Goal: Information Seeking & Learning: Learn about a topic

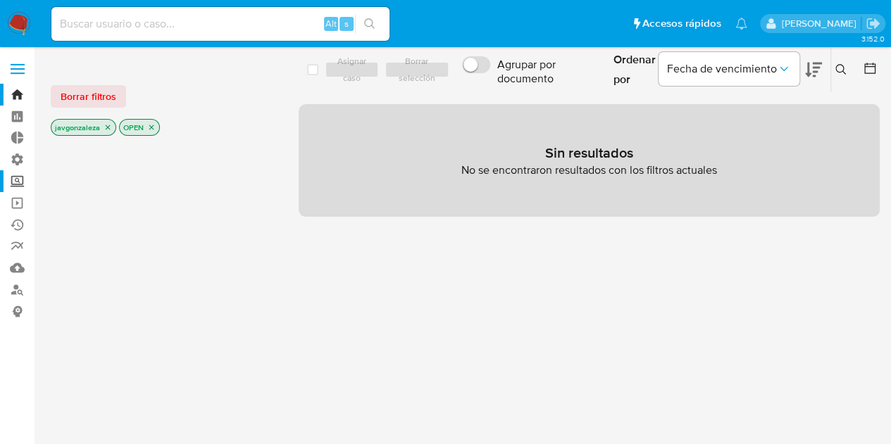
click at [18, 174] on label "Screening" at bounding box center [84, 181] width 168 height 22
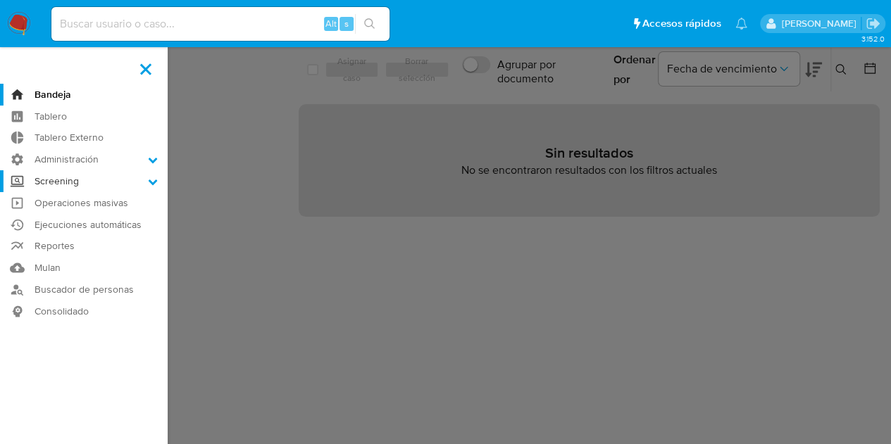
click at [0, 0] on input "Screening" at bounding box center [0, 0] width 0 height 0
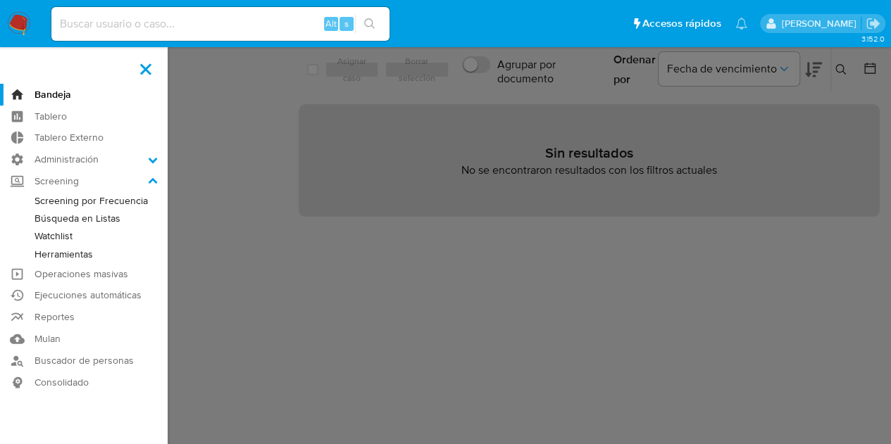
click at [99, 217] on link "Búsqueda en Listas" at bounding box center [84, 219] width 168 height 18
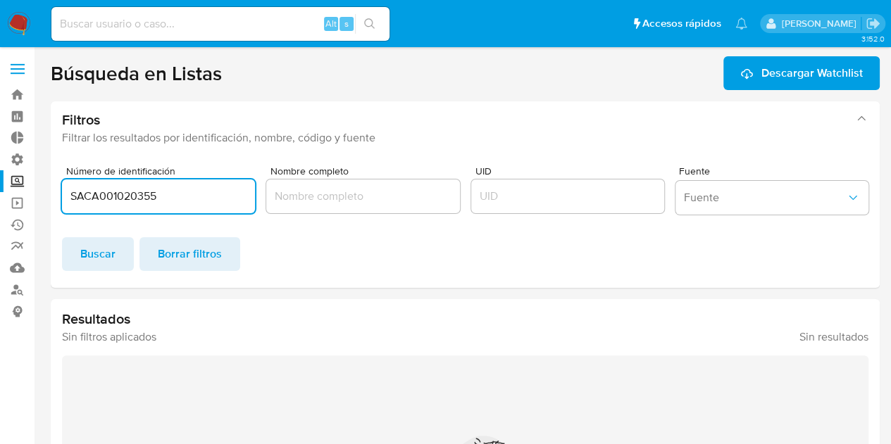
click at [333, 198] on input "Nombre completo" at bounding box center [362, 196] width 193 height 18
click at [201, 196] on input "SACA001020355" at bounding box center [158, 196] width 193 height 18
drag, startPoint x: 201, startPoint y: 196, endPoint x: 51, endPoint y: 189, distance: 150.8
click at [51, 190] on div "Número de identificación SACA001020355 Nombre completo UID Fuente Fuente Buscar…" at bounding box center [465, 221] width 829 height 133
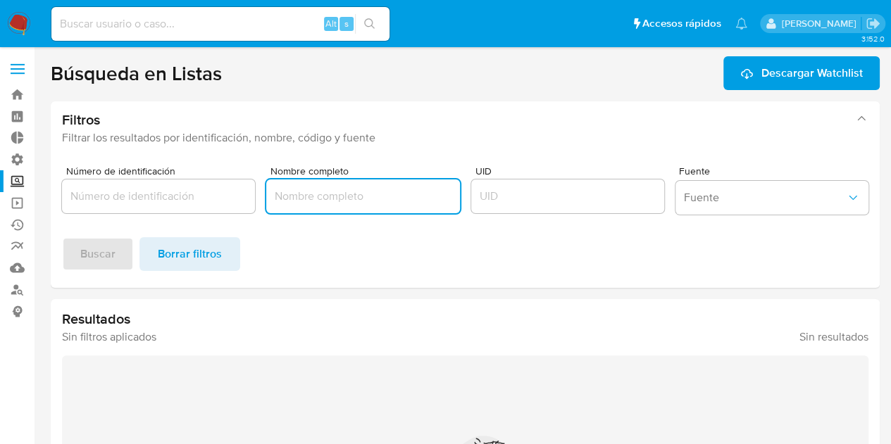
click at [327, 193] on input "Nombre completo" at bounding box center [362, 196] width 193 height 18
click at [328, 190] on input "Nombre completo" at bounding box center [362, 196] width 193 height 18
paste input "Iliana de Silva Muñoz"
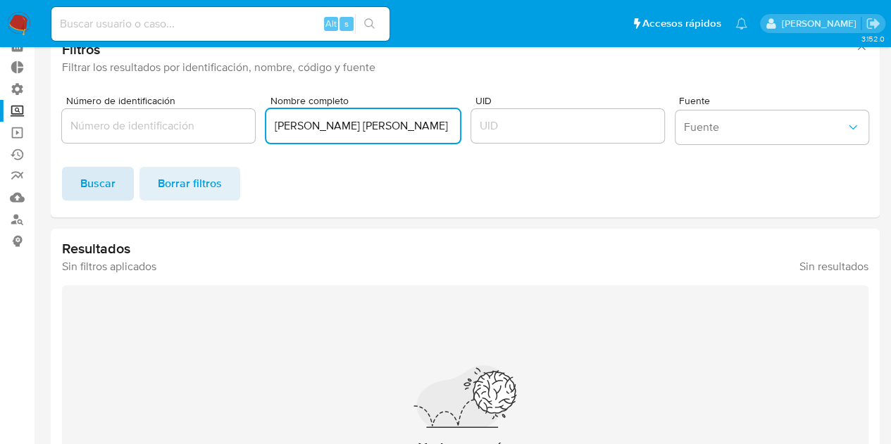
type input "Iliana de Silva Muñoz"
click at [101, 188] on span "Buscar" at bounding box center [97, 183] width 35 height 31
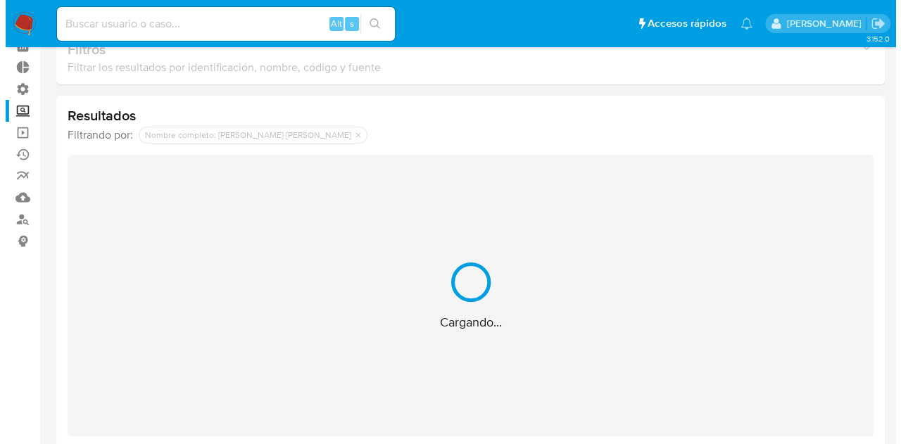
scroll to position [14, 0]
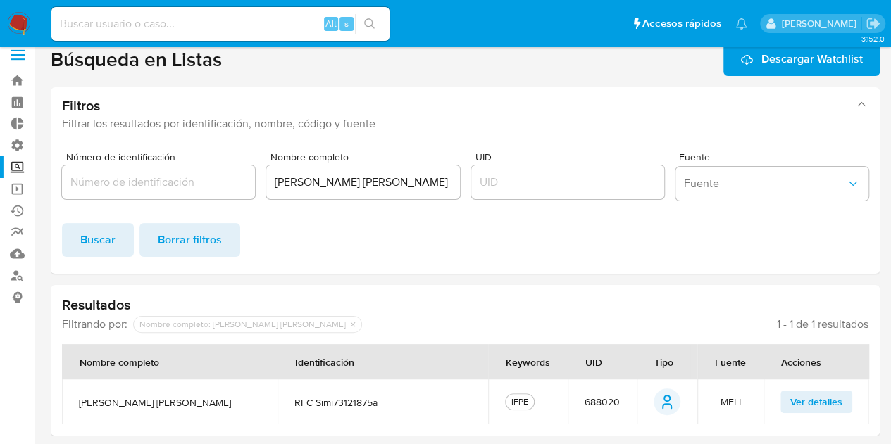
click at [811, 403] on span "Ver detalles" at bounding box center [816, 402] width 52 height 20
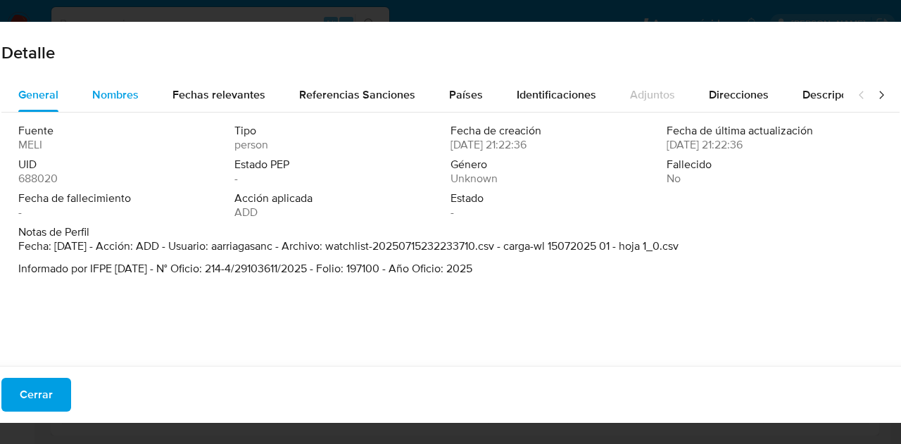
click at [115, 96] on span "Nombres" at bounding box center [115, 95] width 46 height 16
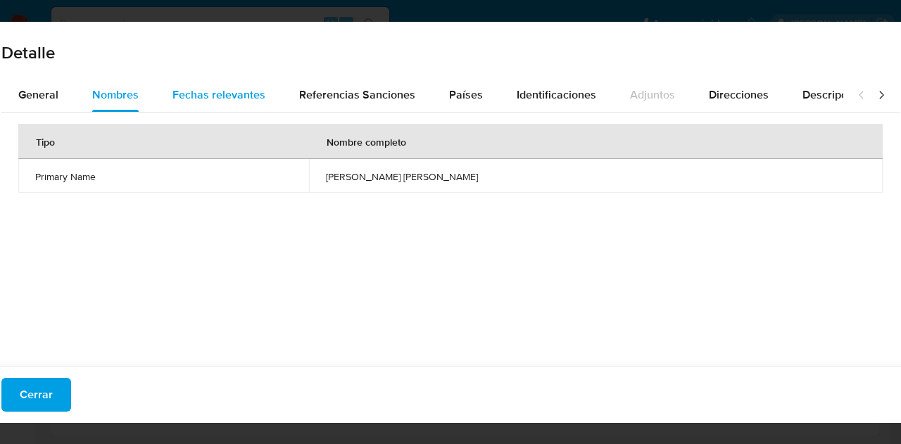
click at [209, 91] on span "Fechas relevantes" at bounding box center [219, 95] width 93 height 16
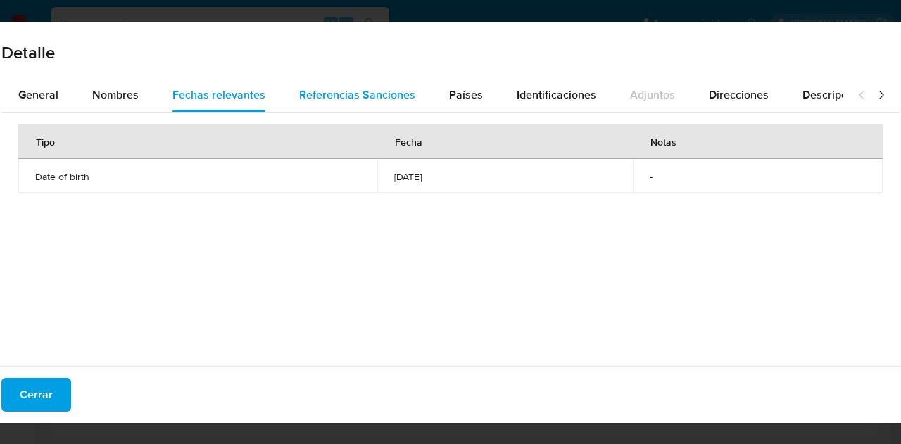
click at [360, 95] on span "Referencias Sanciones" at bounding box center [357, 95] width 116 height 16
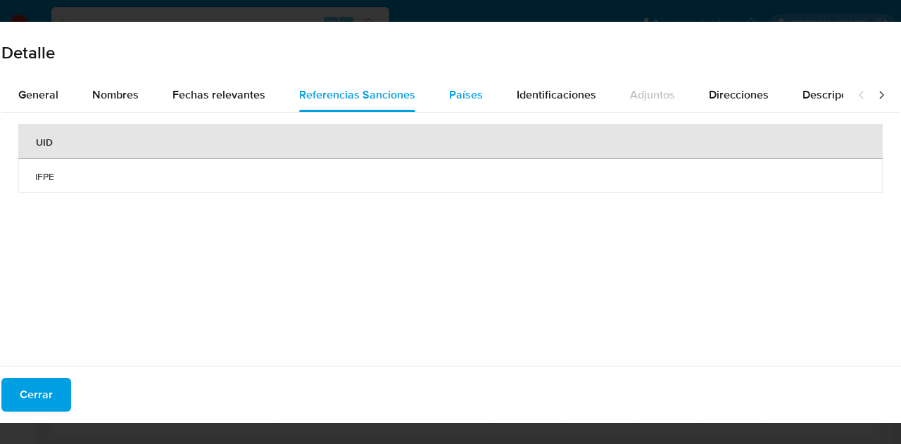
click at [469, 94] on span "Países" at bounding box center [466, 95] width 34 height 16
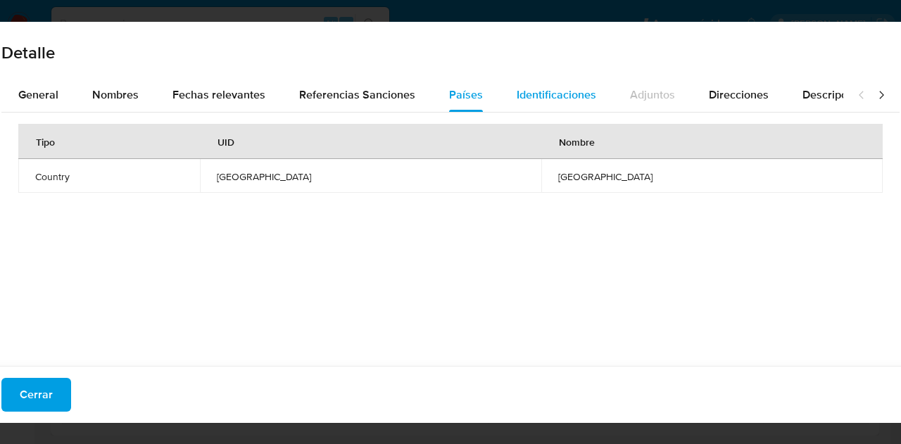
click at [572, 94] on span "Identificaciones" at bounding box center [557, 95] width 80 height 16
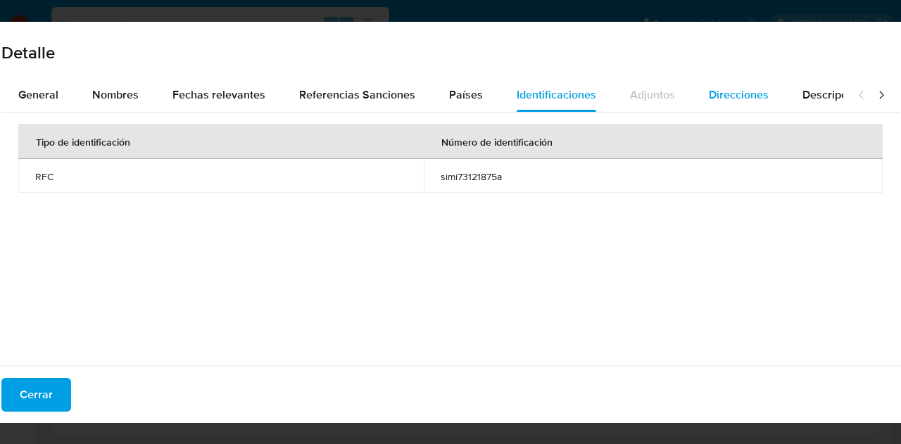
click at [737, 91] on span "Direcciones" at bounding box center [739, 95] width 60 height 16
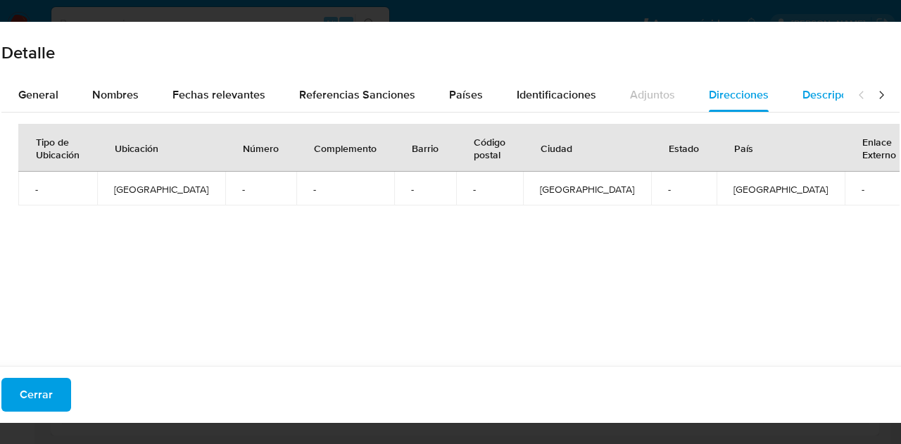
click at [806, 97] on span "Descripciones" at bounding box center [839, 95] width 72 height 16
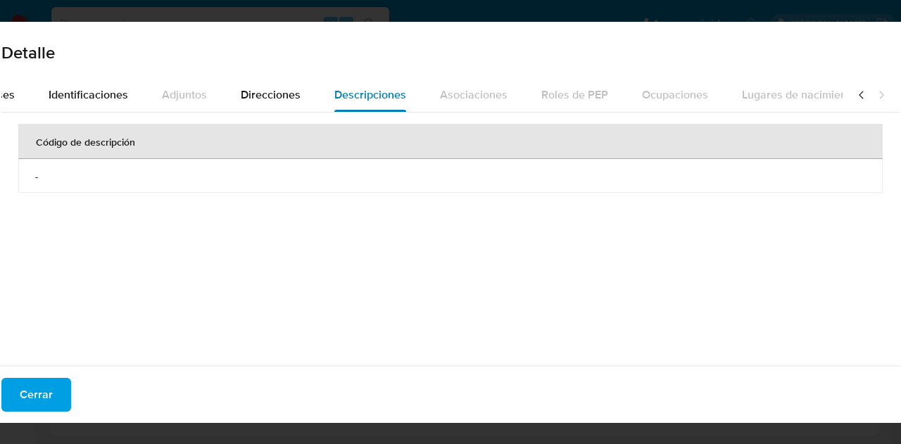
scroll to position [0, 499]
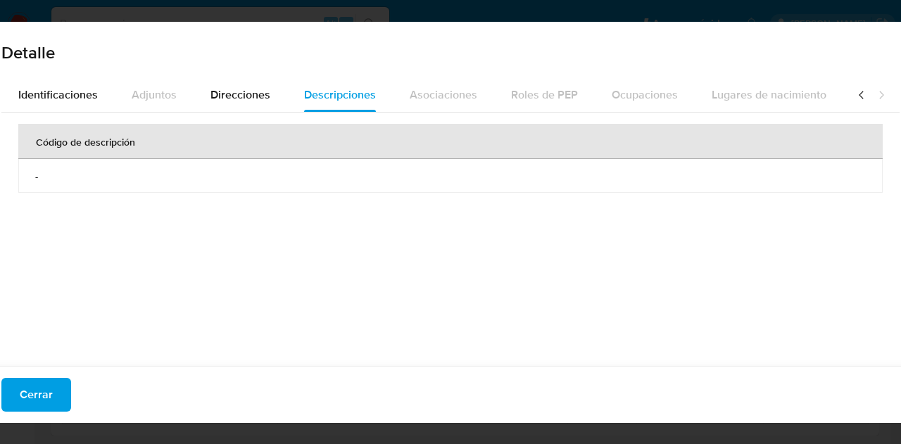
click at [855, 98] on icon at bounding box center [862, 95] width 14 height 14
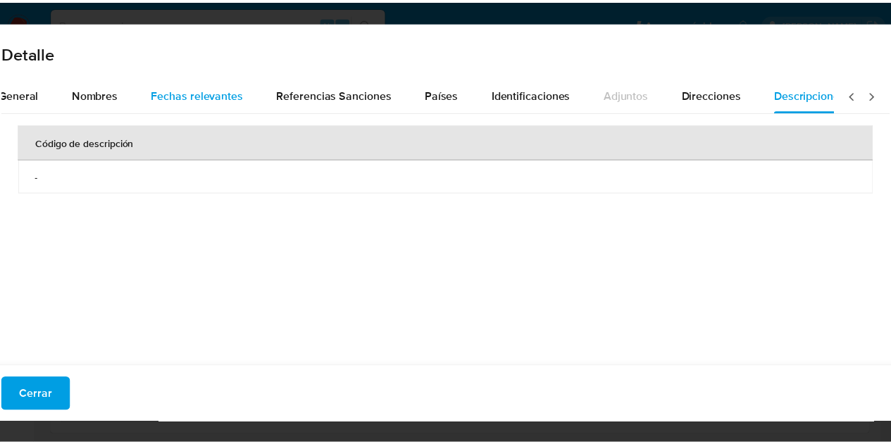
scroll to position [0, 0]
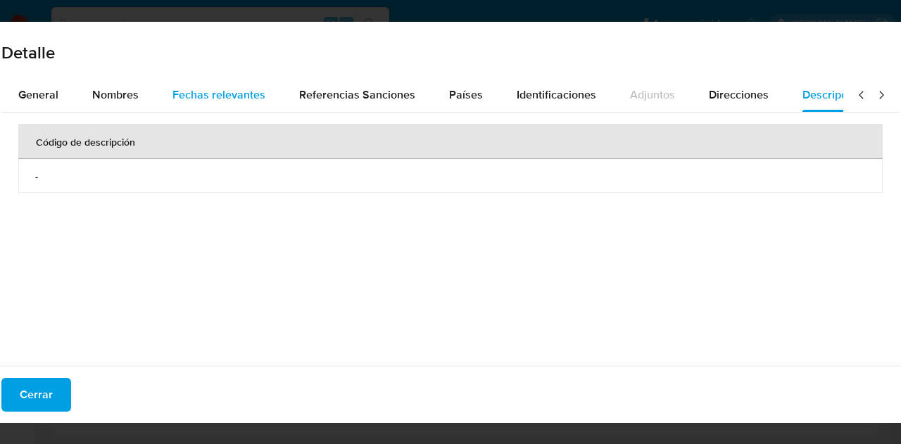
click at [222, 102] on span "Fechas relevantes" at bounding box center [219, 95] width 93 height 16
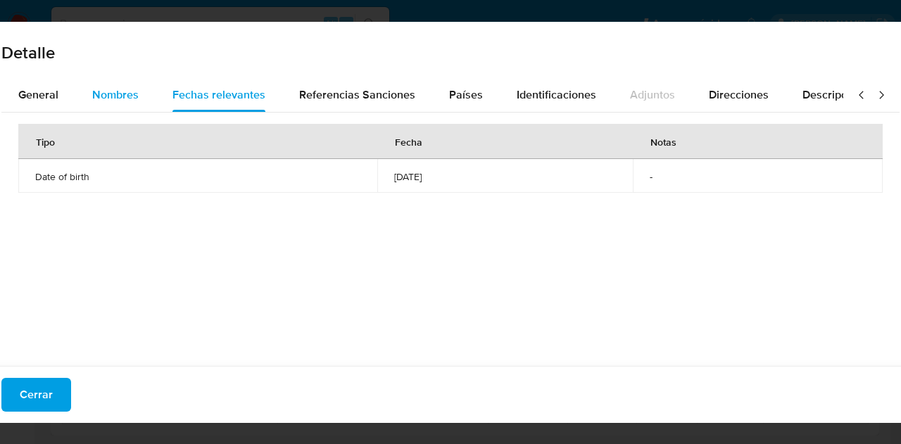
click at [99, 98] on span "Nombres" at bounding box center [115, 95] width 46 height 16
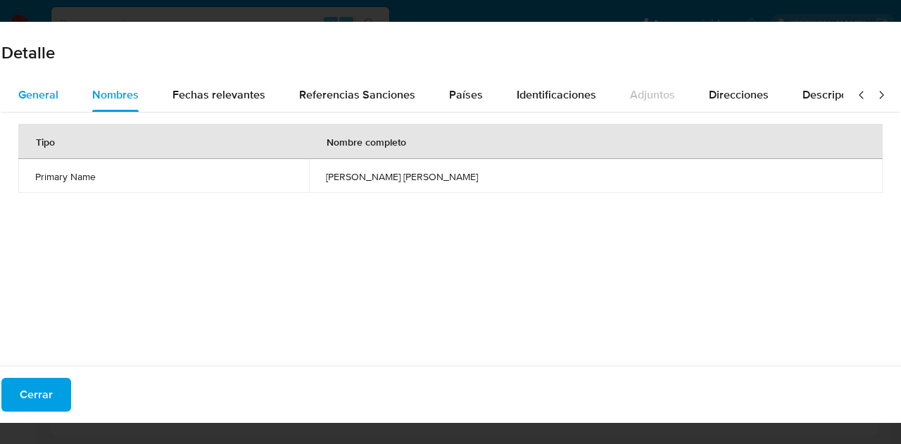
click at [45, 90] on span "General" at bounding box center [38, 95] width 40 height 16
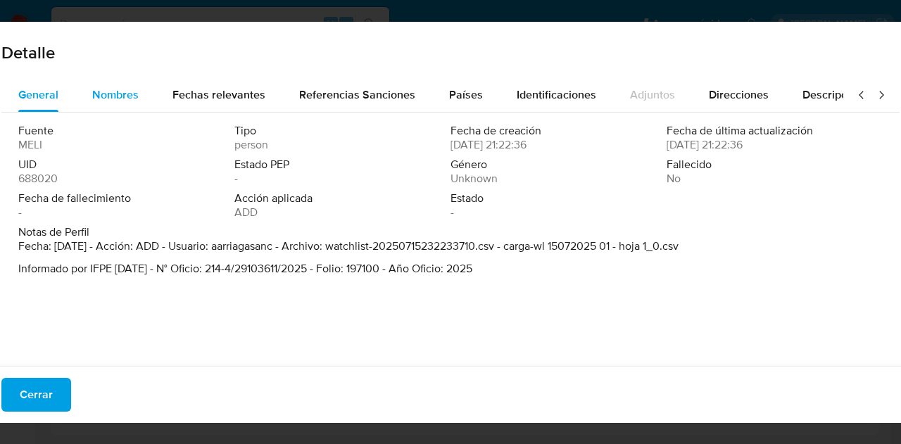
click at [130, 94] on span "Nombres" at bounding box center [115, 95] width 46 height 16
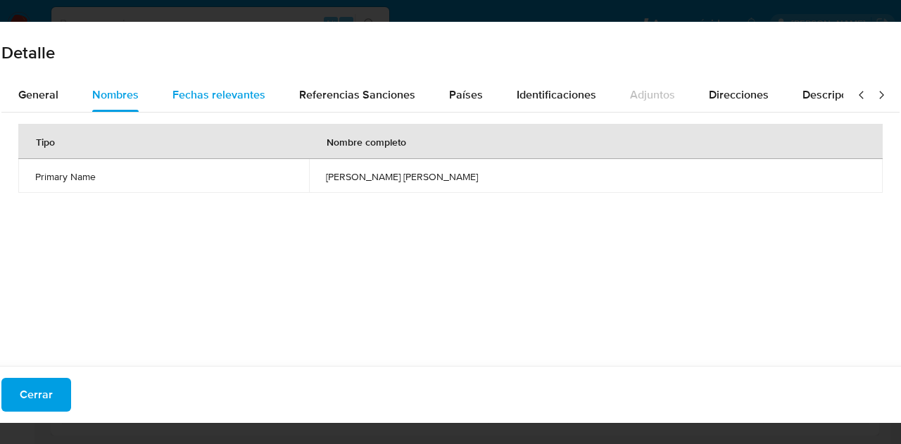
click at [187, 85] on div "Fechas relevantes" at bounding box center [219, 95] width 93 height 34
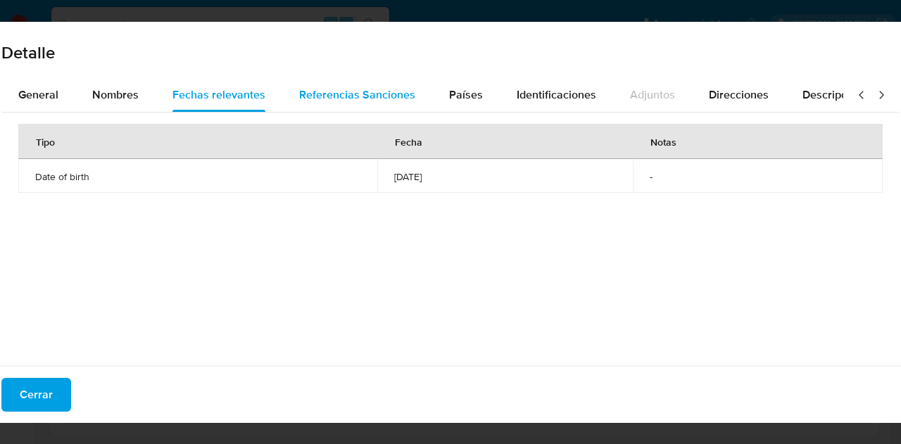
click at [315, 104] on div "Referencias Sanciones" at bounding box center [357, 95] width 116 height 34
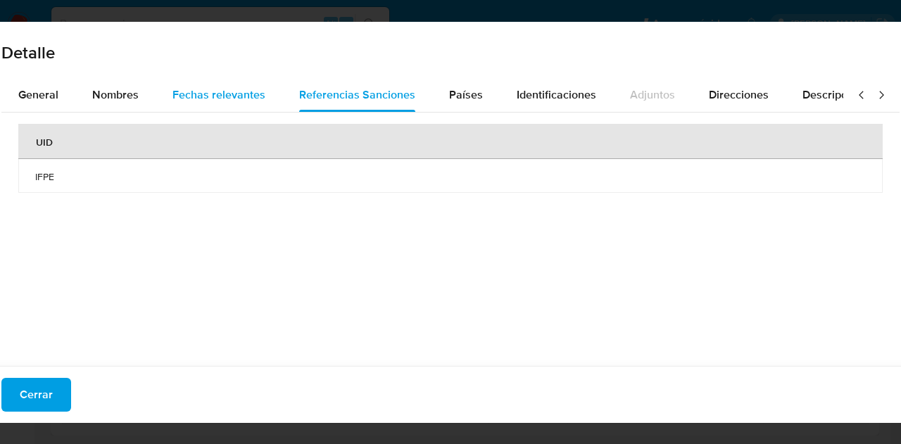
click at [182, 97] on span "Fechas relevantes" at bounding box center [219, 95] width 93 height 16
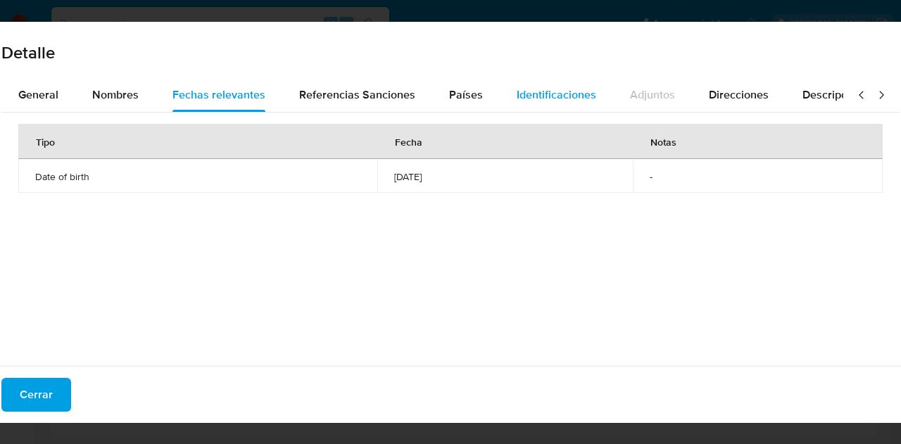
click at [539, 99] on span "Identificaciones" at bounding box center [557, 95] width 80 height 16
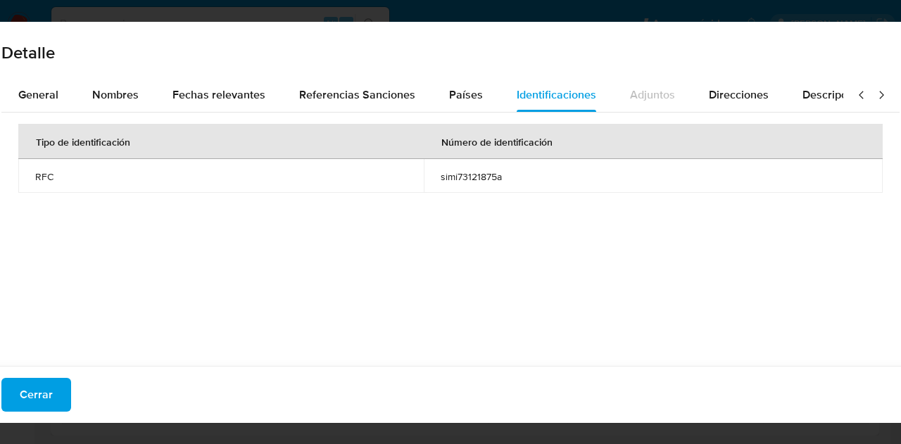
drag, startPoint x: 507, startPoint y: 176, endPoint x: 413, endPoint y: 172, distance: 94.4
click at [413, 172] on tr "RFC simi73121875a" at bounding box center [450, 176] width 865 height 34
click at [37, 389] on span "Cerrar" at bounding box center [36, 395] width 33 height 31
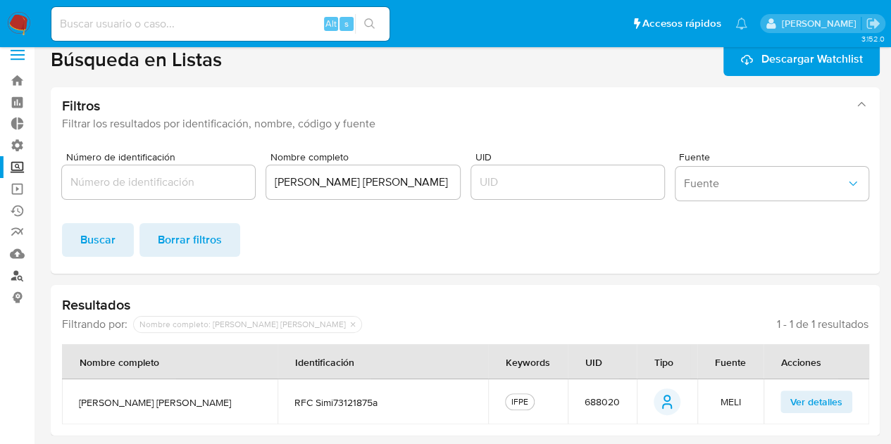
click at [16, 275] on link "Buscador de personas" at bounding box center [84, 276] width 168 height 22
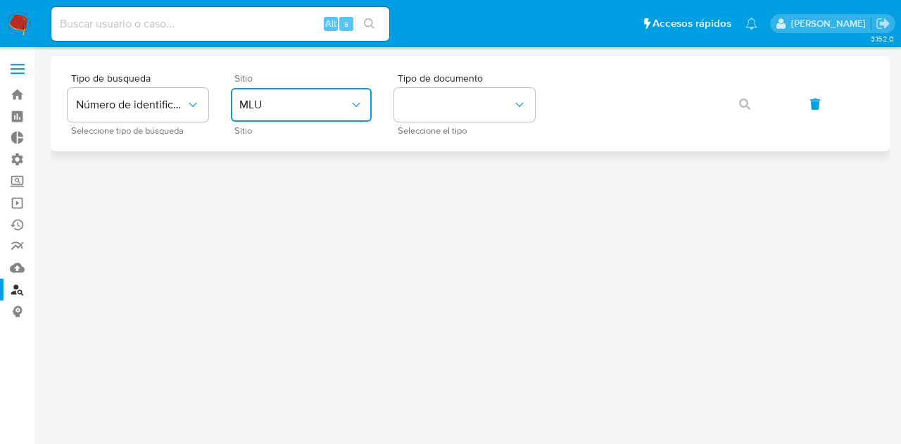
click at [354, 100] on icon "site_id" at bounding box center [356, 105] width 14 height 14
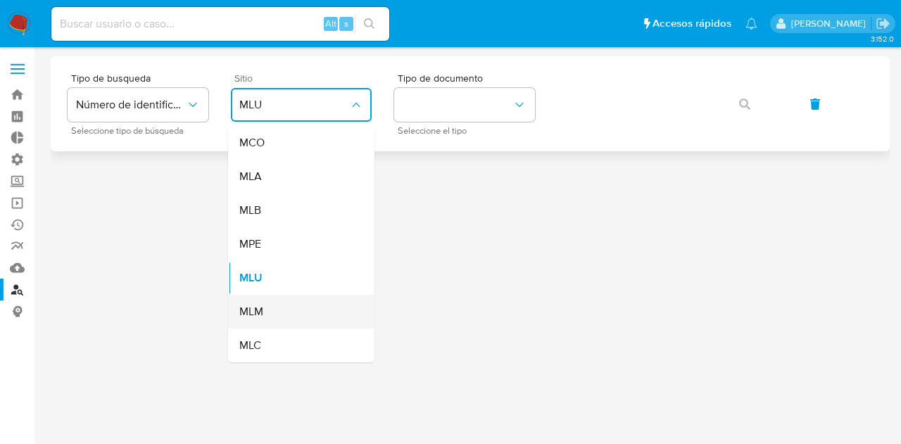
click at [261, 305] on span "MLM" at bounding box center [251, 312] width 24 height 14
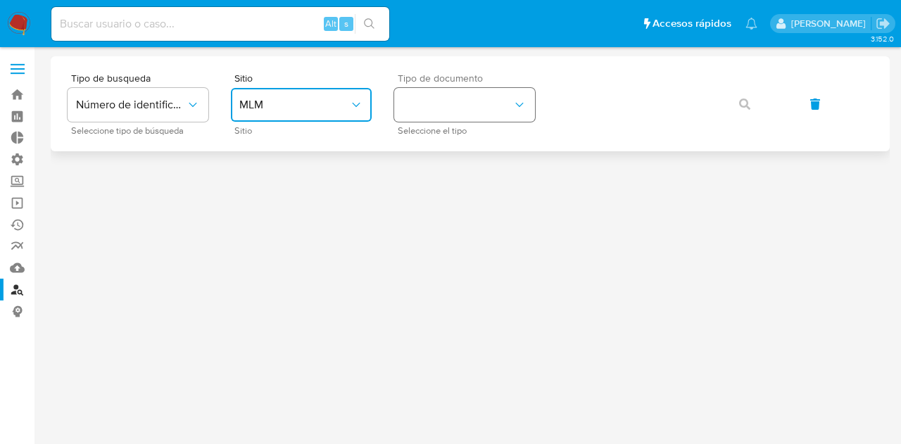
click at [483, 109] on button "identificationType" at bounding box center [464, 105] width 141 height 34
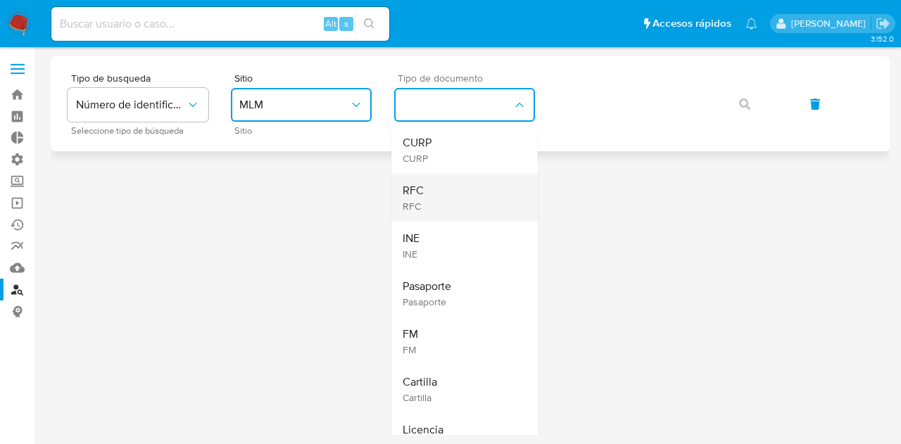
click at [445, 191] on div "RFC RFC" at bounding box center [460, 198] width 115 height 48
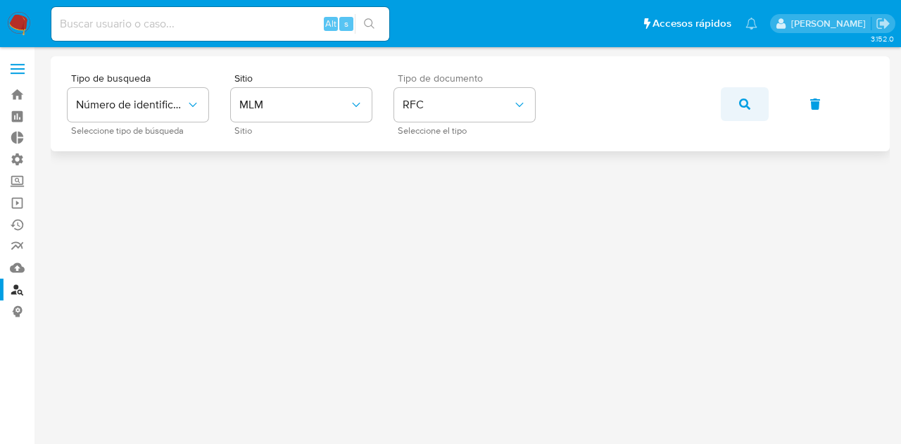
click at [751, 101] on button "button" at bounding box center [745, 104] width 48 height 34
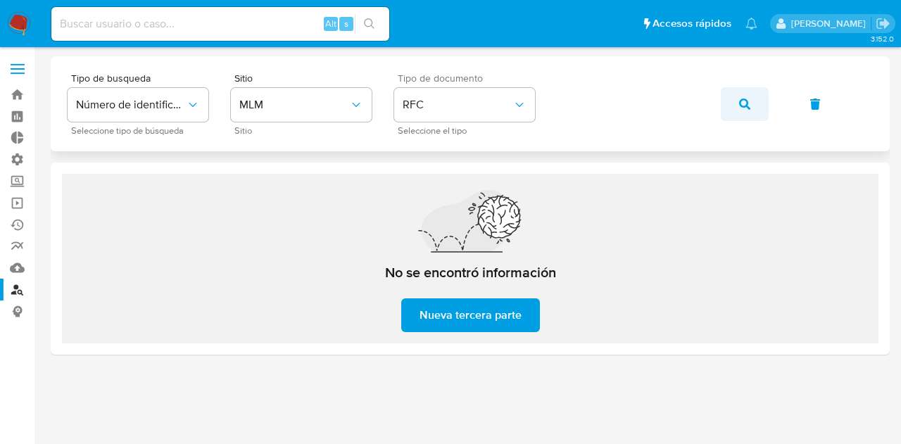
click at [752, 99] on button "button" at bounding box center [745, 104] width 48 height 34
click at [360, 106] on icon "site_id" at bounding box center [356, 105] width 14 height 14
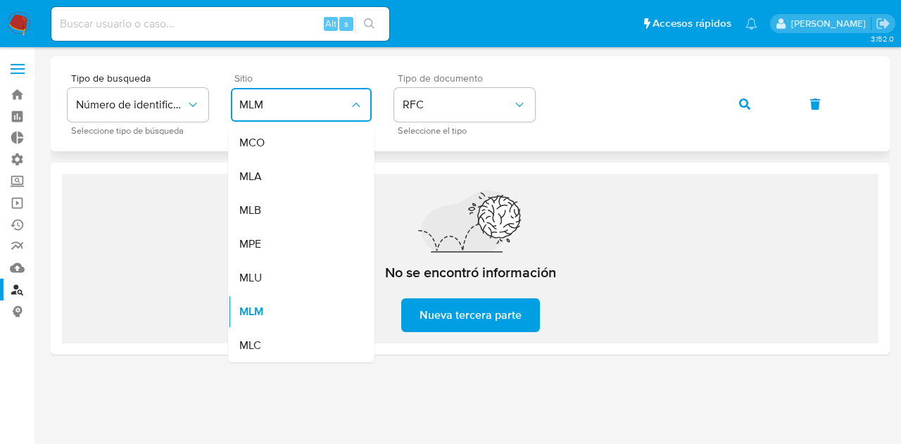
click at [360, 106] on icon "site_id" at bounding box center [356, 105] width 14 height 14
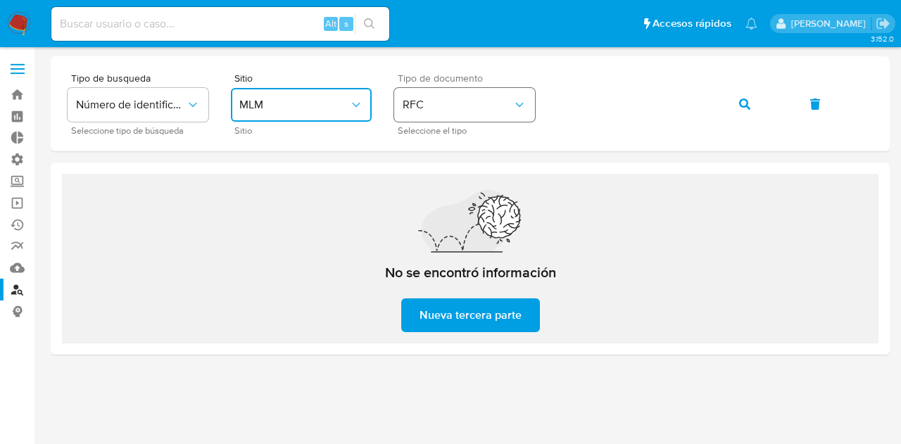
click at [528, 99] on button "RFC" at bounding box center [464, 105] width 141 height 34
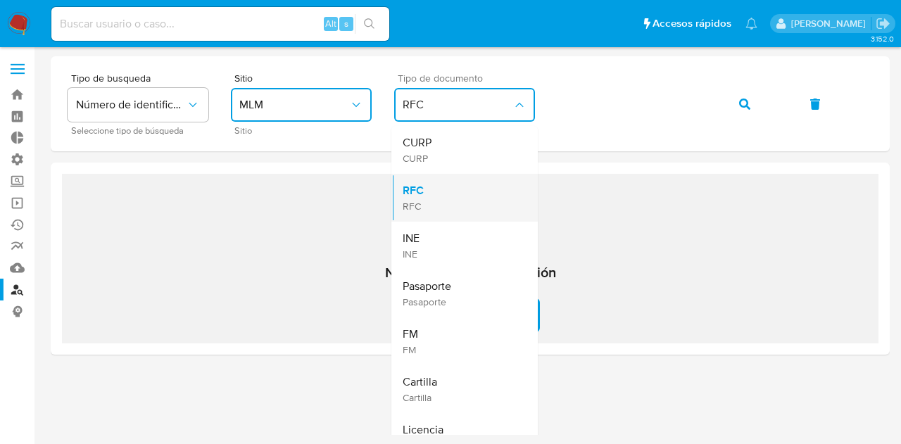
click at [456, 194] on div "RFC RFC" at bounding box center [460, 198] width 115 height 48
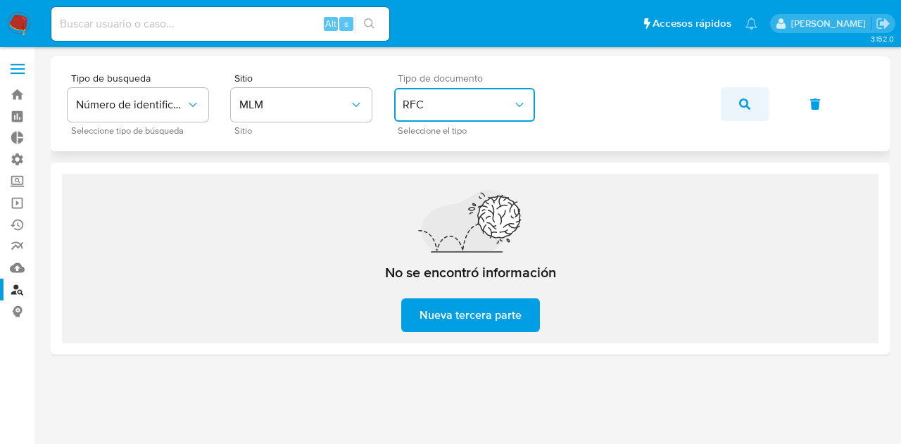
click at [753, 112] on button "button" at bounding box center [745, 104] width 48 height 34
click at [552, 106] on div "Tipo de busqueda Número de identificación Seleccione tipo de búsqueda Sitio MLM…" at bounding box center [471, 103] width 806 height 61
click at [21, 182] on label "Screening" at bounding box center [84, 181] width 168 height 22
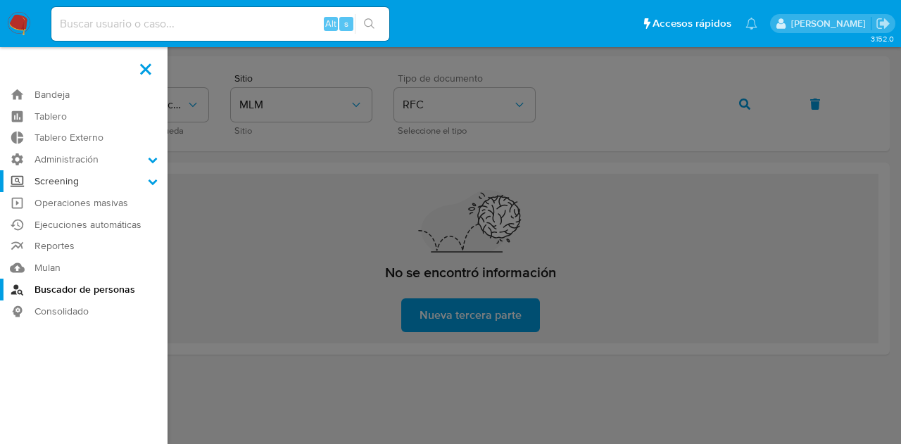
click at [0, 0] on input "Screening" at bounding box center [0, 0] width 0 height 0
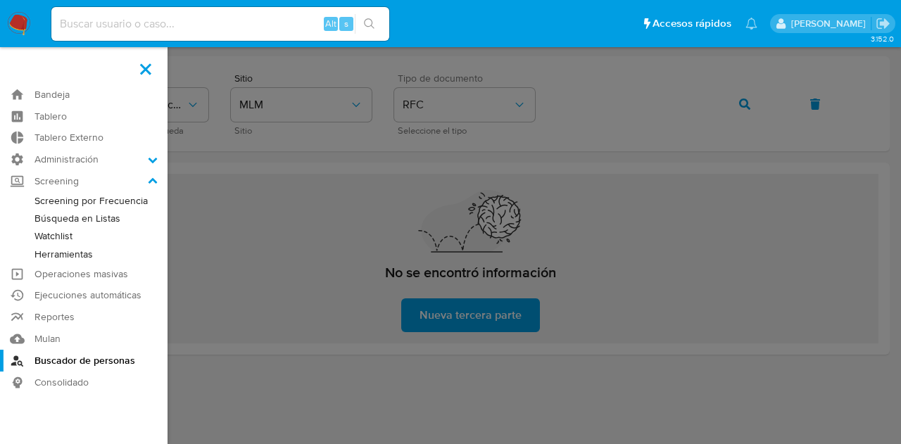
click at [73, 220] on link "Búsqueda en Listas" at bounding box center [84, 219] width 168 height 18
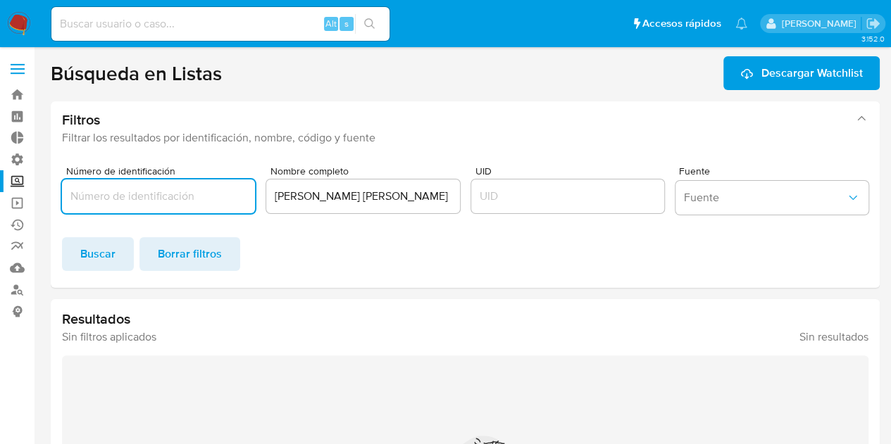
click at [386, 195] on input "Iliana de Silva Muñoz" at bounding box center [362, 196] width 193 height 18
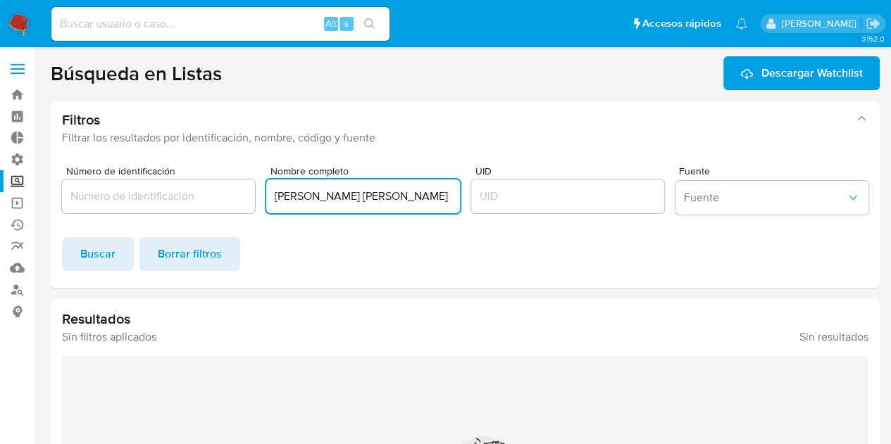
drag, startPoint x: 389, startPoint y: 196, endPoint x: 263, endPoint y: 201, distance: 125.4
click at [263, 201] on div "Número de identificación Nombre completo Iliana de Silva Muñoz UID Fuente Fuente" at bounding box center [465, 193] width 806 height 54
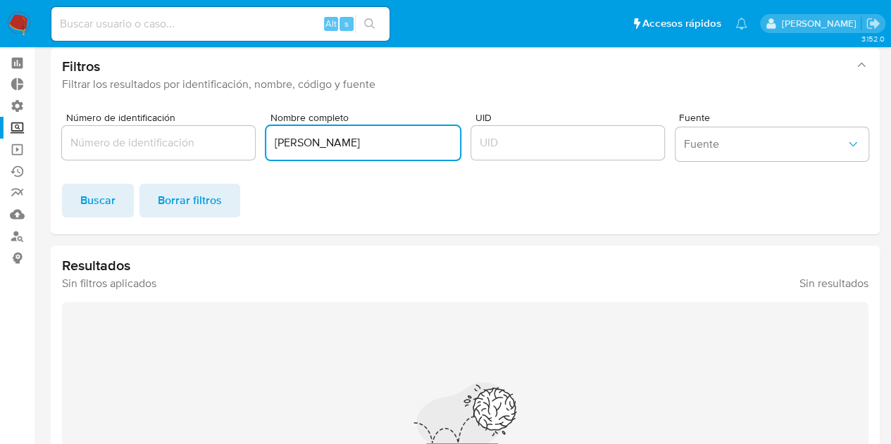
scroll to position [141, 0]
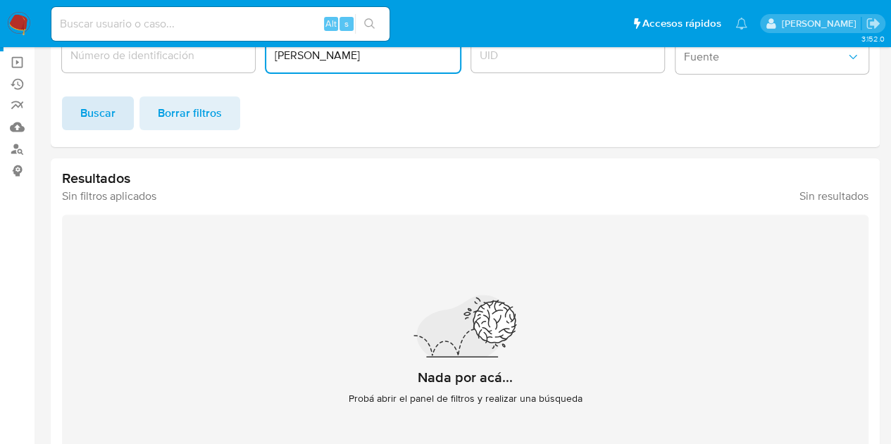
type input "JAVIER ENRIQUE GONZALEZ AGUILAR"
click at [104, 116] on span "Buscar" at bounding box center [97, 113] width 35 height 31
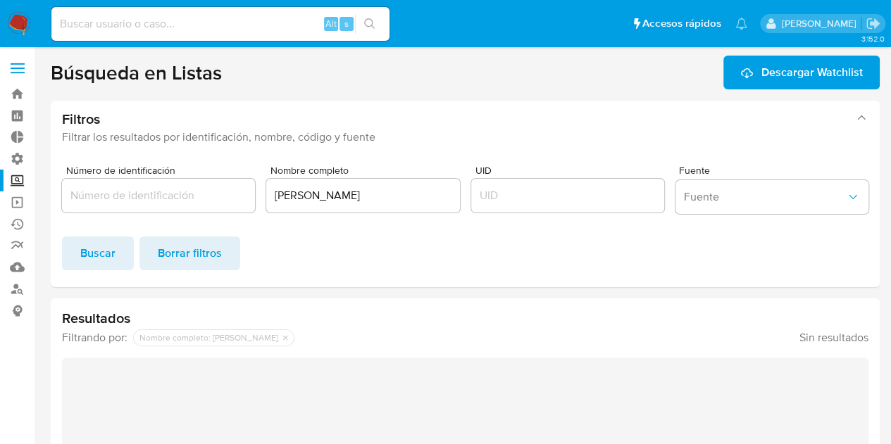
scroll to position [0, 0]
click at [19, 184] on label "Screening" at bounding box center [84, 181] width 168 height 22
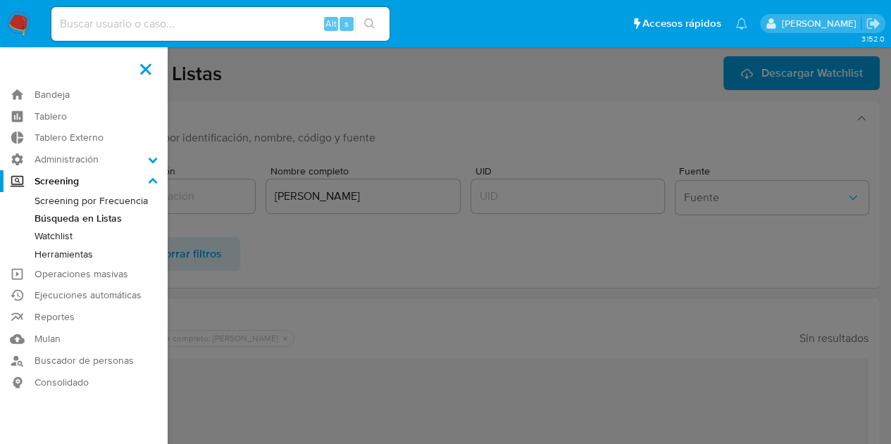
click at [0, 0] on input "Screening" at bounding box center [0, 0] width 0 height 0
click at [19, 184] on label "Screening" at bounding box center [84, 181] width 168 height 22
click at [0, 0] on input "Screening" at bounding box center [0, 0] width 0 height 0
click at [67, 363] on link "Buscador de personas" at bounding box center [84, 361] width 168 height 22
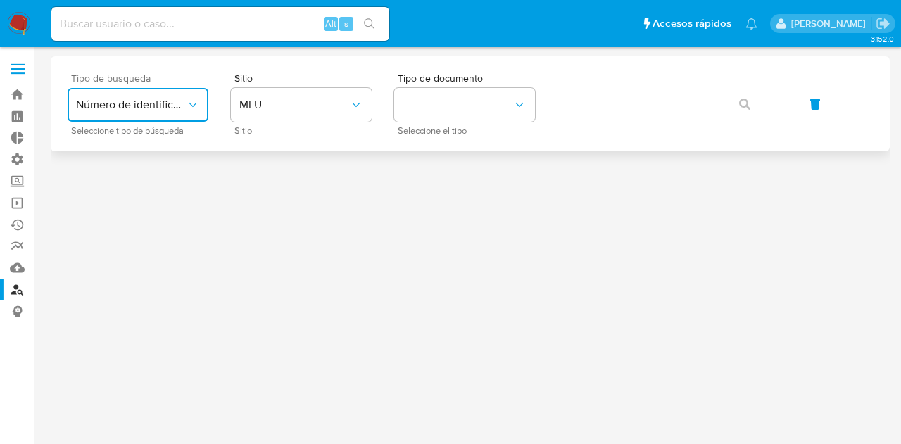
click at [193, 103] on icon "typeSearch" at bounding box center [193, 105] width 14 height 14
click at [132, 196] on div "User ID" at bounding box center [133, 191] width 115 height 34
click at [753, 111] on button "button" at bounding box center [745, 104] width 48 height 34
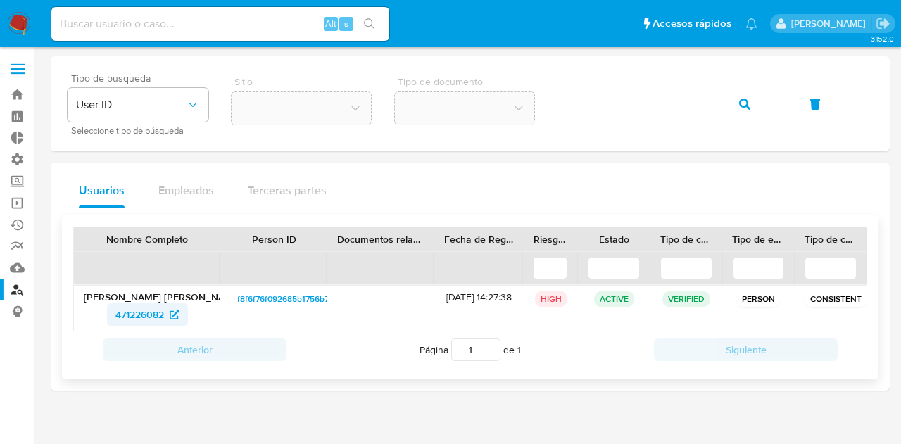
click at [142, 309] on span "471226082" at bounding box center [139, 314] width 49 height 23
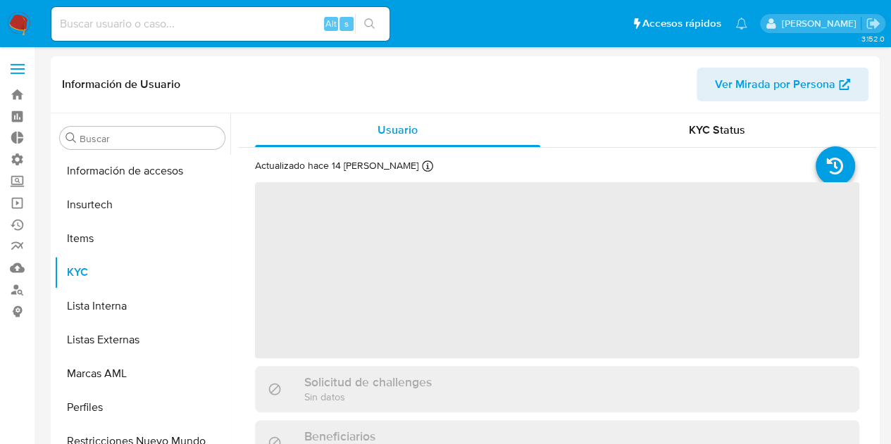
scroll to position [561, 0]
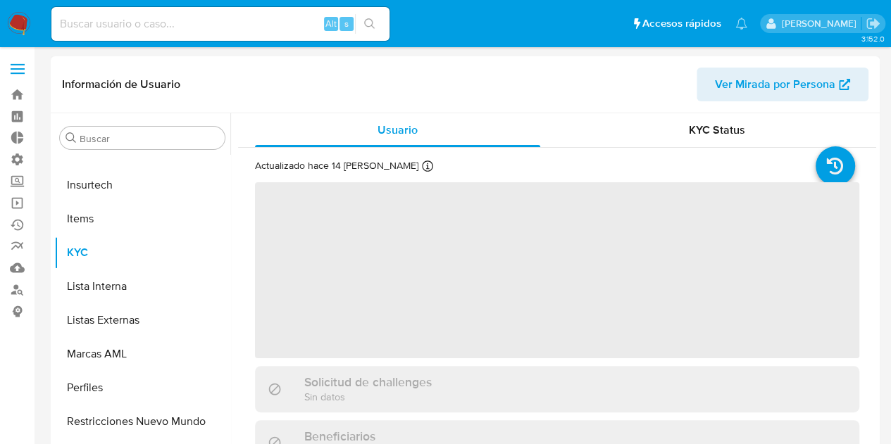
select select "10"
click at [803, 89] on span "Ver Mirada por Persona" at bounding box center [775, 85] width 120 height 34
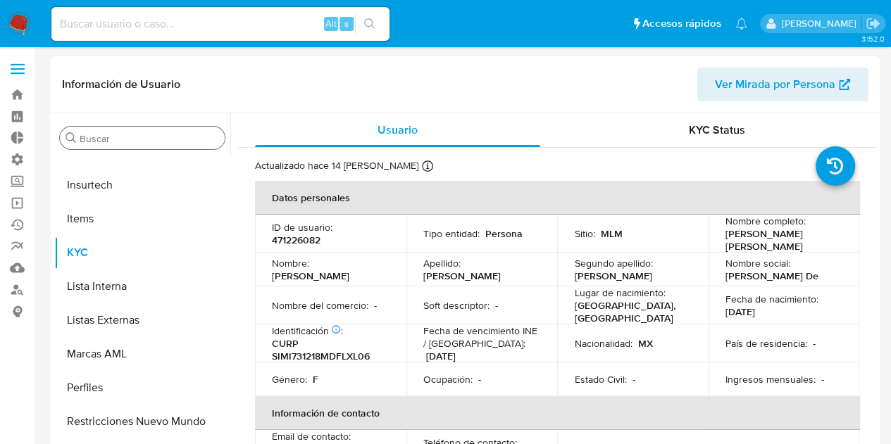
click at [82, 135] on input "Buscar" at bounding box center [149, 138] width 139 height 13
paste input "239310639"
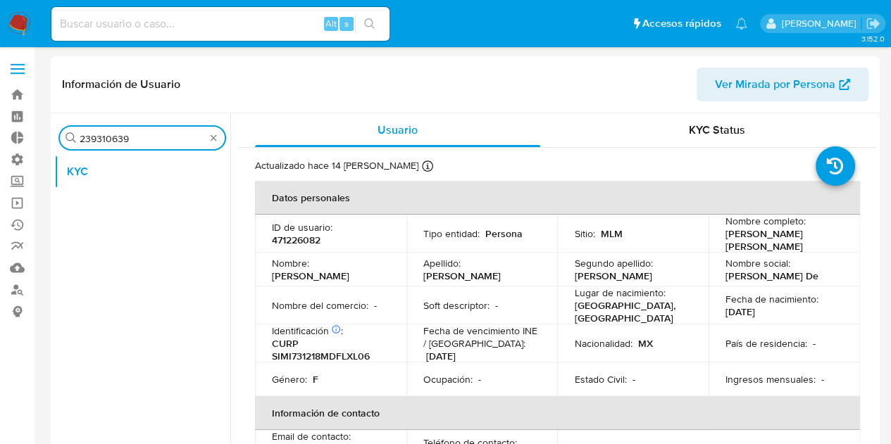
scroll to position [0, 0]
type input "239310639"
click at [106, 175] on button "KYC" at bounding box center [136, 172] width 165 height 34
click at [18, 291] on link "Buscador de personas" at bounding box center [84, 290] width 168 height 22
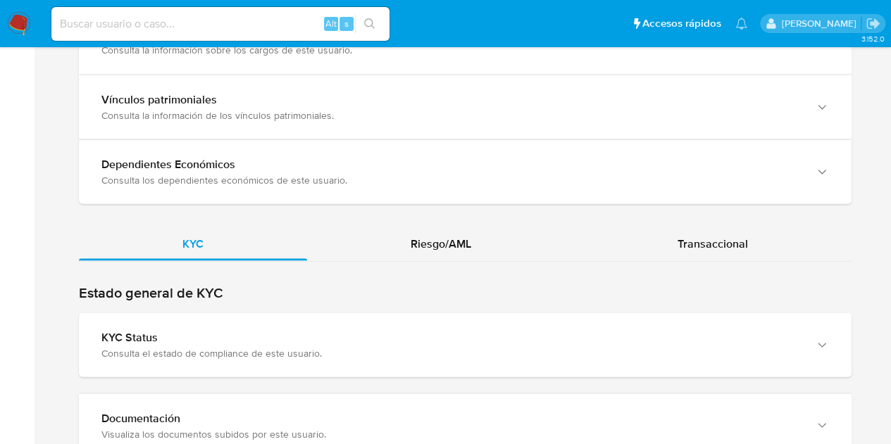
scroll to position [1267, 0]
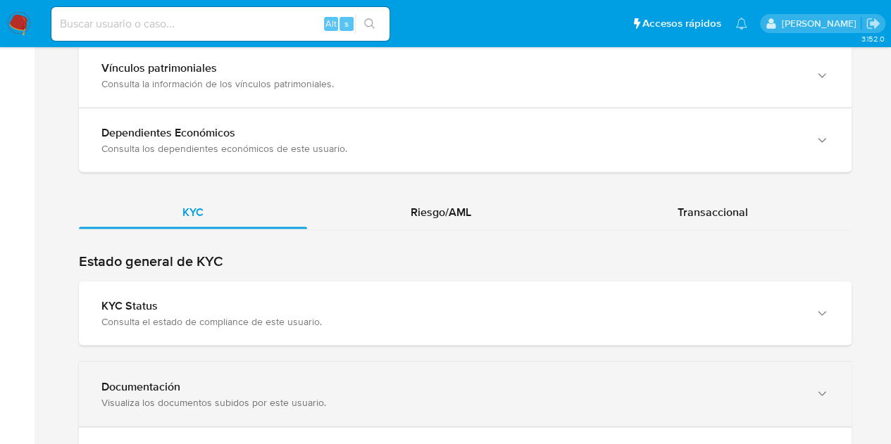
click at [815, 380] on div "button" at bounding box center [820, 394] width 17 height 29
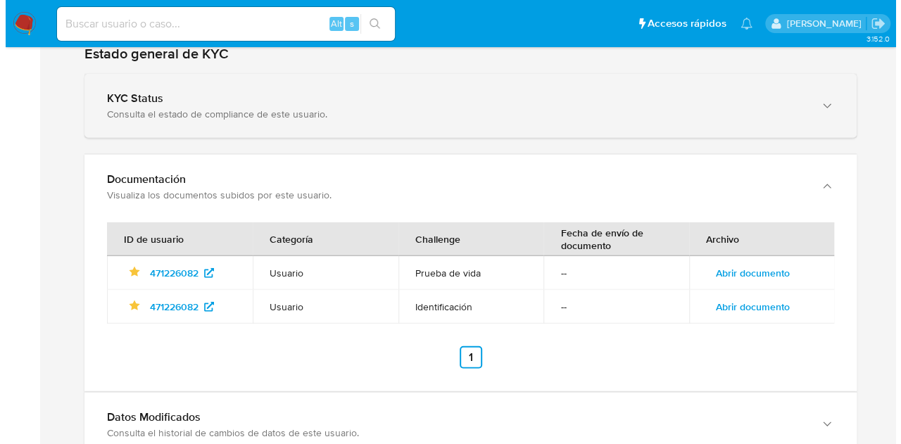
scroll to position [1479, 0]
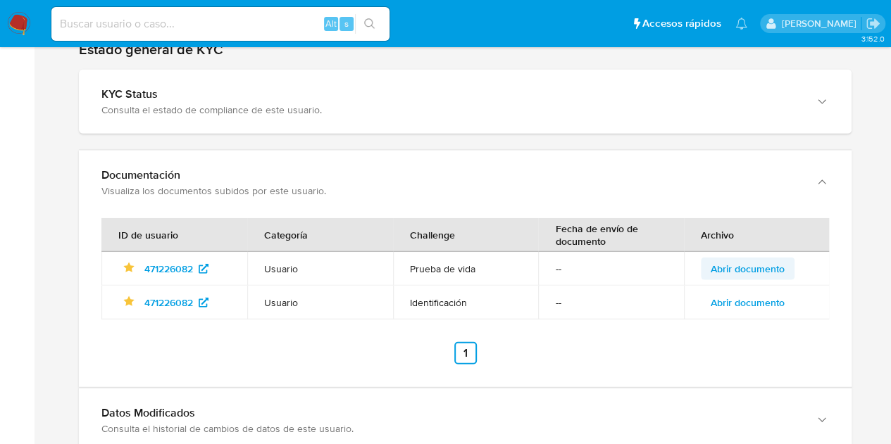
click at [755, 263] on span "Abrir documento" at bounding box center [747, 269] width 74 height 20
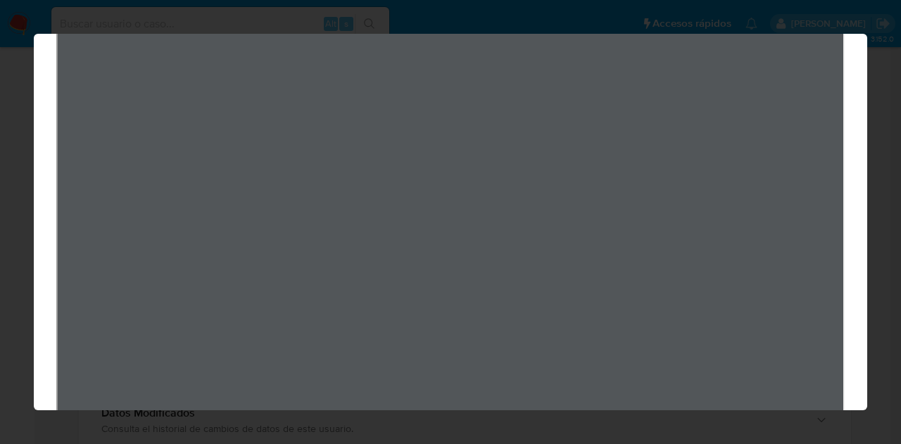
scroll to position [0, 0]
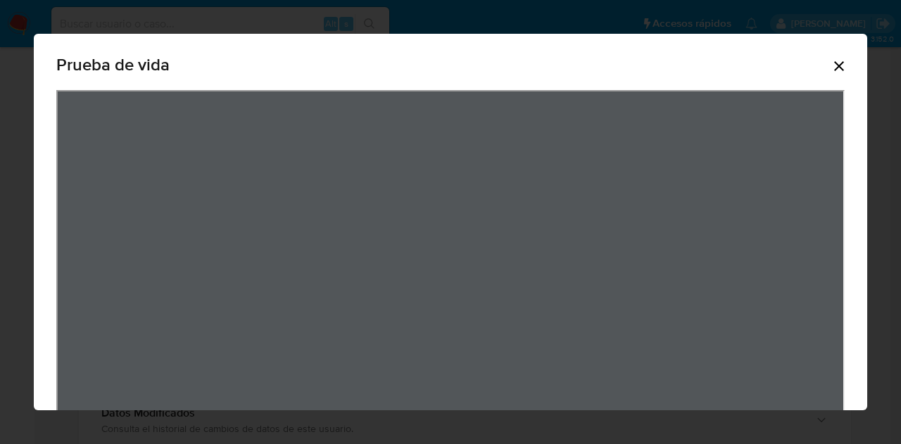
click at [831, 68] on icon "Cerrar" at bounding box center [839, 66] width 17 height 17
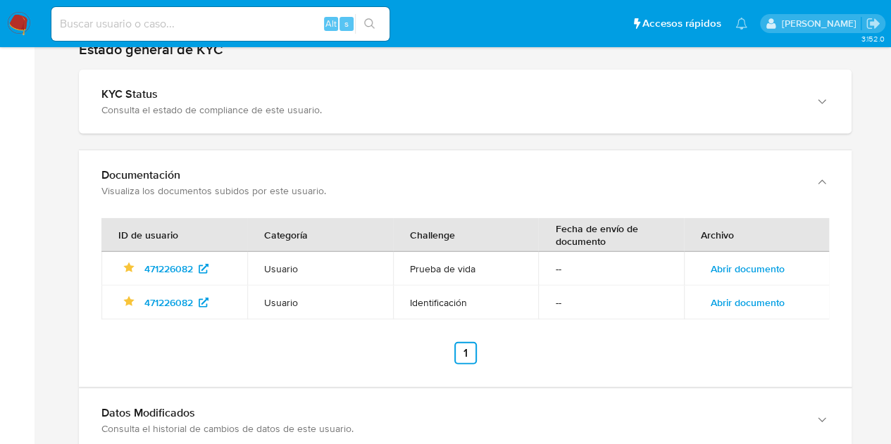
click at [734, 296] on span "Abrir documento" at bounding box center [747, 303] width 74 height 20
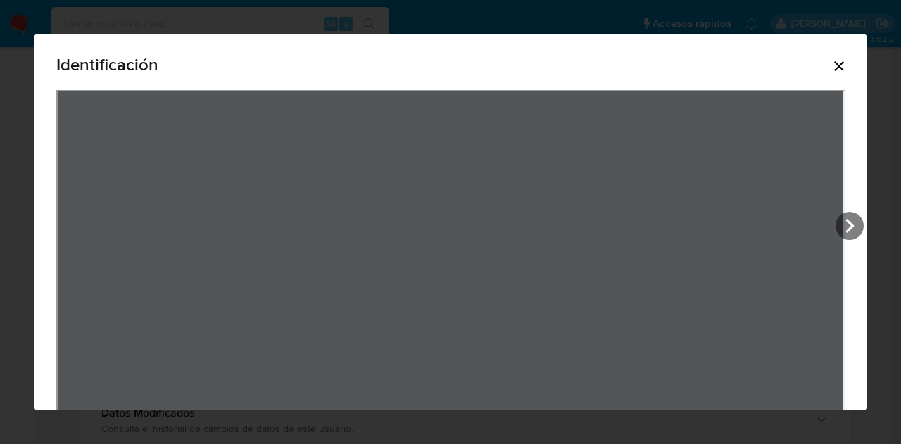
click at [834, 70] on icon "Cerrar" at bounding box center [839, 66] width 10 height 10
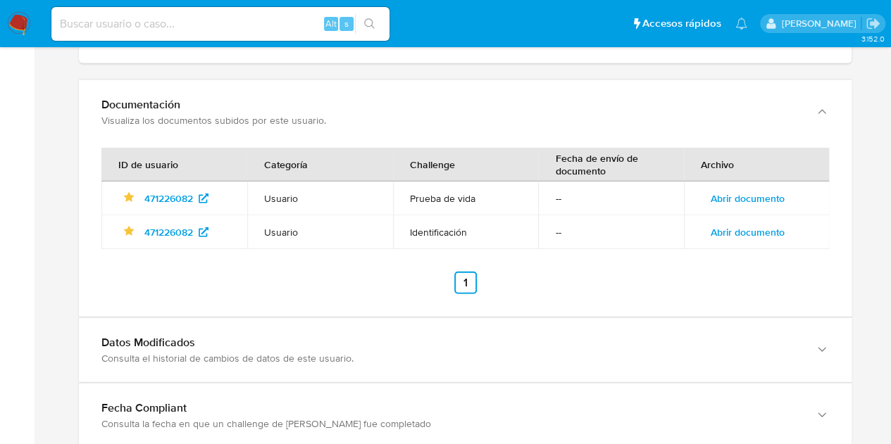
scroll to position [1651, 0]
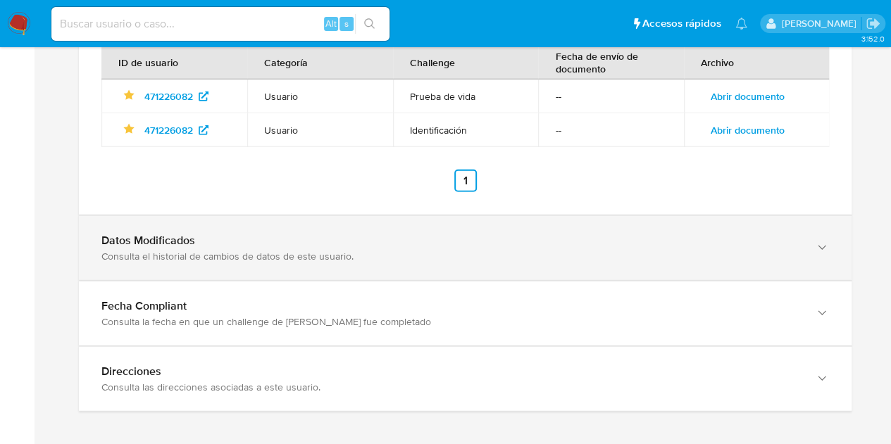
click at [263, 250] on div "Consulta el historial de cambios de datos de este usuario." at bounding box center [450, 256] width 699 height 13
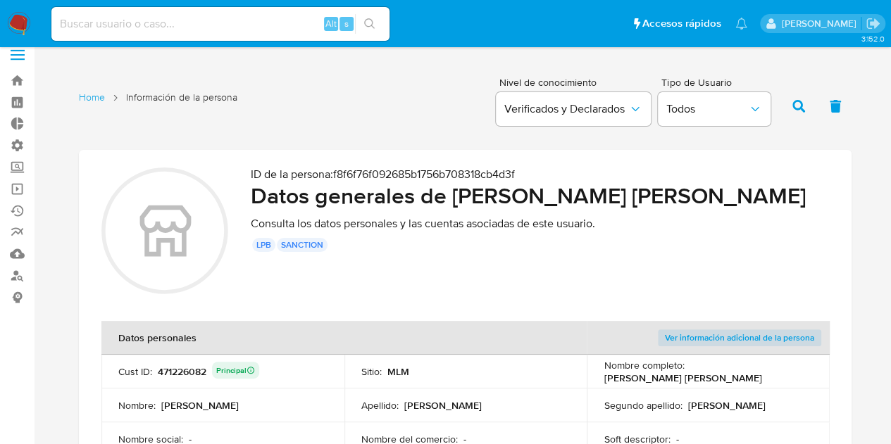
scroll to position [0, 0]
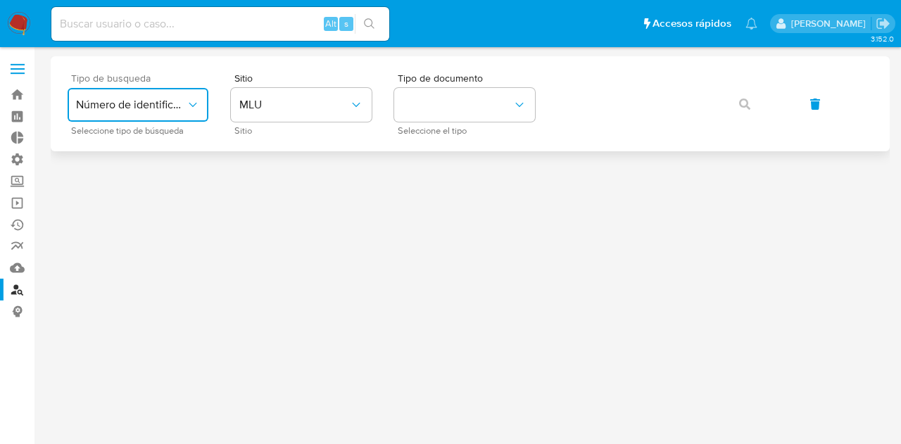
click at [196, 108] on icon "typeSearch" at bounding box center [193, 105] width 14 height 14
click at [107, 186] on span "User ID" at bounding box center [94, 191] width 36 height 14
click at [750, 105] on icon "button" at bounding box center [744, 104] width 11 height 11
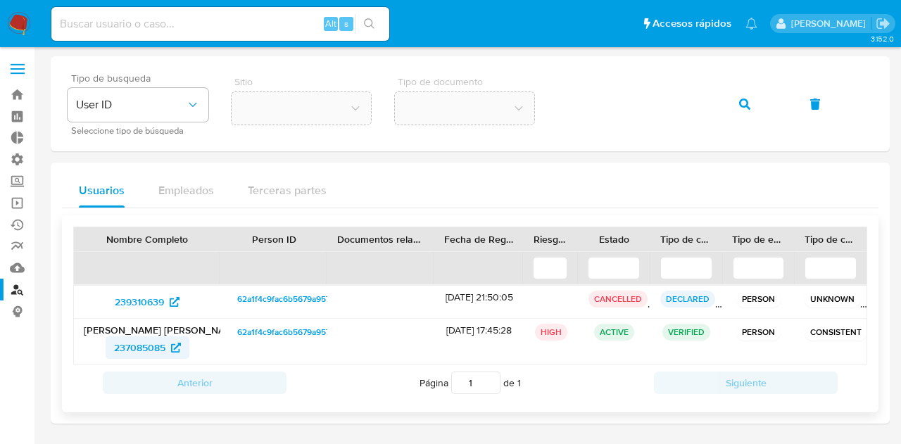
click at [138, 347] on span "237085085" at bounding box center [139, 348] width 51 height 23
click at [15, 289] on link "Buscador de personas" at bounding box center [84, 290] width 168 height 22
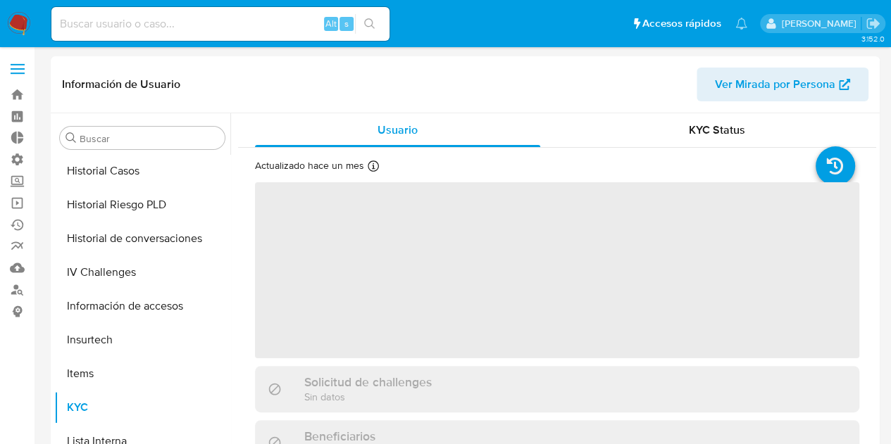
scroll to position [561, 0]
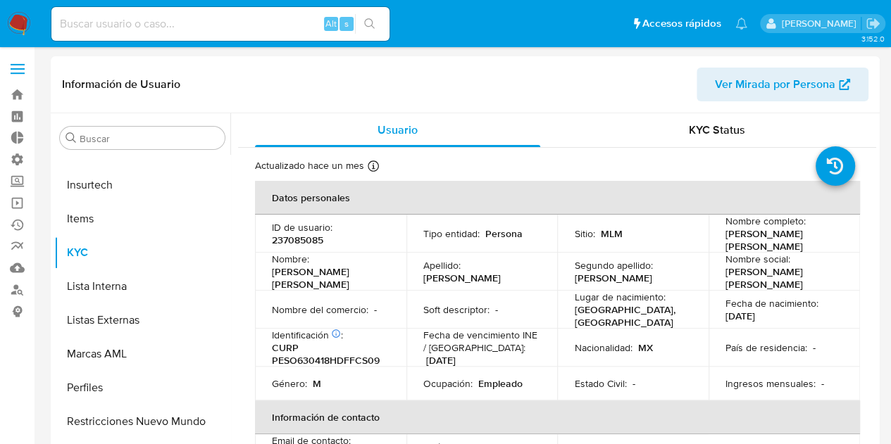
select select "10"
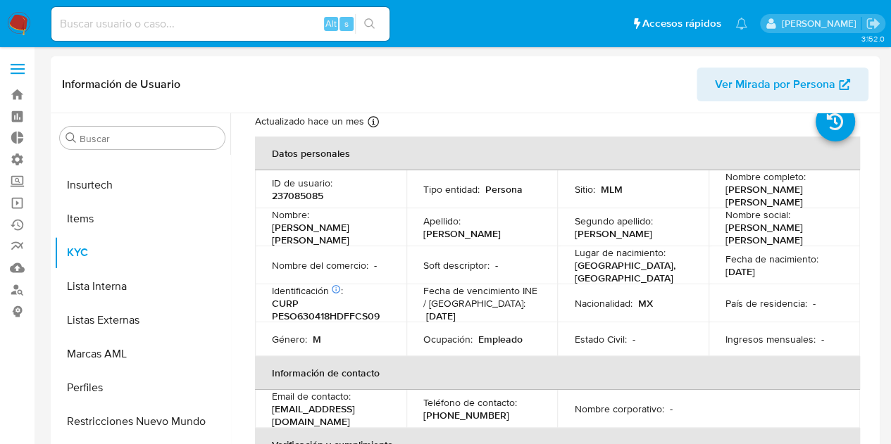
scroll to position [0, 0]
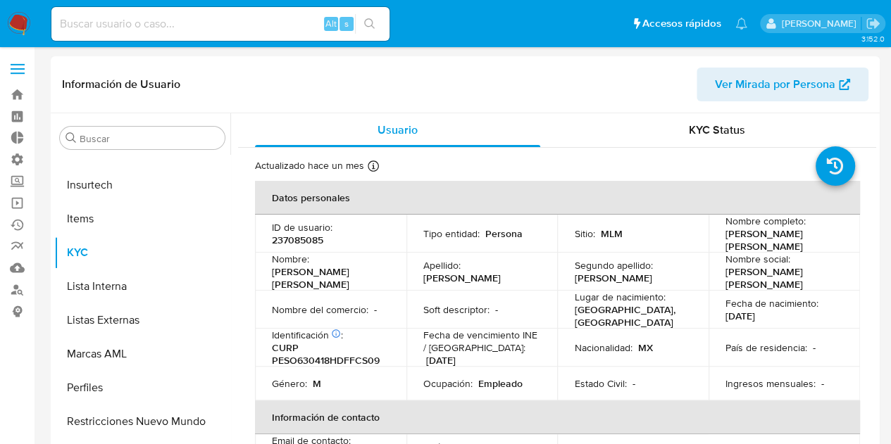
click at [802, 87] on span "Ver Mirada por Persona" at bounding box center [775, 85] width 120 height 34
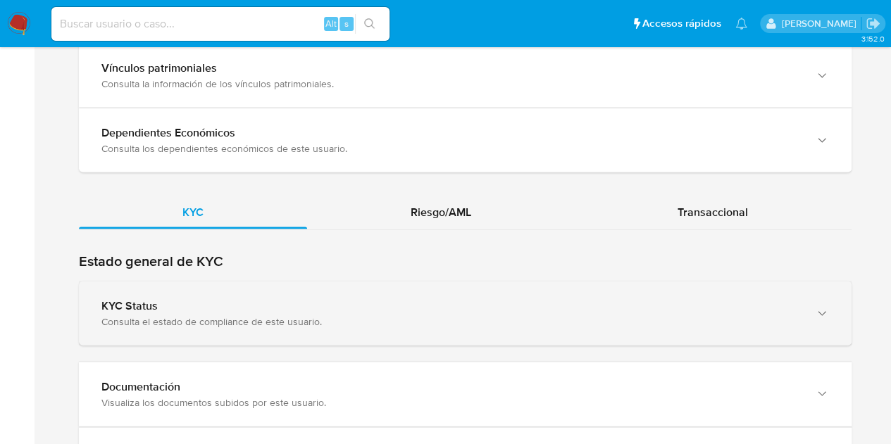
scroll to position [1408, 0]
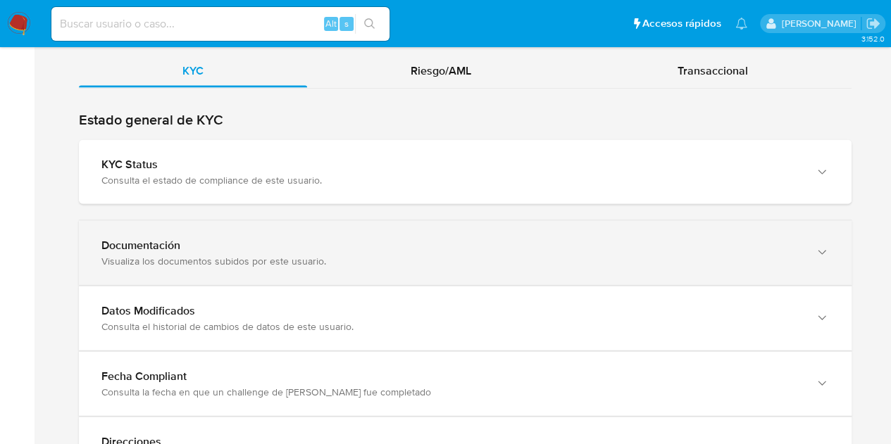
click at [422, 258] on div "Visualiza los documentos subidos por este usuario." at bounding box center [450, 261] width 699 height 13
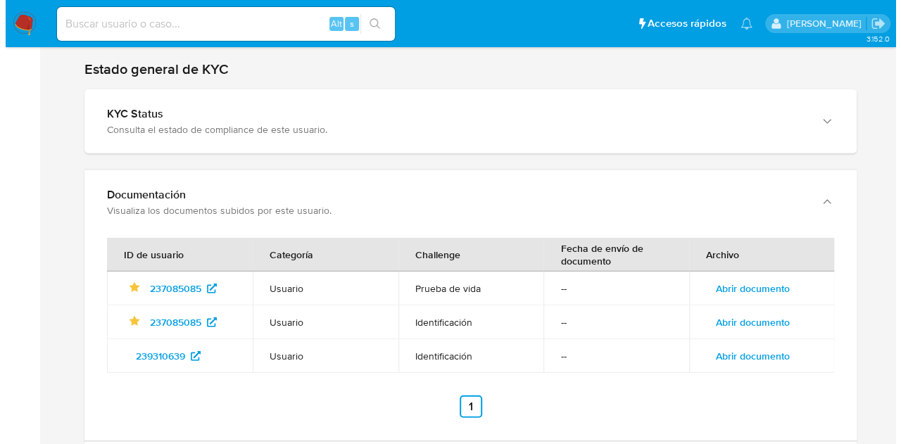
scroll to position [1479, 0]
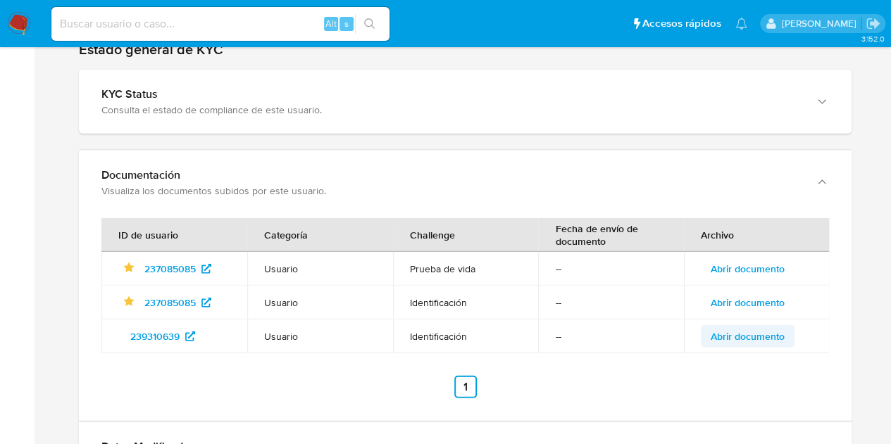
click at [772, 329] on span "Abrir documento" at bounding box center [747, 337] width 74 height 20
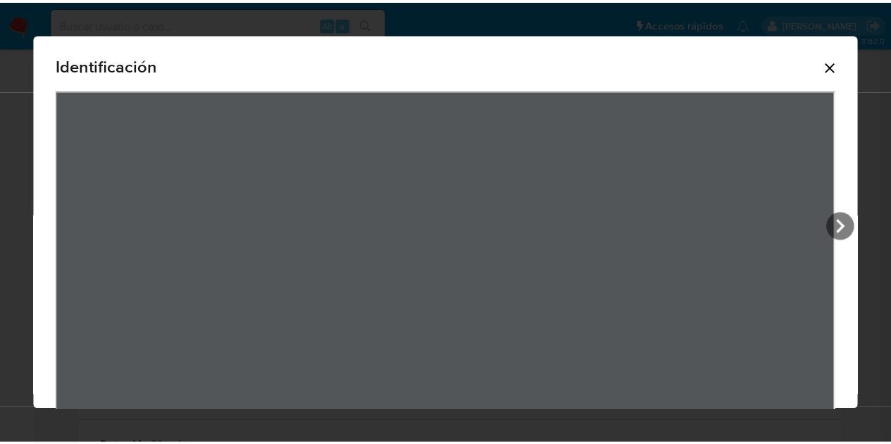
scroll to position [54, 0]
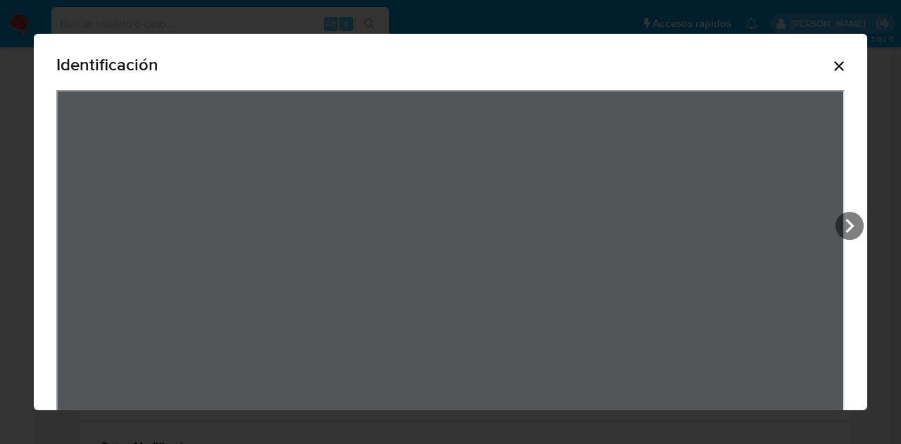
click at [834, 68] on icon "Cerrar" at bounding box center [839, 66] width 17 height 17
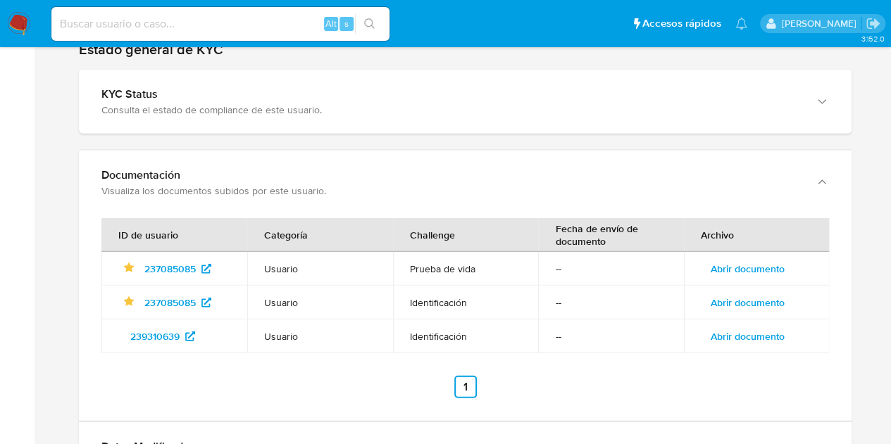
click at [760, 261] on span "Abrir documento" at bounding box center [747, 269] width 74 height 20
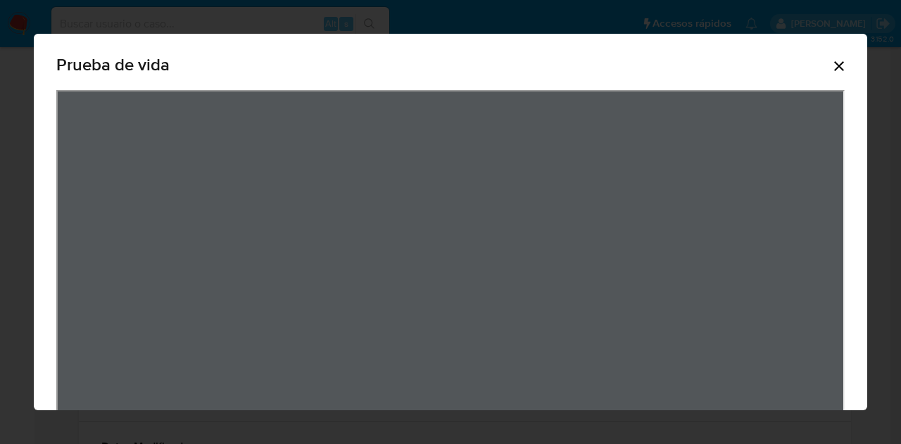
click at [834, 65] on icon "Cerrar" at bounding box center [839, 66] width 10 height 10
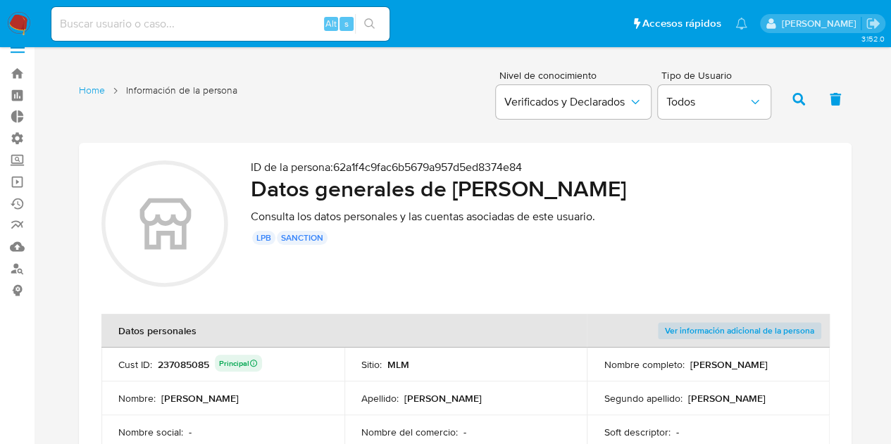
scroll to position [0, 0]
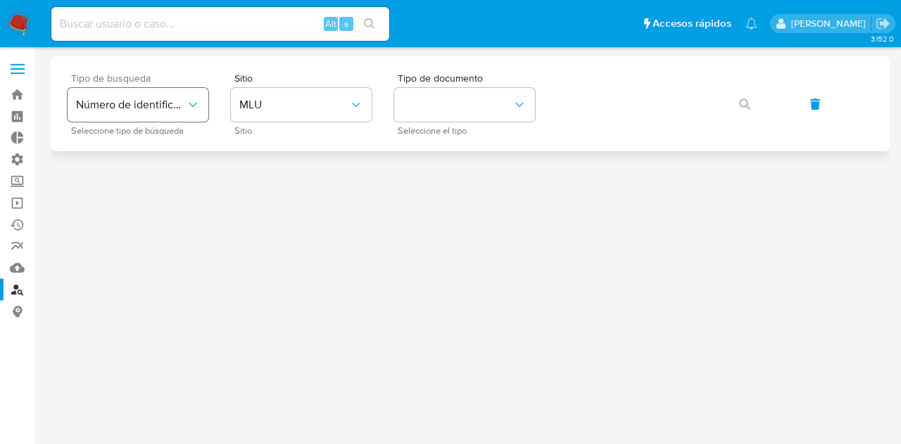
click at [182, 99] on span "Número de identificación" at bounding box center [131, 105] width 110 height 14
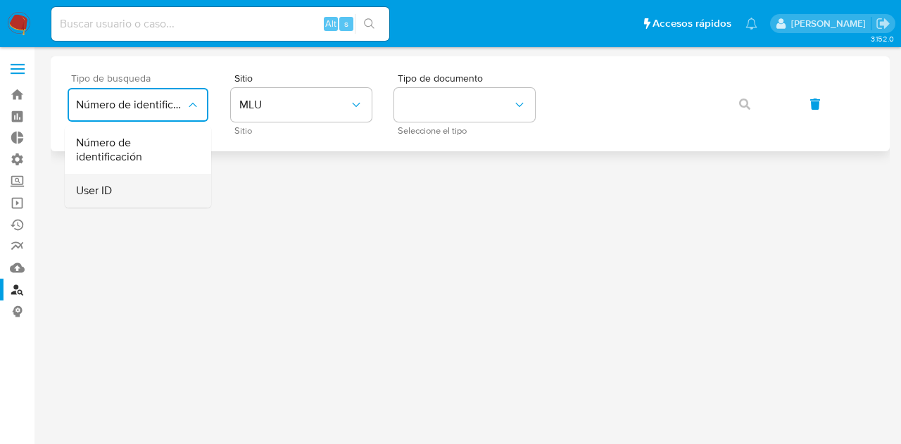
click at [144, 178] on div "User ID" at bounding box center [133, 191] width 115 height 34
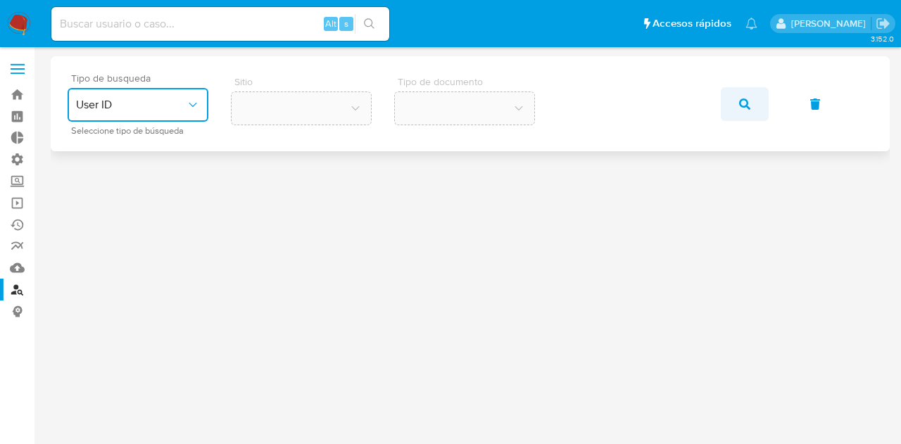
click at [743, 102] on icon "button" at bounding box center [744, 104] width 11 height 11
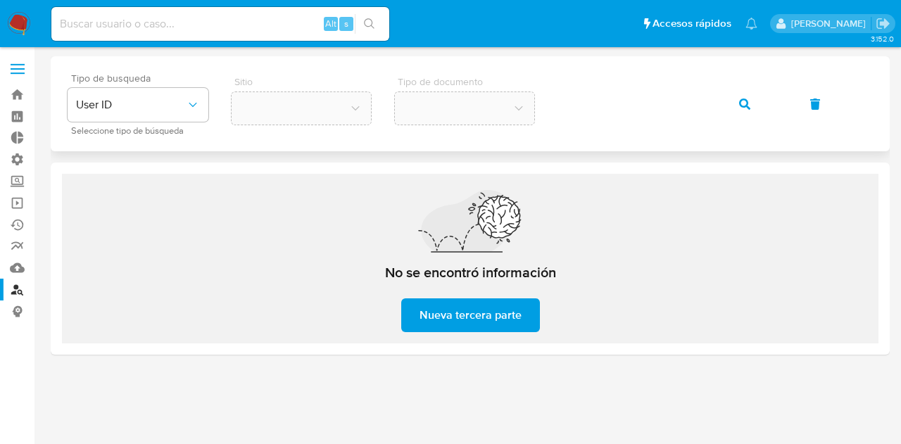
click at [740, 98] on span "button" at bounding box center [744, 104] width 11 height 31
click at [480, 92] on div "Tipo de busqueda User ID Seleccione tipo de búsqueda Sitio Tipo de documento" at bounding box center [471, 103] width 806 height 61
click at [745, 97] on span "button" at bounding box center [744, 104] width 11 height 31
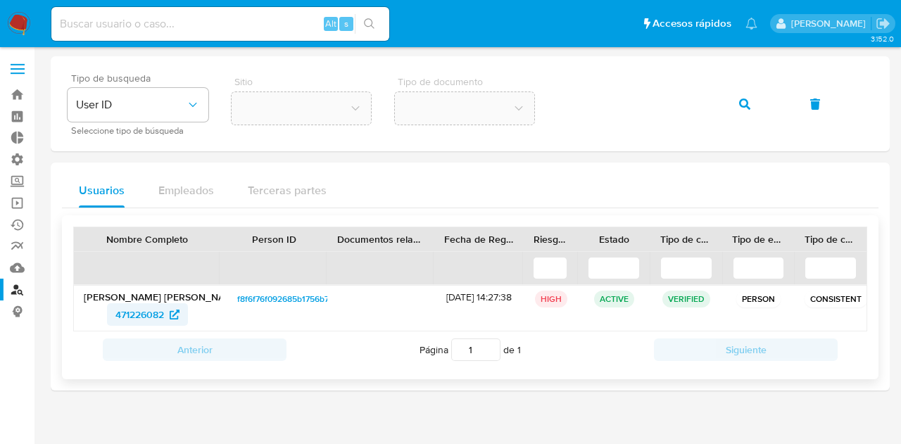
click at [126, 312] on span "471226082" at bounding box center [139, 314] width 49 height 23
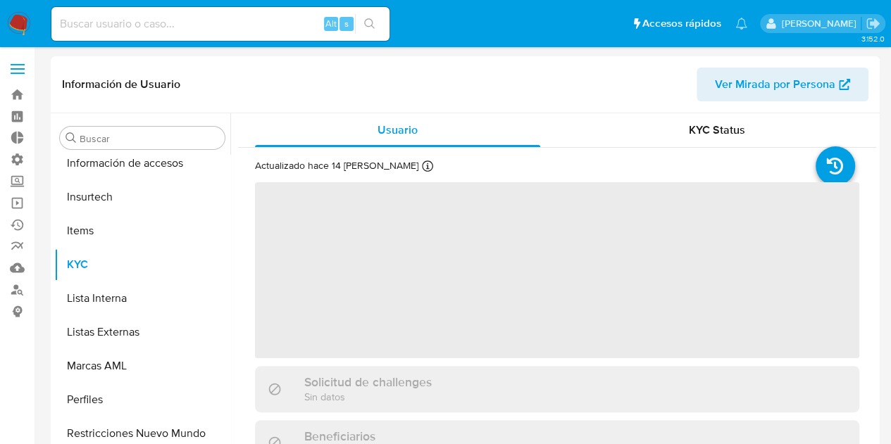
scroll to position [561, 0]
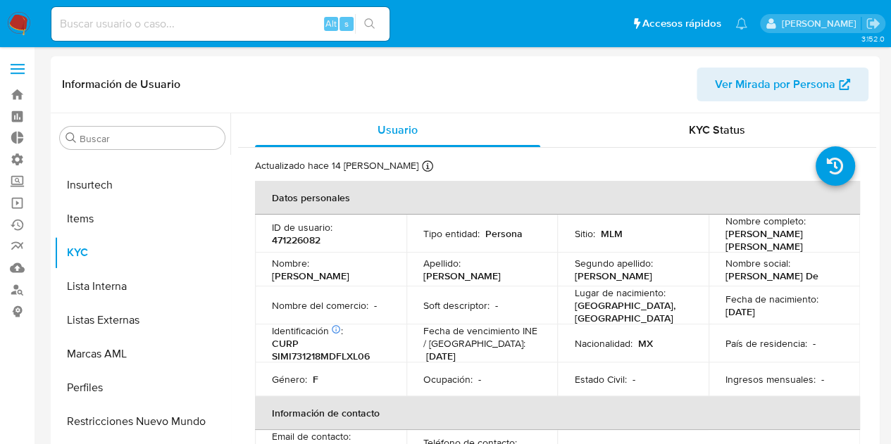
select select "10"
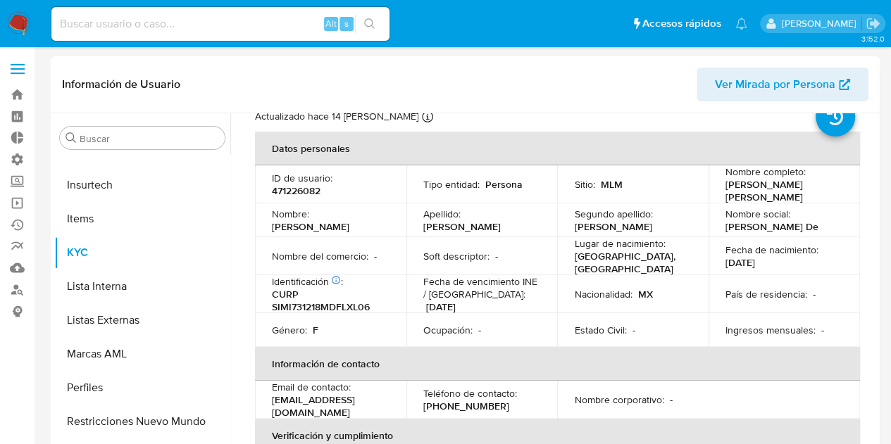
scroll to position [0, 0]
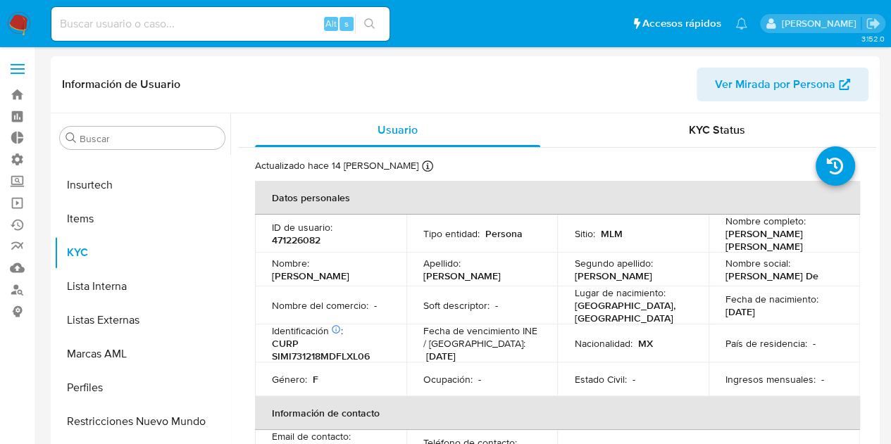
click at [764, 81] on span "Ver Mirada por Persona" at bounding box center [775, 85] width 120 height 34
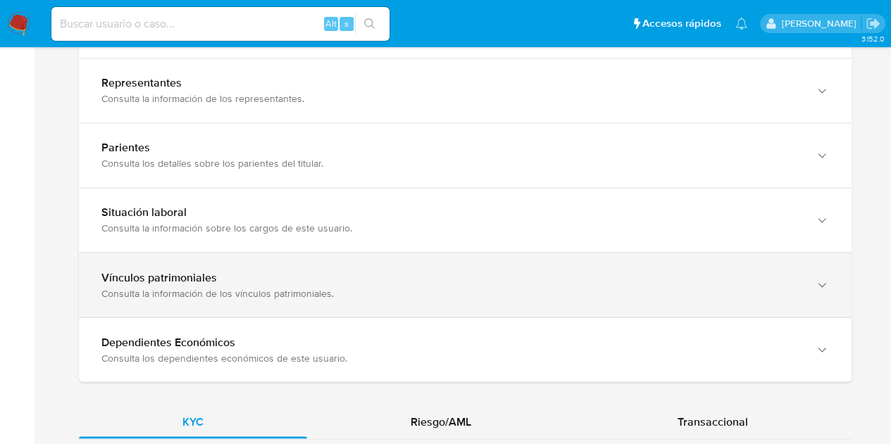
scroll to position [1056, 0]
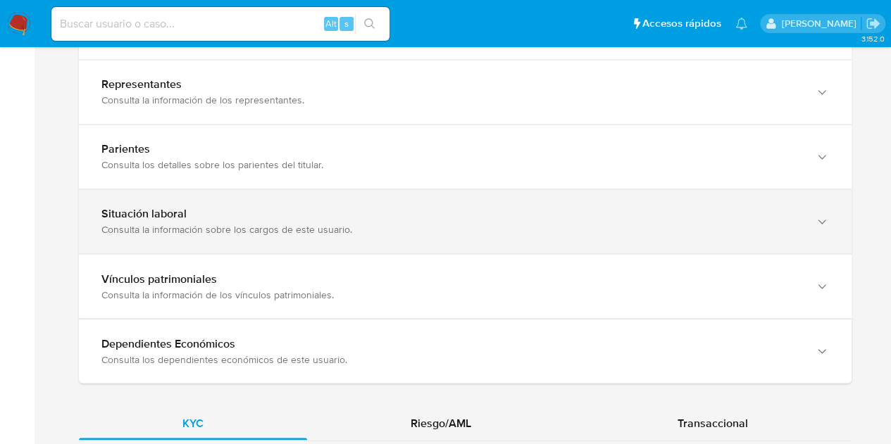
click at [306, 225] on div "Consulta la información sobre los cargos de este usuario." at bounding box center [450, 229] width 699 height 13
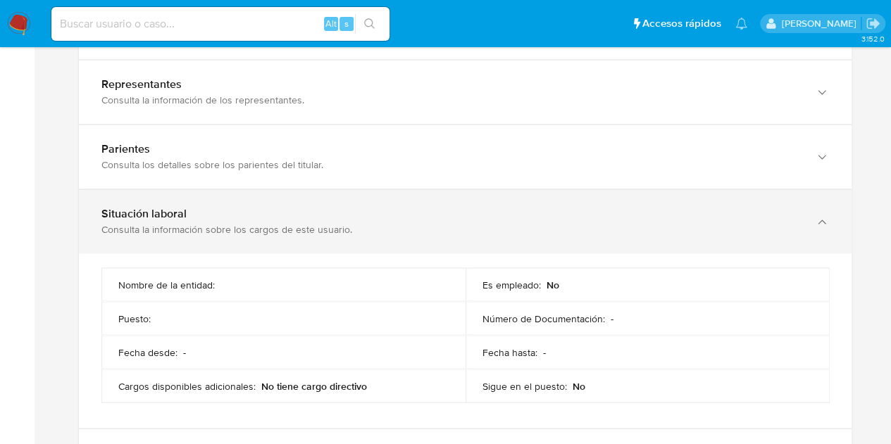
click at [314, 223] on div "Consulta la información sobre los cargos de este usuario." at bounding box center [450, 229] width 699 height 13
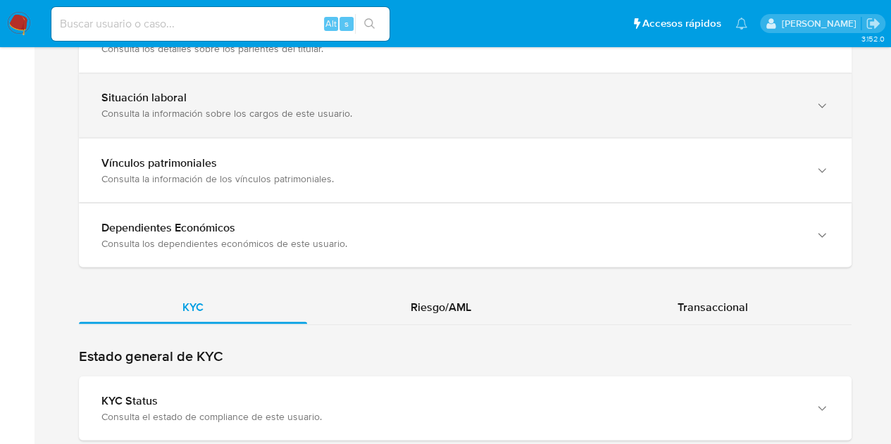
scroll to position [1197, 0]
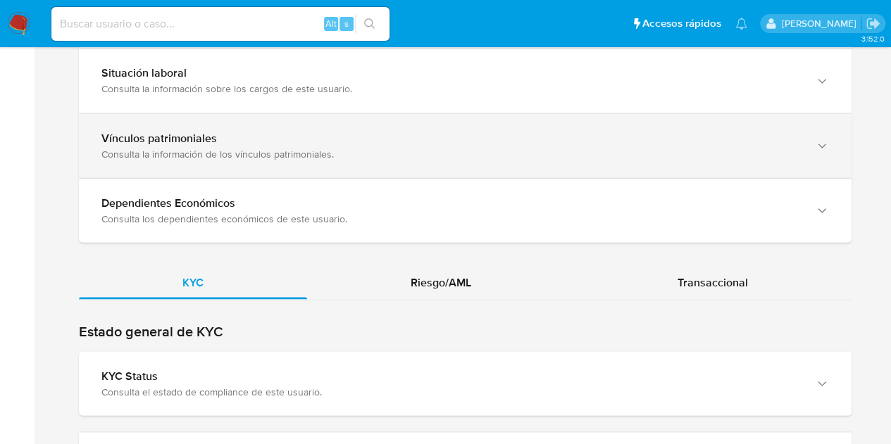
click at [342, 147] on div "Consulta la información de los vínculos patrimoniales." at bounding box center [450, 153] width 699 height 13
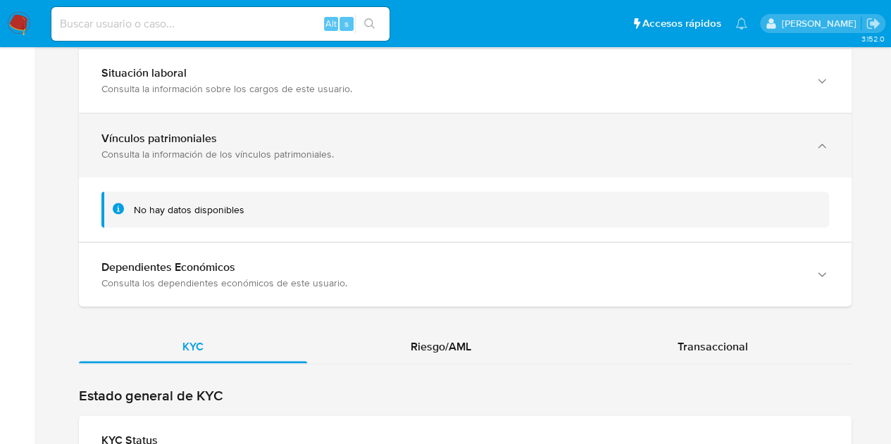
click at [342, 147] on div "Consulta la información de los vínculos patrimoniales." at bounding box center [450, 153] width 699 height 13
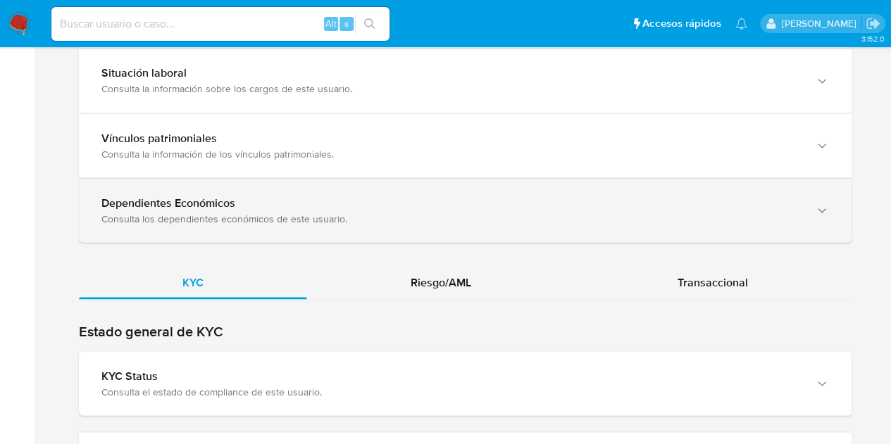
click at [325, 203] on div "Dependientes Económicos Consulta los dependientes económicos de este usuario." at bounding box center [450, 210] width 699 height 29
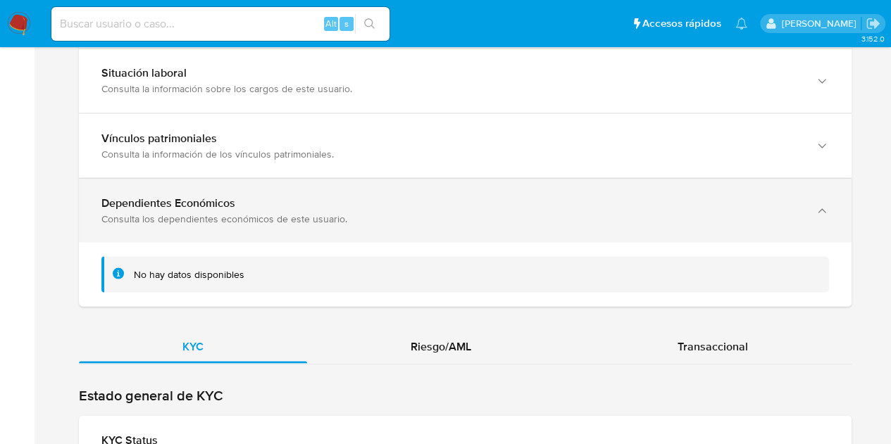
click at [325, 203] on div "Dependientes Económicos Consulta los dependientes económicos de este usuario." at bounding box center [450, 210] width 699 height 29
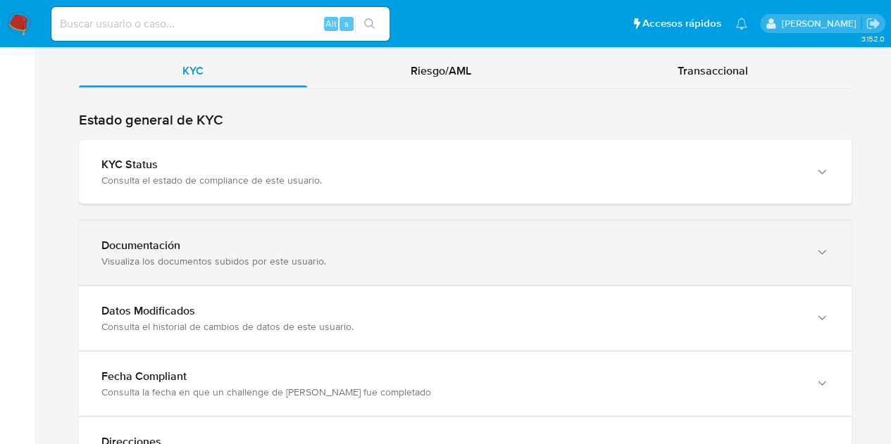
scroll to position [1479, 0]
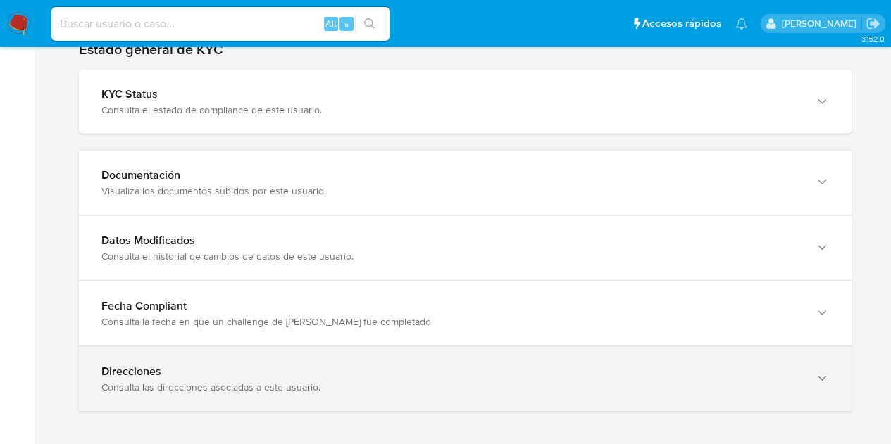
click at [458, 381] on div "Consulta las direcciones asociadas a este usuario." at bounding box center [450, 387] width 699 height 13
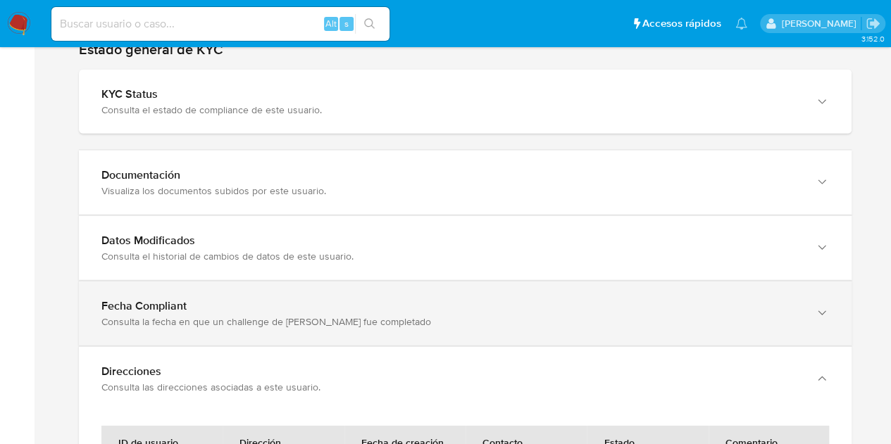
click at [577, 263] on div "Consulta la fecha en que un challenge de kyc fue completado" at bounding box center [450, 256] width 699 height 13
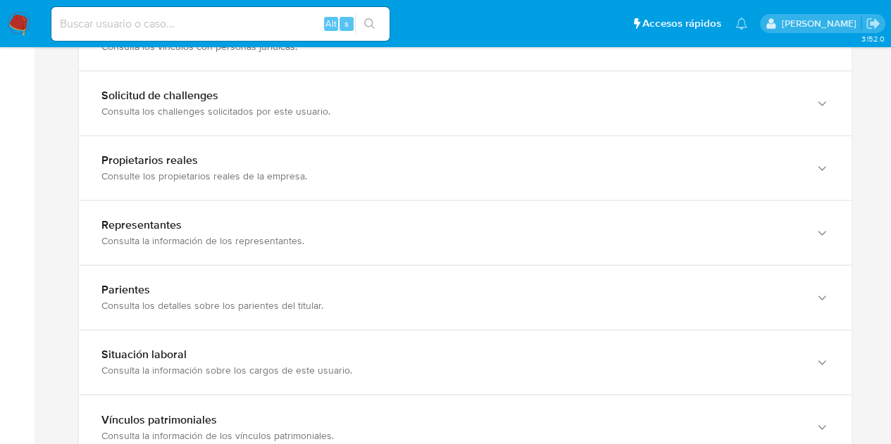
scroll to position [1267, 0]
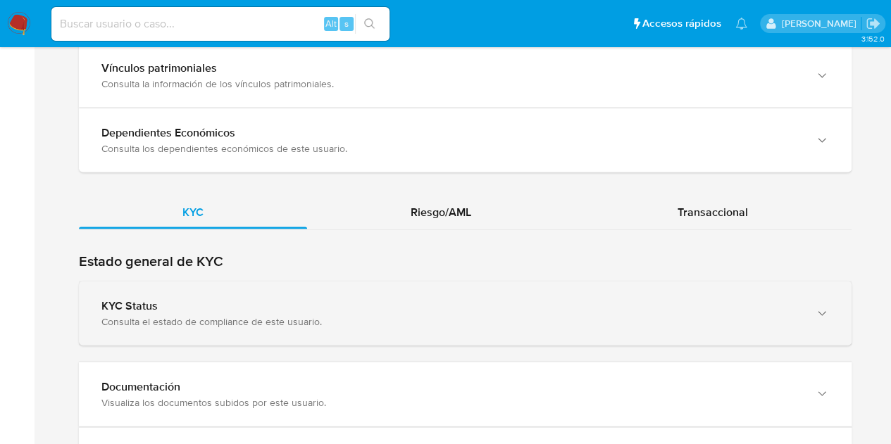
click at [514, 325] on div "KYC Status Consulta el estado de compliance de este usuario." at bounding box center [465, 313] width 772 height 64
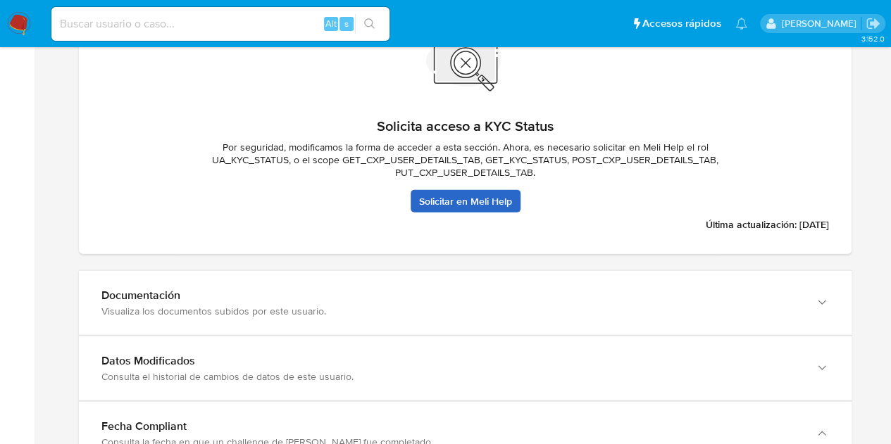
scroll to position [1619, 0]
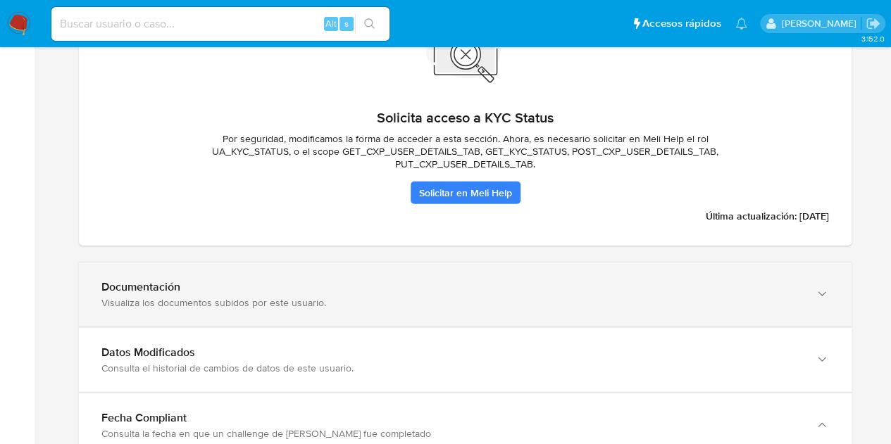
click at [499, 283] on div "Documentación" at bounding box center [450, 287] width 699 height 14
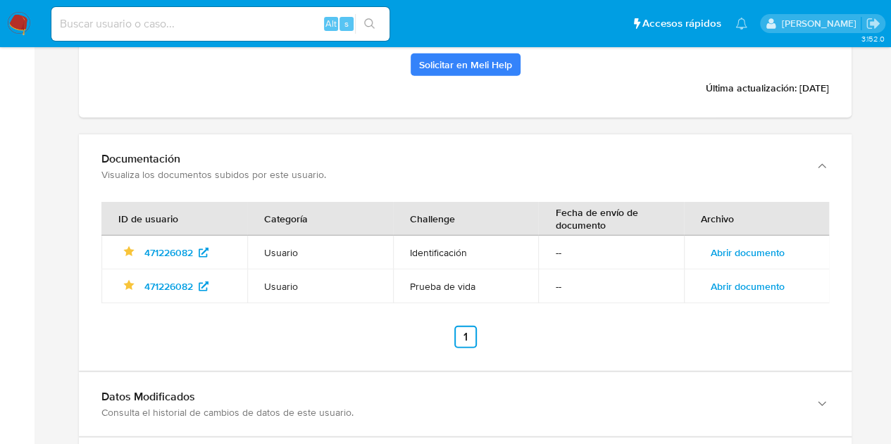
scroll to position [1760, 0]
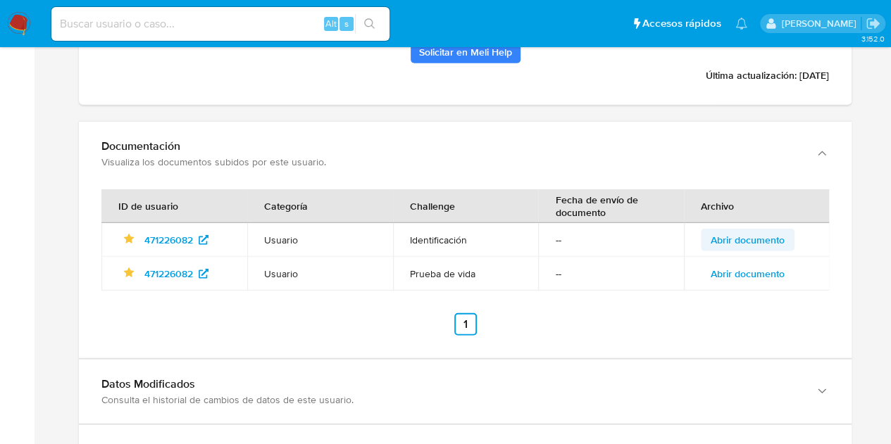
click at [739, 232] on span "Abrir documento" at bounding box center [747, 240] width 74 height 20
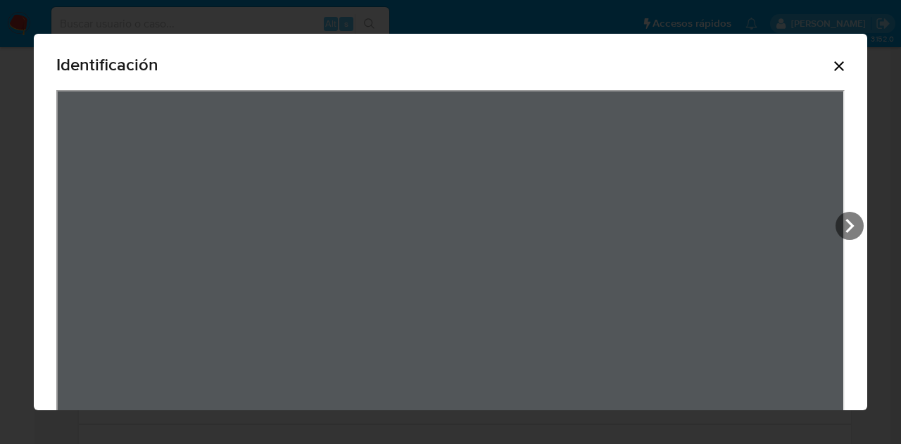
click at [831, 65] on icon "Cerrar" at bounding box center [839, 66] width 17 height 17
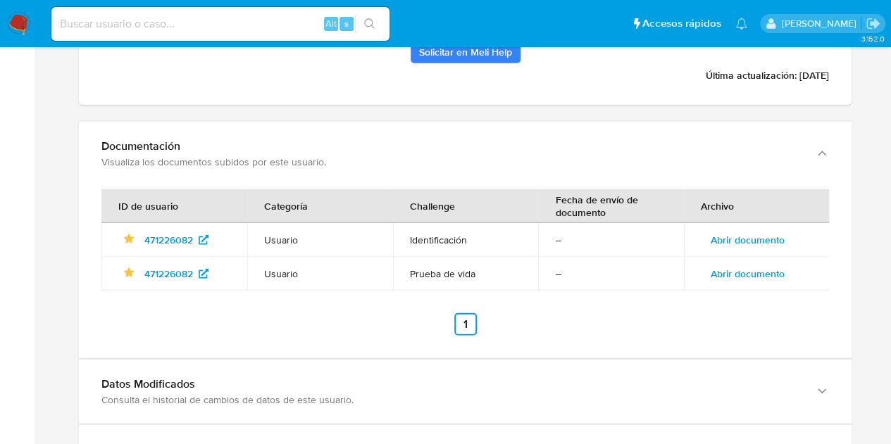
click at [753, 264] on span "Abrir documento" at bounding box center [747, 274] width 74 height 20
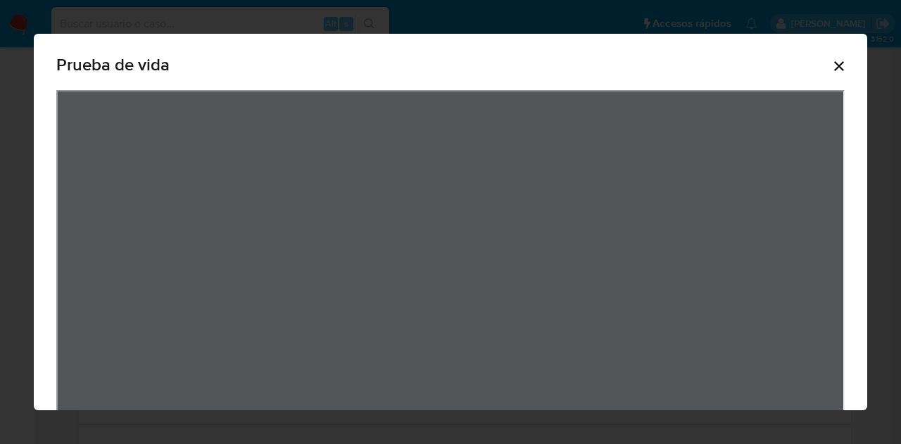
click at [831, 63] on icon "Cerrar" at bounding box center [839, 66] width 17 height 17
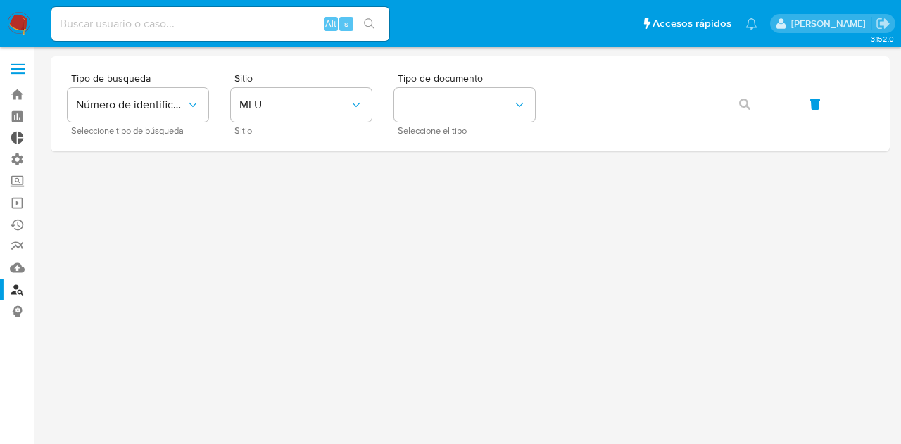
click at [17, 139] on link "Tablero Externo" at bounding box center [84, 138] width 168 height 22
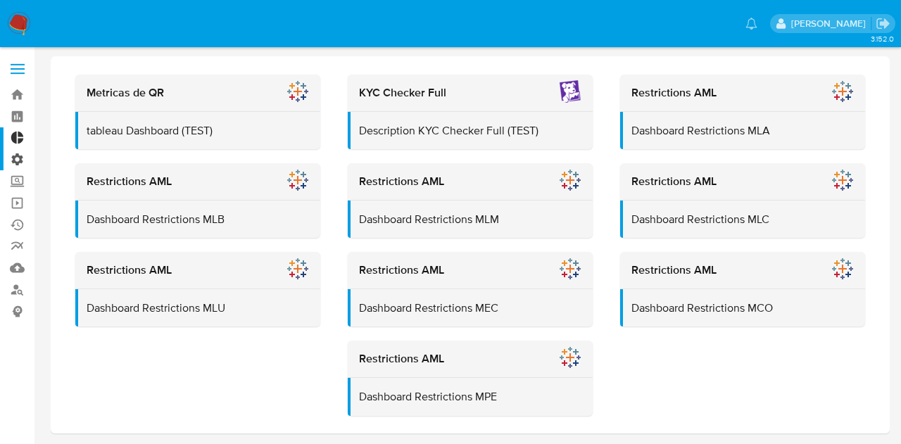
drag, startPoint x: 0, startPoint y: 0, endPoint x: 17, endPoint y: 160, distance: 160.7
click at [17, 160] on label "Administración" at bounding box center [84, 160] width 168 height 22
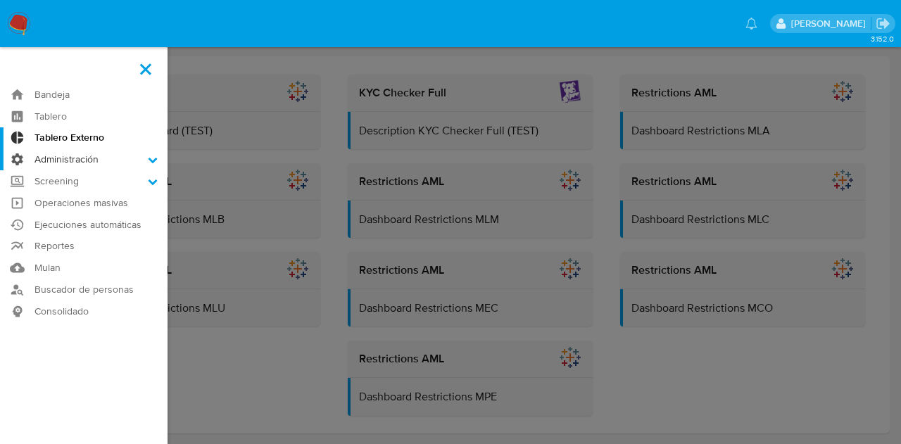
click at [0, 0] on input "Administración" at bounding box center [0, 0] width 0 height 0
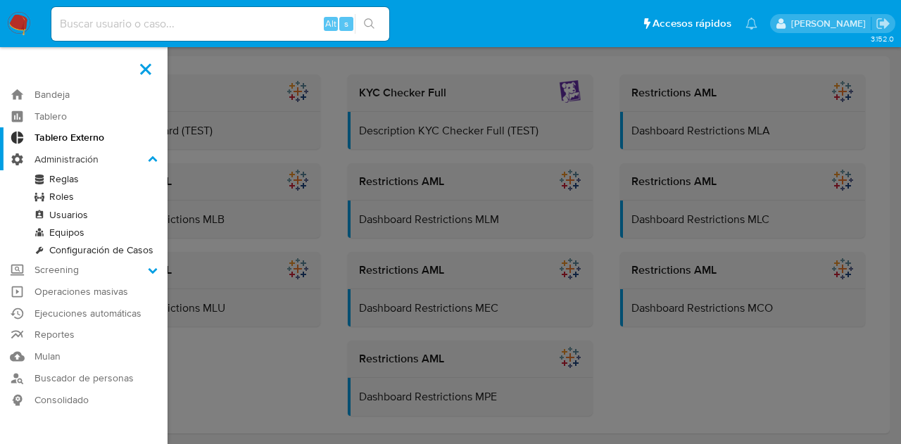
click at [17, 160] on label "Administración" at bounding box center [84, 160] width 168 height 22
click at [0, 0] on input "Administración" at bounding box center [0, 0] width 0 height 0
click at [20, 271] on label "Screening" at bounding box center [84, 270] width 168 height 22
click at [0, 0] on input "Screening" at bounding box center [0, 0] width 0 height 0
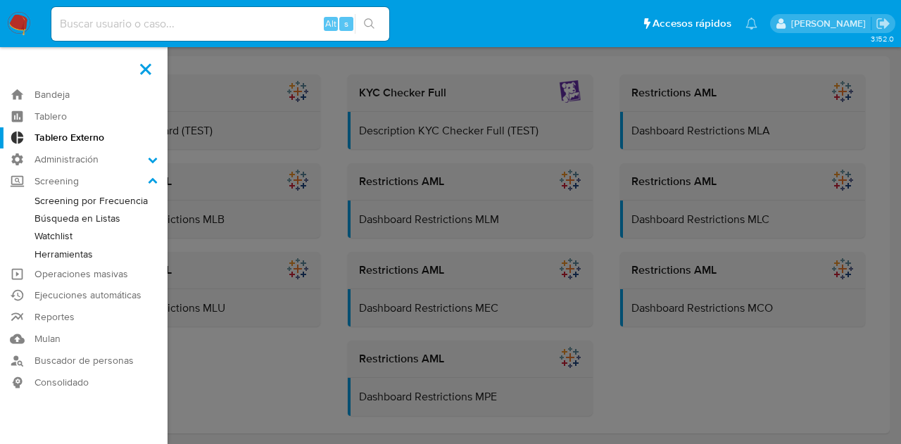
click at [63, 235] on link "Watchlist" at bounding box center [84, 236] width 168 height 18
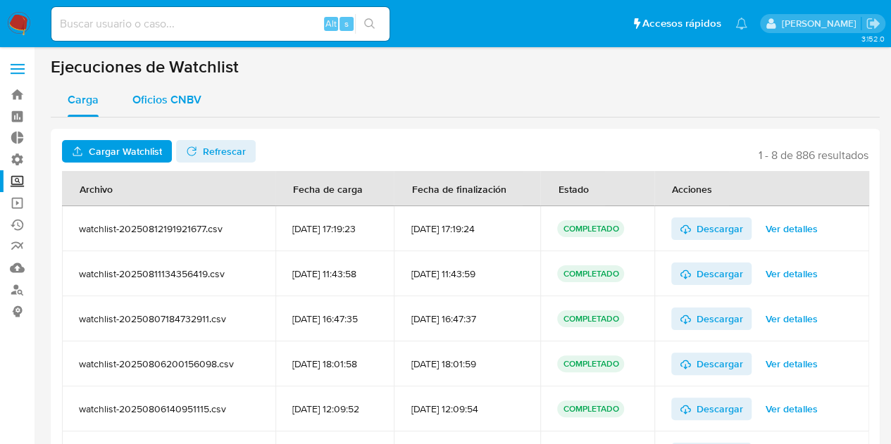
click at [158, 96] on span "Oficios CNBV" at bounding box center [166, 100] width 69 height 16
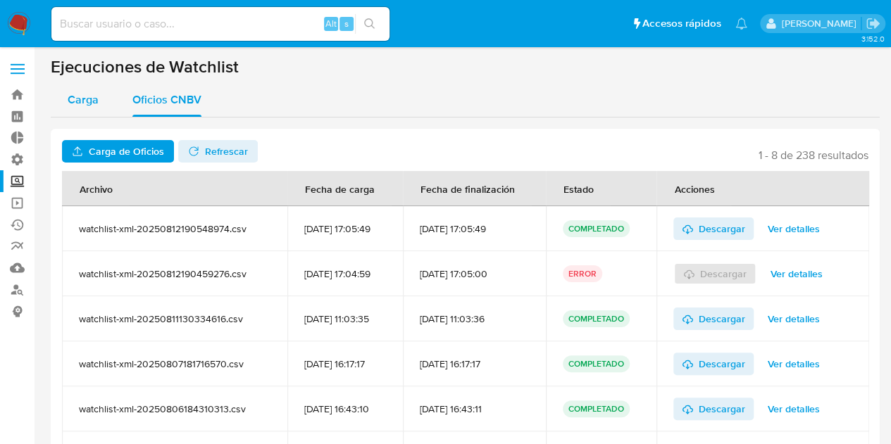
click at [80, 98] on span "Carga" at bounding box center [83, 100] width 31 height 16
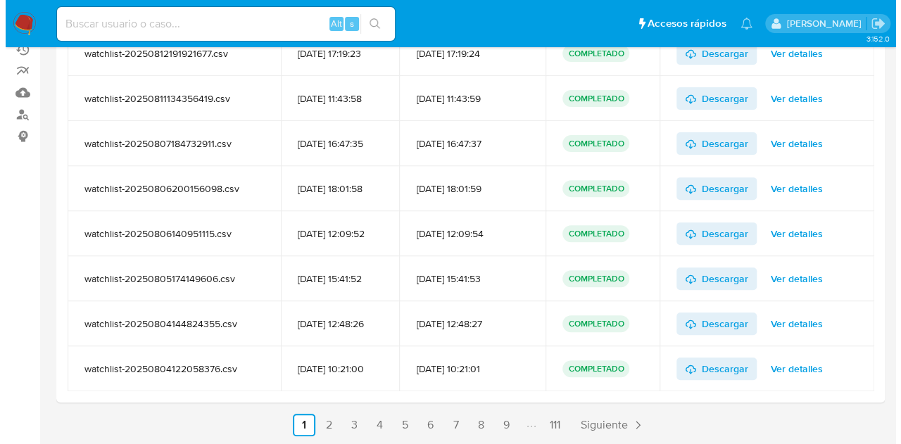
scroll to position [176, 0]
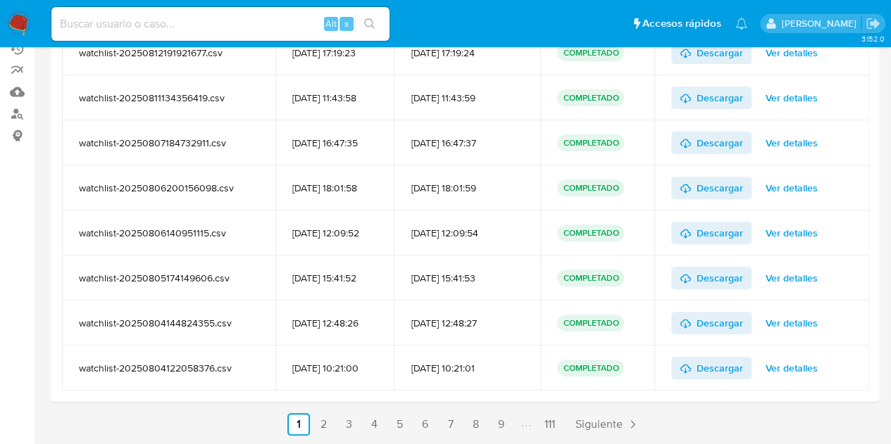
click at [786, 271] on span "Ver detalles" at bounding box center [791, 278] width 52 height 20
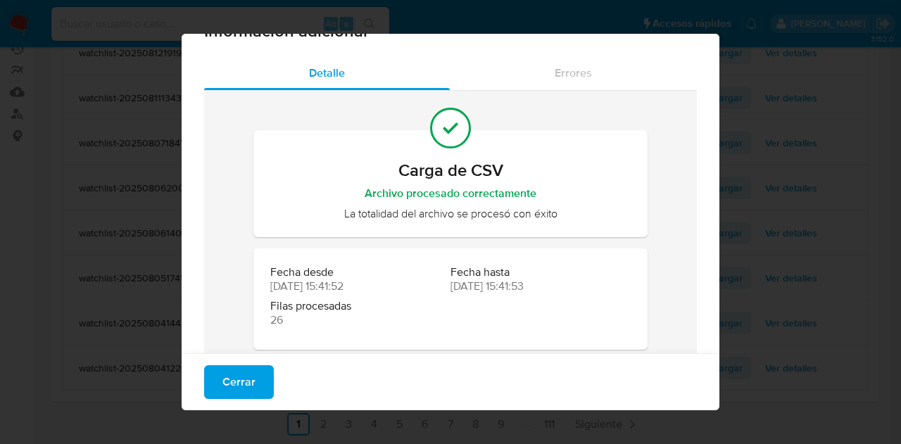
scroll to position [52, 0]
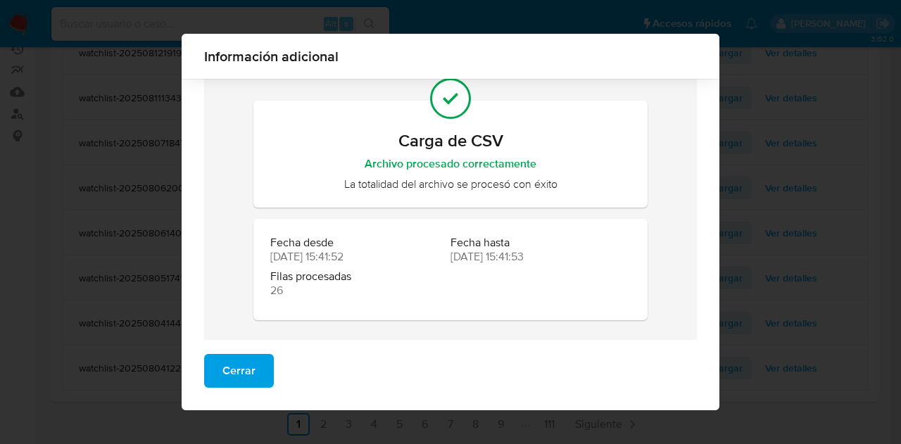
click at [93, 261] on div "Información adicional Detalle Errores Carga de CSV Archivo procesado correctame…" at bounding box center [450, 222] width 901 height 444
click at [222, 365] on span "Cerrar" at bounding box center [238, 371] width 33 height 31
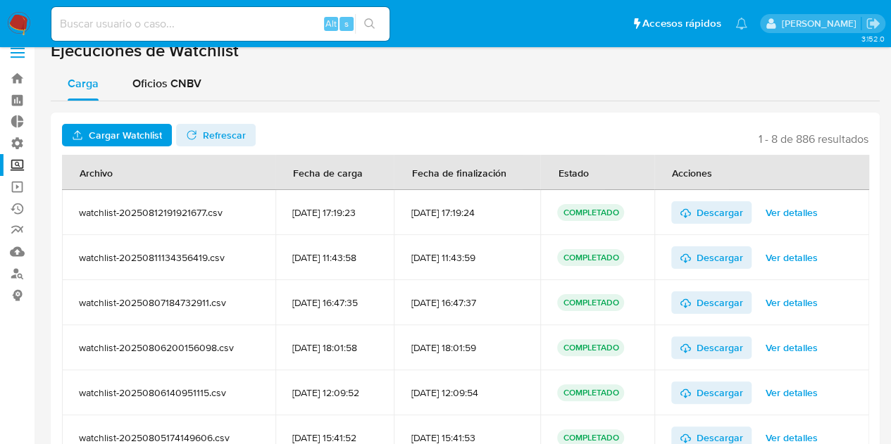
scroll to position [0, 0]
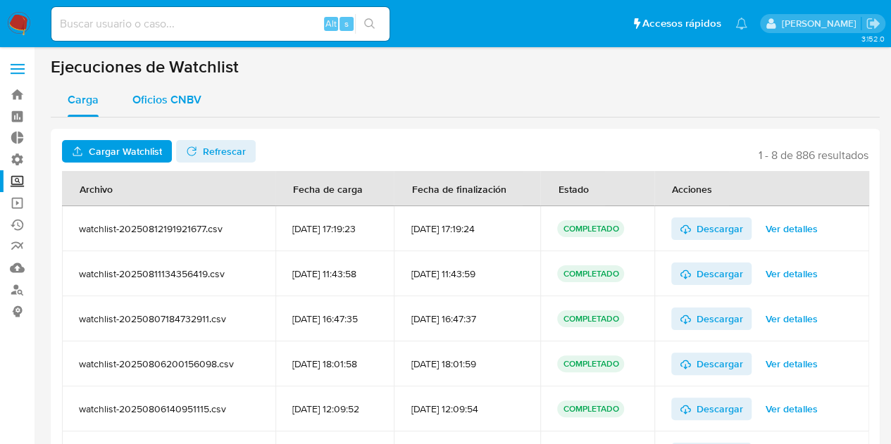
click at [177, 94] on span "Oficios CNBV" at bounding box center [166, 100] width 69 height 16
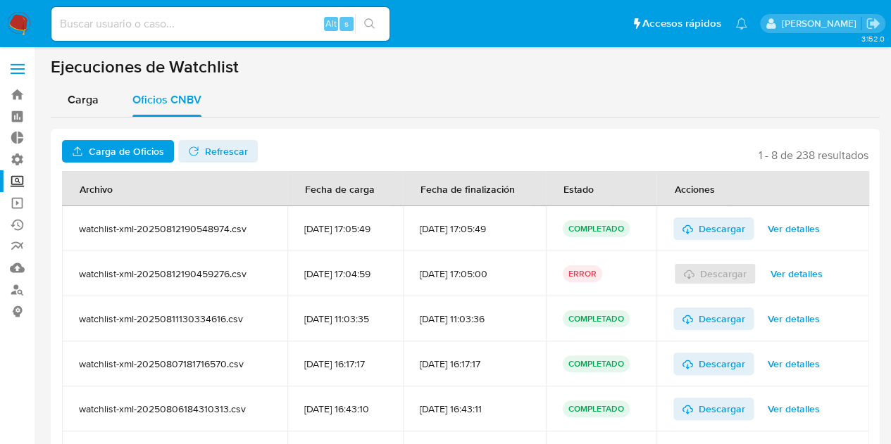
click at [20, 177] on label "Screening" at bounding box center [84, 181] width 168 height 22
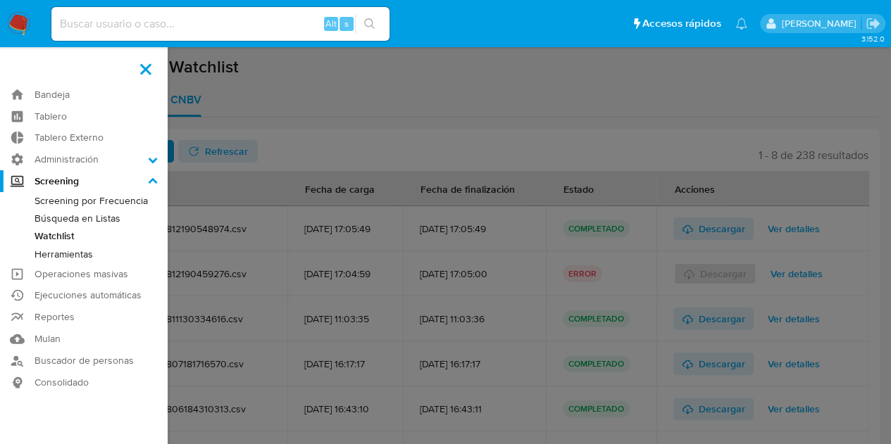
click at [0, 0] on input "Screening" at bounding box center [0, 0] width 0 height 0
click at [69, 252] on link "Herramientas" at bounding box center [84, 255] width 168 height 18
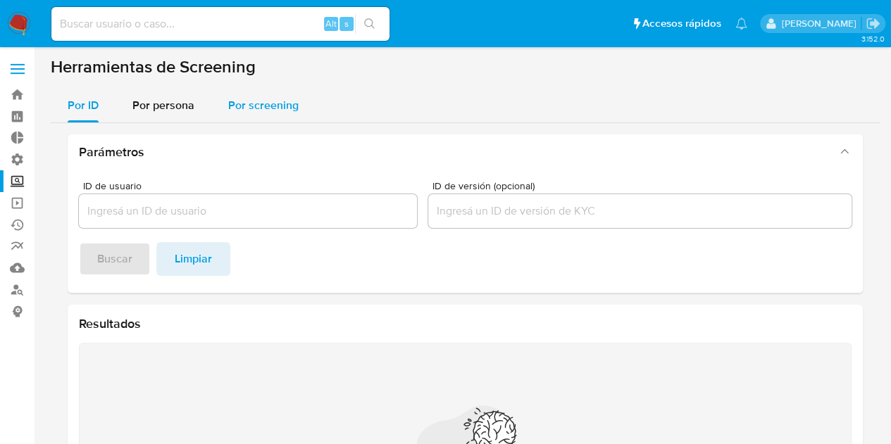
click at [256, 94] on div "Por screening" at bounding box center [263, 106] width 70 height 34
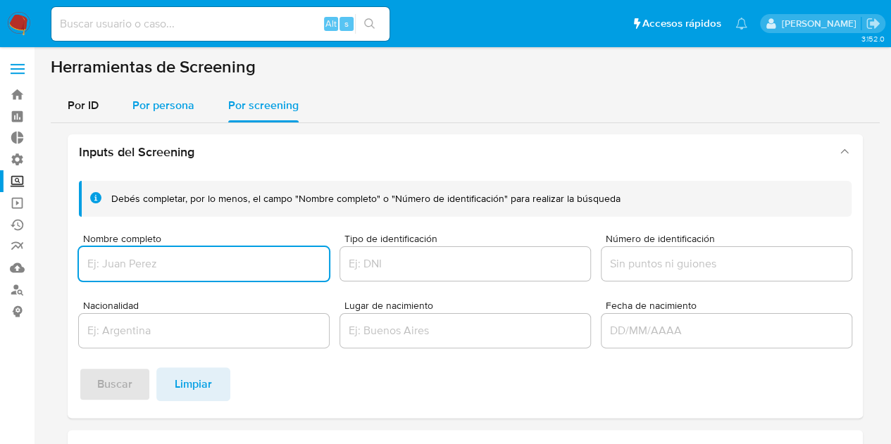
click at [166, 105] on span "Por persona" at bounding box center [163, 105] width 62 height 16
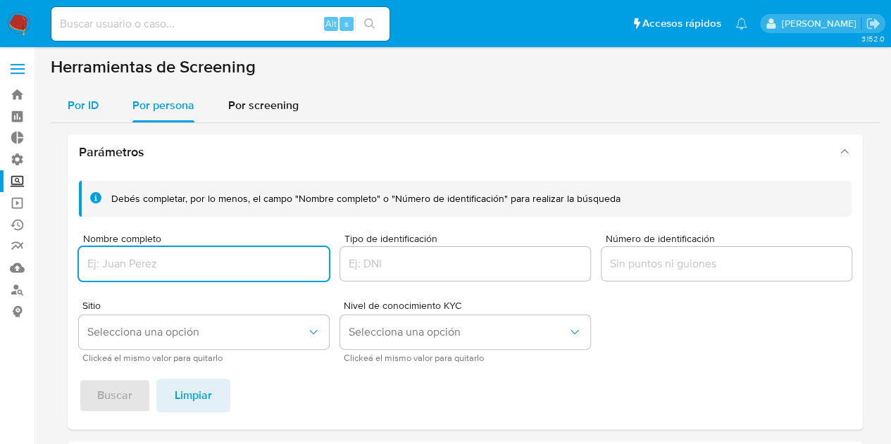
click at [96, 102] on span "Por ID" at bounding box center [83, 105] width 31 height 16
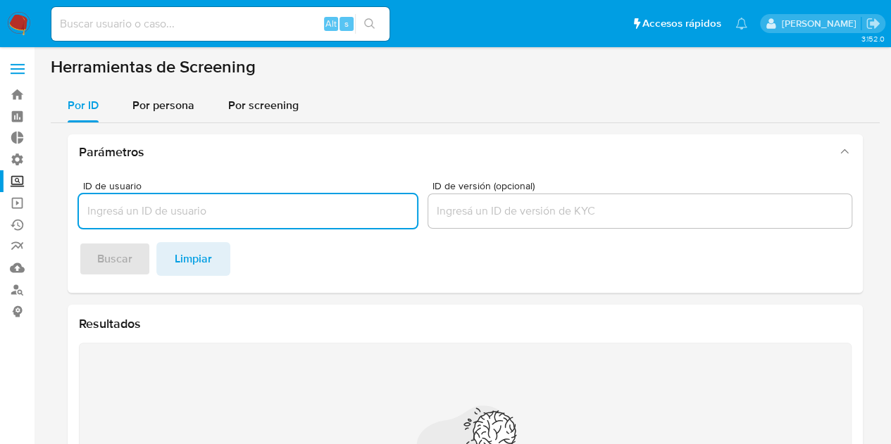
paste input "239310639"
type input "239310639"
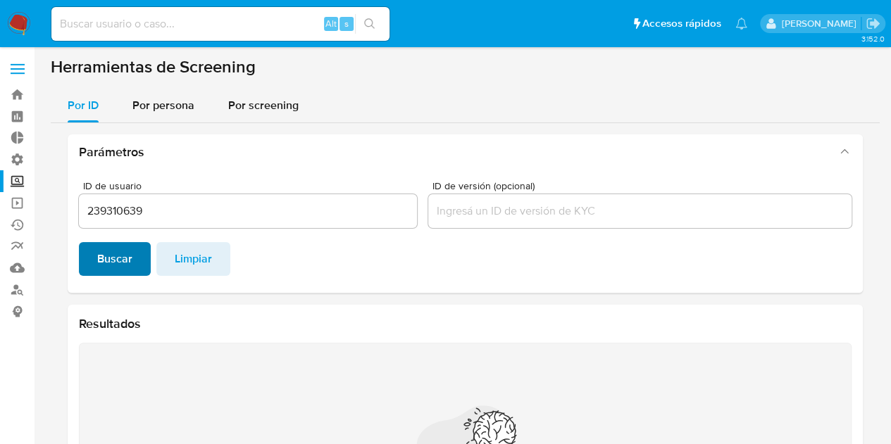
click at [120, 262] on span "Buscar" at bounding box center [114, 259] width 35 height 31
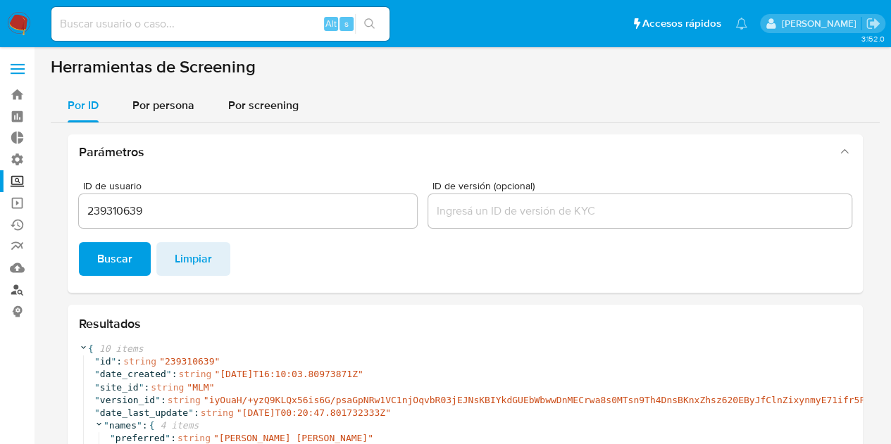
click at [20, 289] on link "Buscador de personas" at bounding box center [84, 290] width 168 height 22
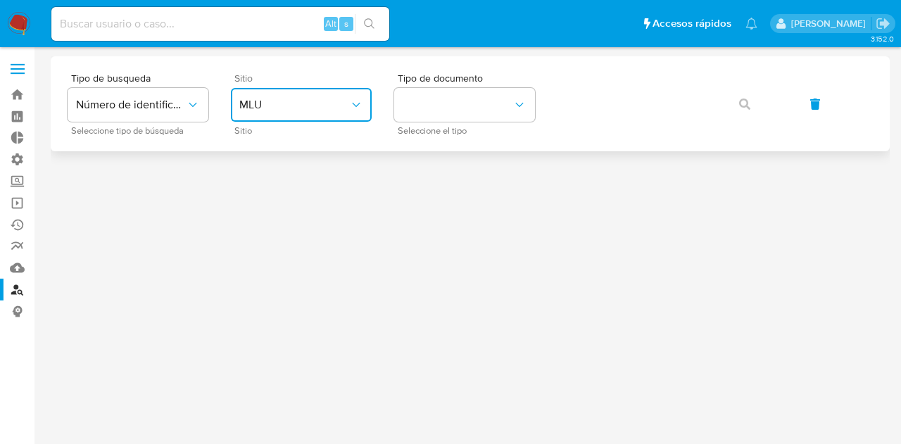
click at [365, 107] on button "MLU" at bounding box center [301, 105] width 141 height 34
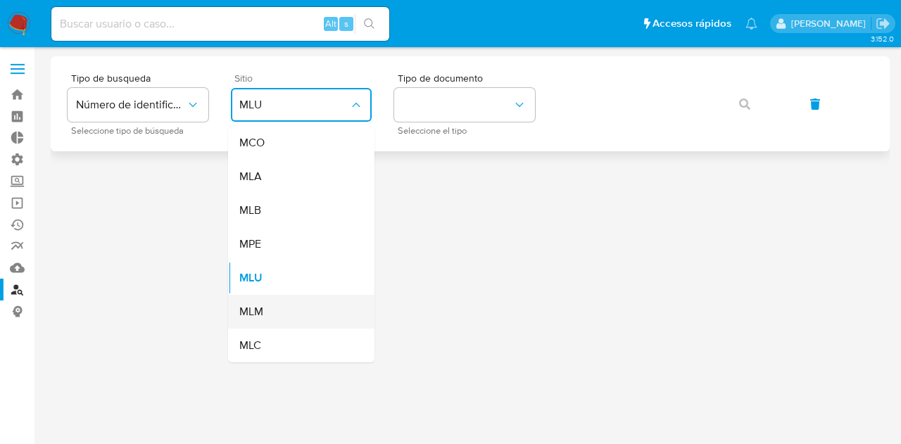
click at [245, 306] on span "MLM" at bounding box center [251, 312] width 24 height 14
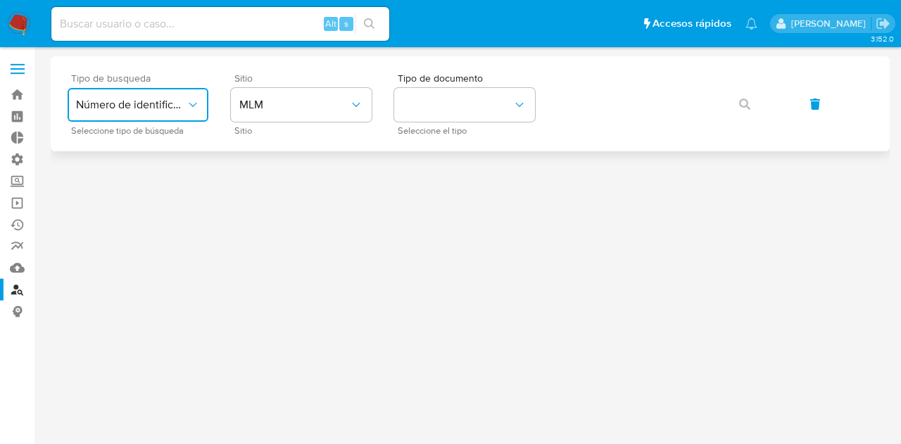
click at [162, 112] on button "Número de identificación" at bounding box center [138, 105] width 141 height 34
click at [135, 189] on div "User ID" at bounding box center [133, 191] width 115 height 34
click at [740, 105] on icon "button" at bounding box center [744, 104] width 11 height 11
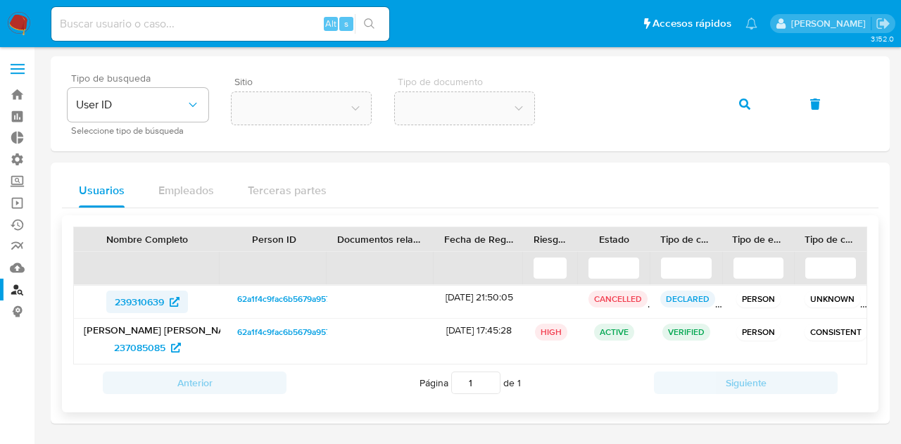
click at [138, 301] on span "239310639" at bounding box center [139, 302] width 49 height 23
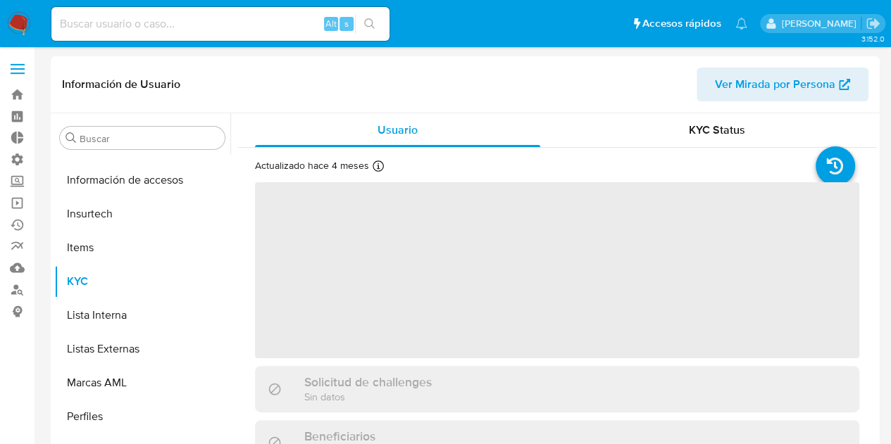
scroll to position [561, 0]
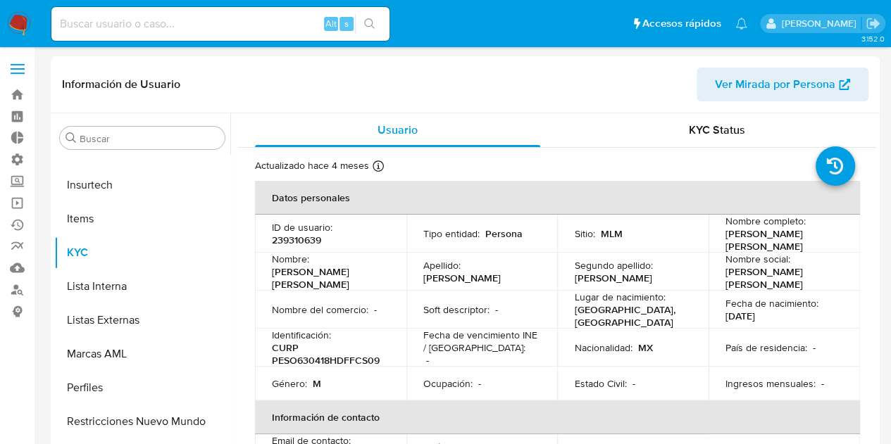
select select "10"
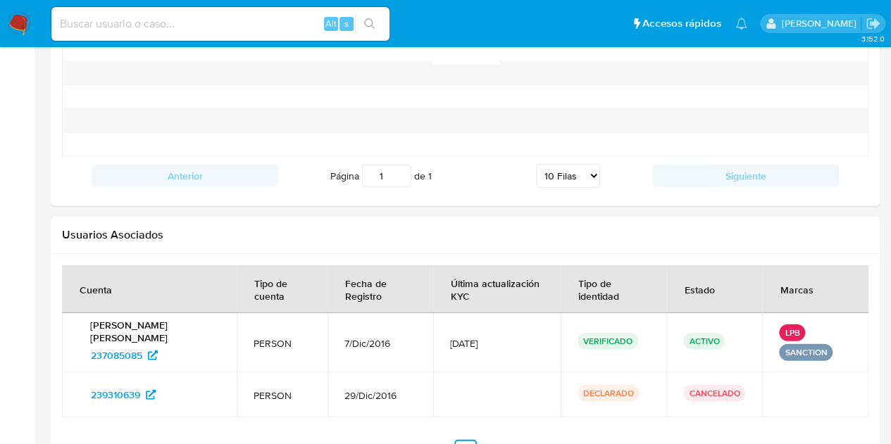
scroll to position [1646, 0]
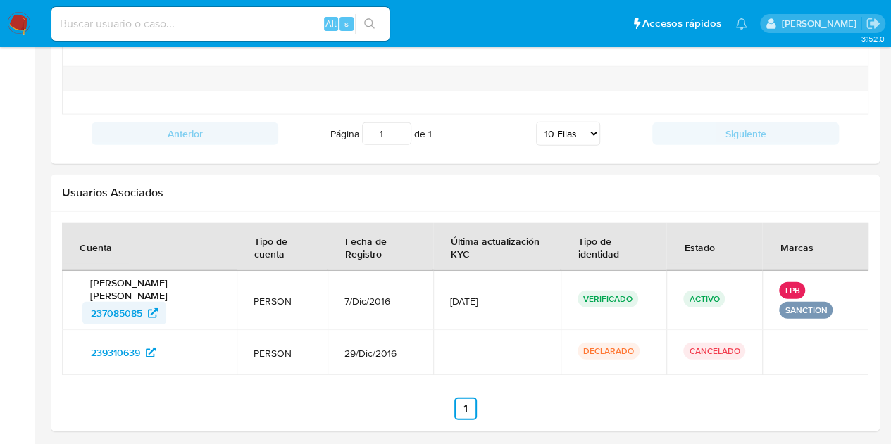
click at [125, 308] on span "237085085" at bounding box center [116, 313] width 51 height 23
click at [789, 285] on p "lpb" at bounding box center [792, 290] width 26 height 17
click at [120, 306] on span "237085085" at bounding box center [116, 313] width 51 height 23
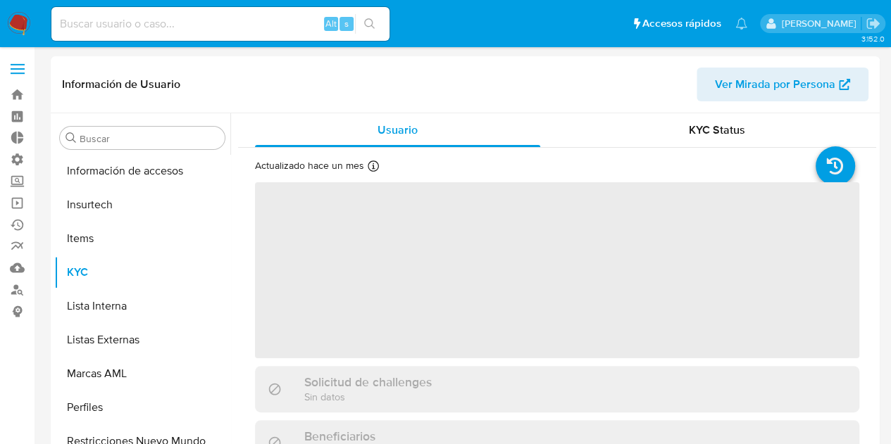
scroll to position [561, 0]
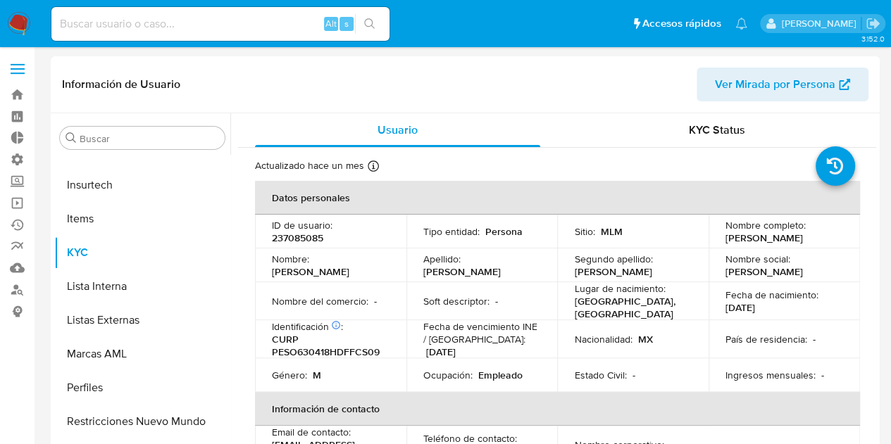
select select "10"
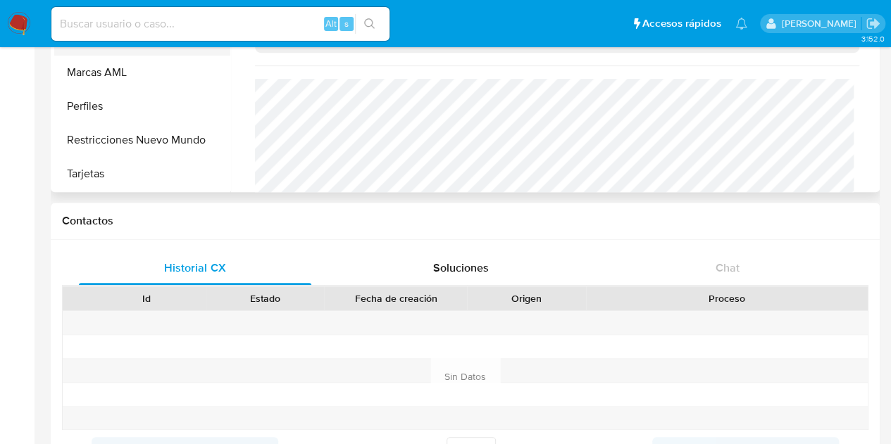
scroll to position [0, 0]
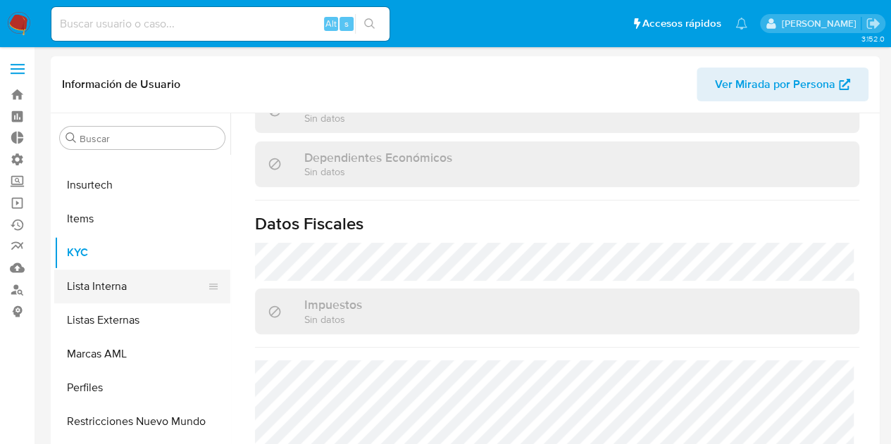
click at [101, 294] on button "Lista Interna" at bounding box center [136, 287] width 165 height 34
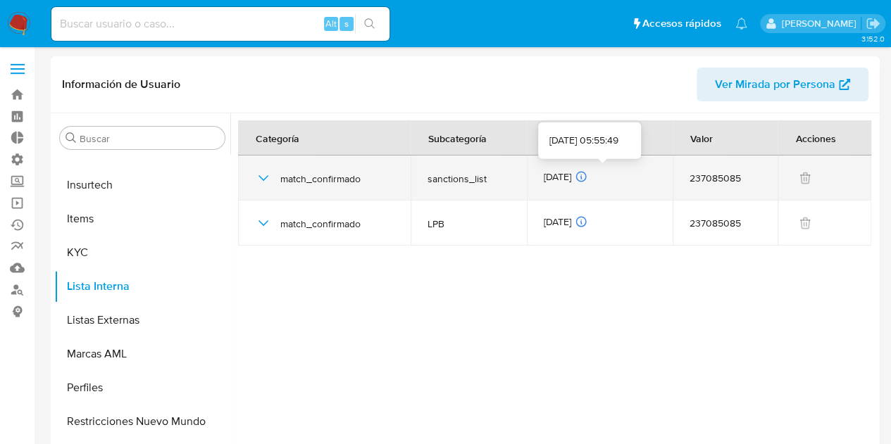
click at [587, 177] on icon at bounding box center [581, 176] width 13 height 13
click at [262, 174] on icon "button" at bounding box center [263, 178] width 17 height 17
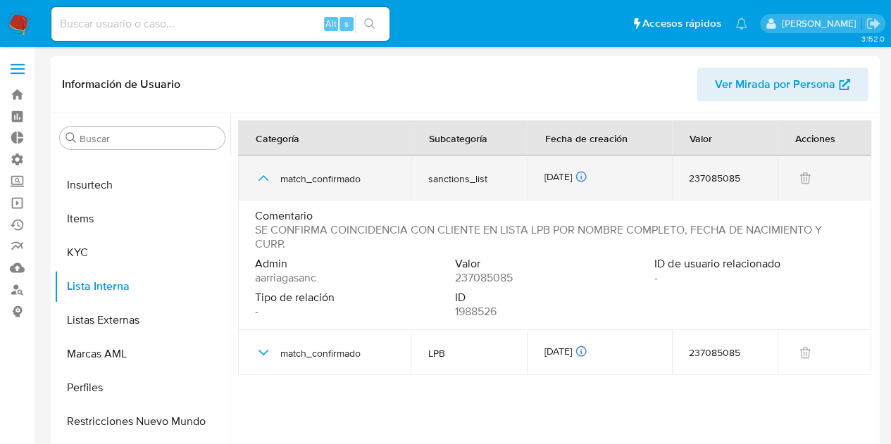
click at [262, 175] on icon "button" at bounding box center [263, 178] width 17 height 17
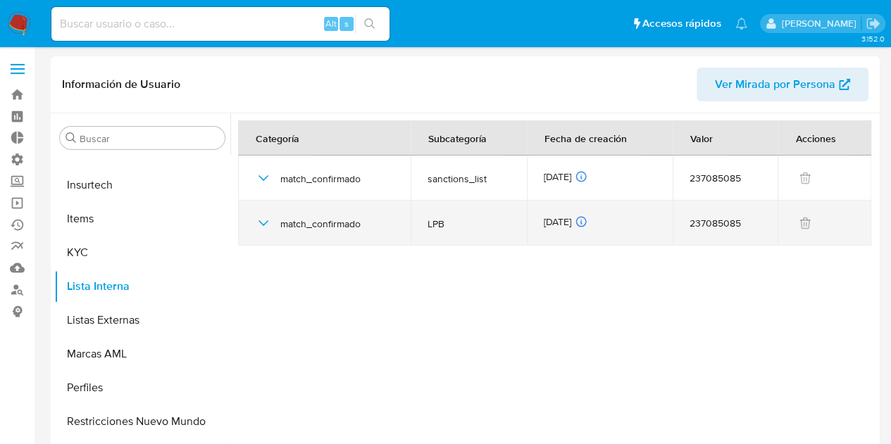
click at [261, 225] on icon "button" at bounding box center [263, 223] width 17 height 17
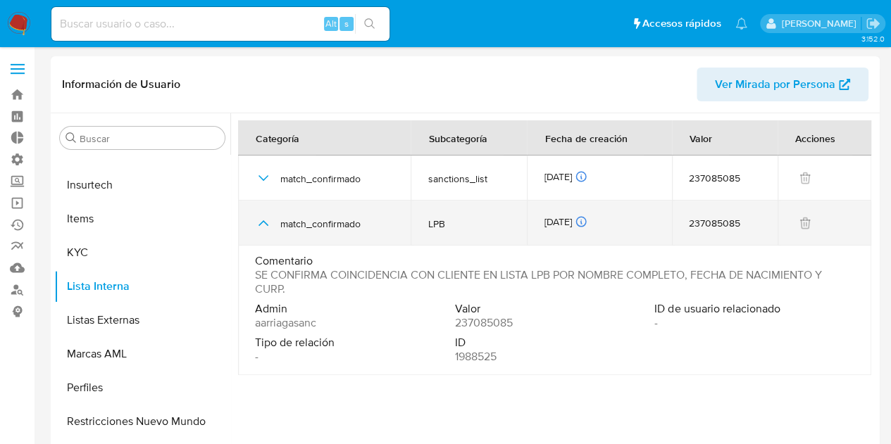
click at [261, 223] on icon "button" at bounding box center [263, 223] width 10 height 6
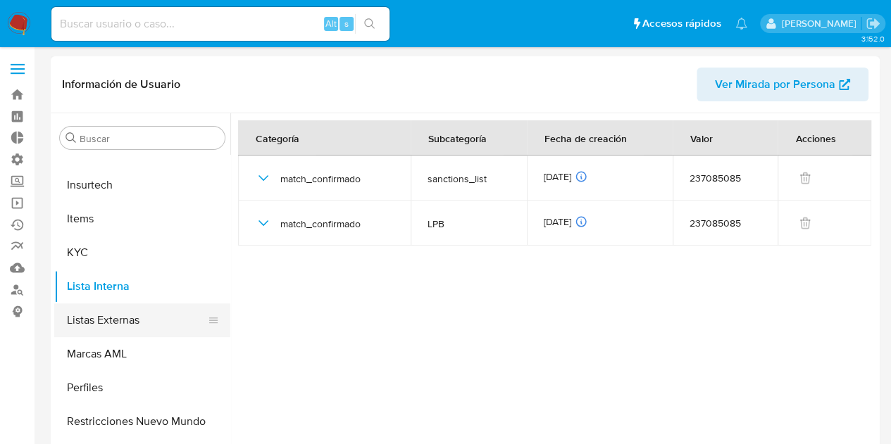
click at [121, 325] on button "Listas Externas" at bounding box center [136, 320] width 165 height 34
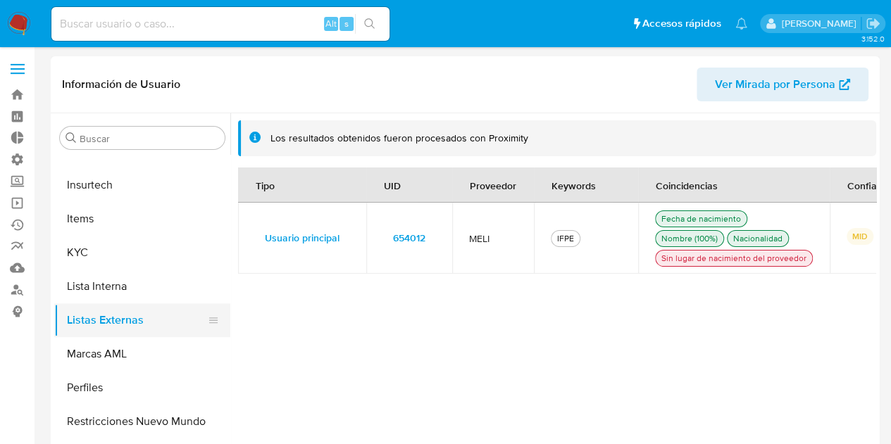
scroll to position [141, 0]
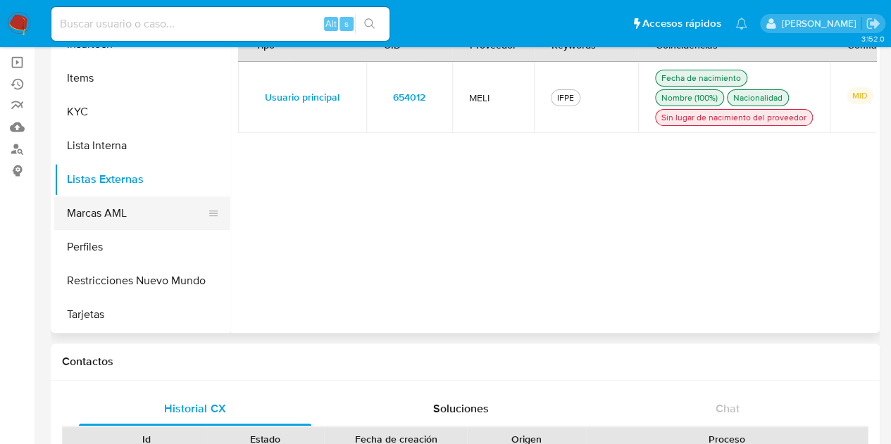
click at [104, 217] on button "Marcas AML" at bounding box center [136, 213] width 165 height 34
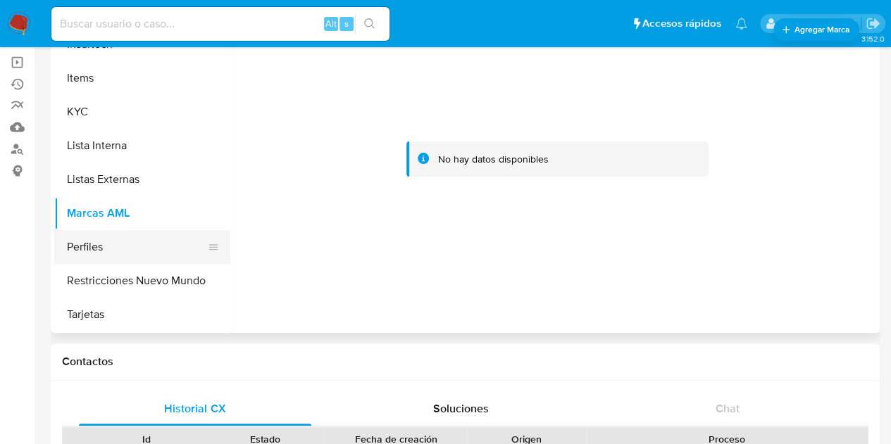
click at [99, 249] on button "Perfiles" at bounding box center [136, 247] width 165 height 34
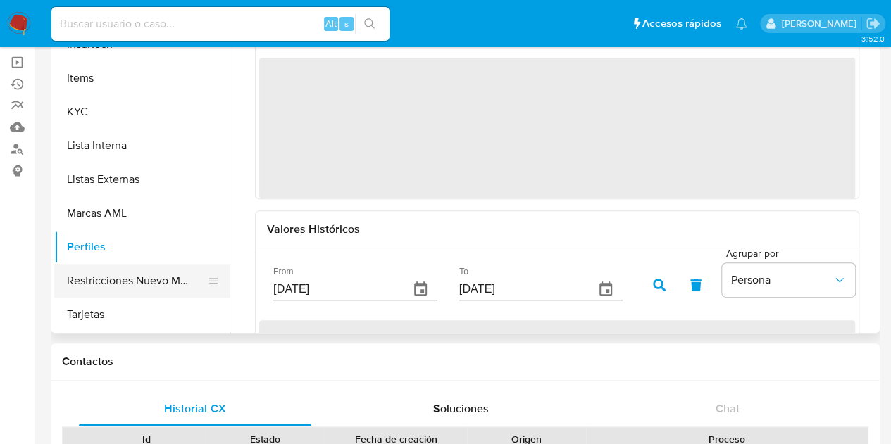
click at [111, 287] on button "Restricciones Nuevo Mundo" at bounding box center [136, 281] width 165 height 34
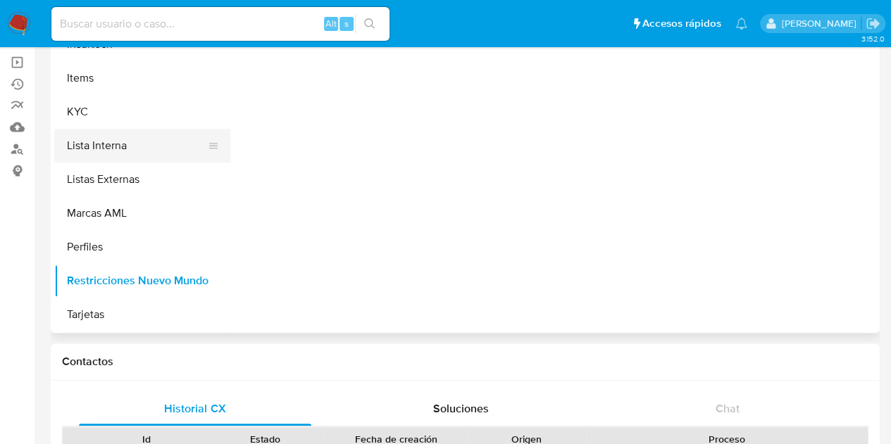
click at [93, 147] on button "Lista Interna" at bounding box center [136, 146] width 165 height 34
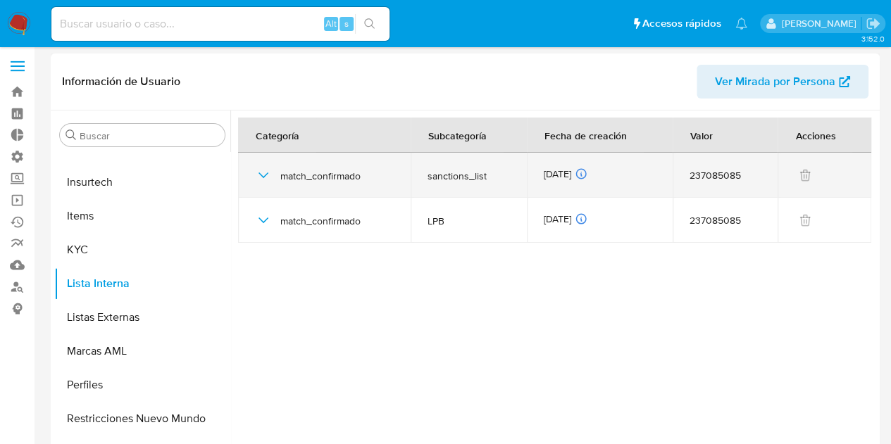
scroll to position [0, 0]
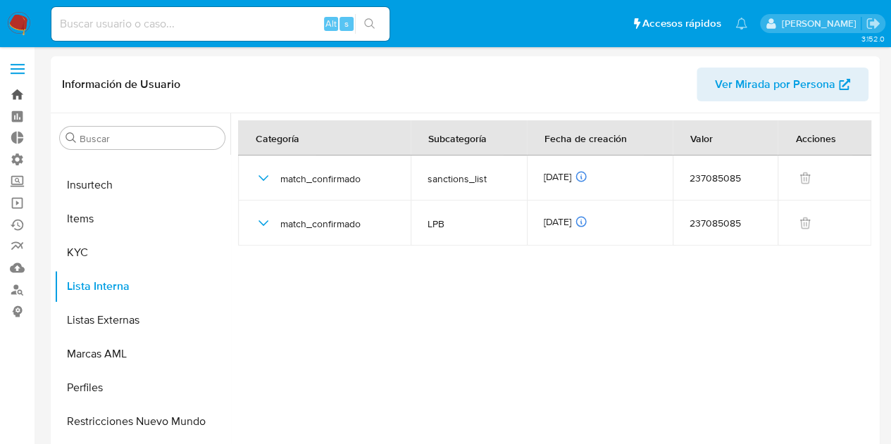
click at [23, 102] on link "Bandeja" at bounding box center [84, 95] width 168 height 22
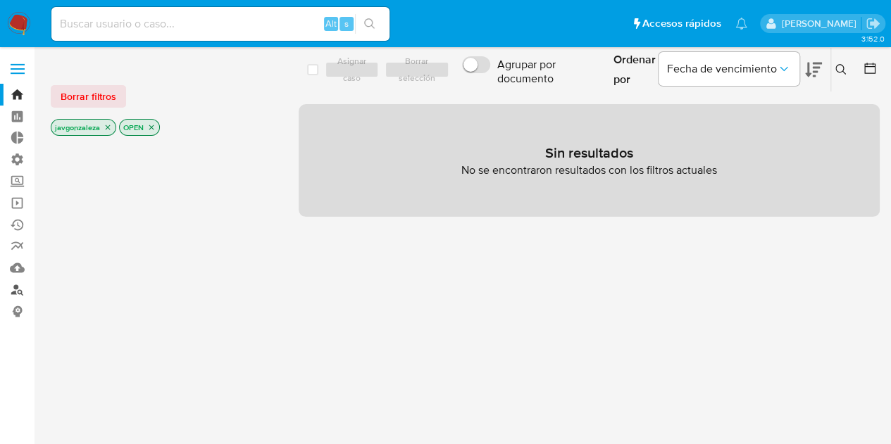
click at [15, 289] on link "Buscador de personas" at bounding box center [84, 290] width 168 height 22
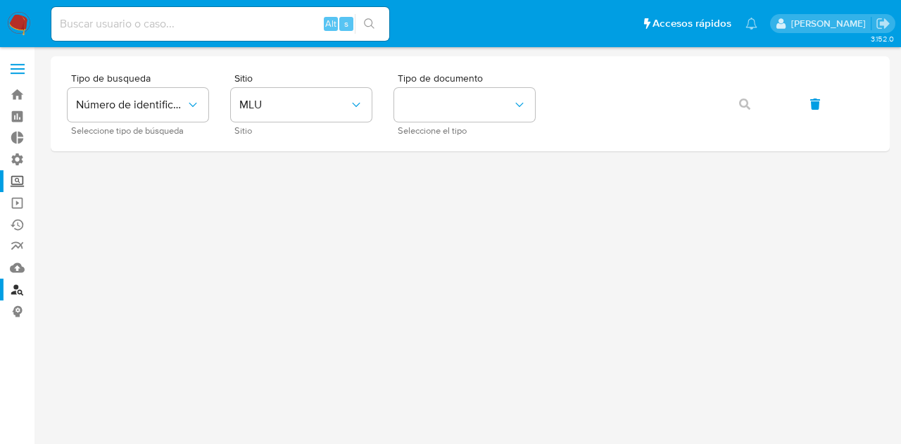
click at [21, 184] on label "Screening" at bounding box center [84, 181] width 168 height 22
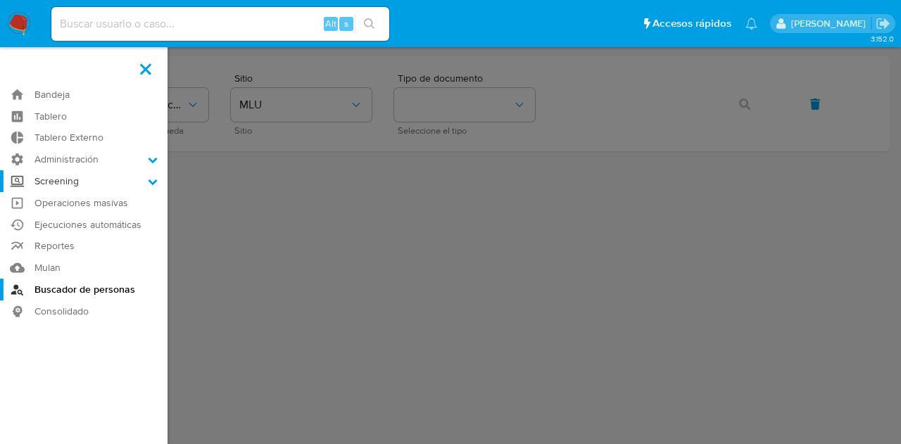
click at [0, 0] on input "Screening" at bounding box center [0, 0] width 0 height 0
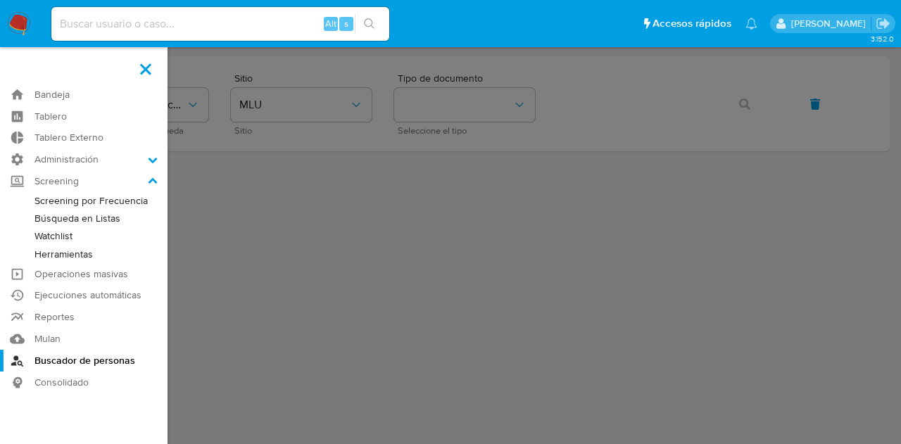
click at [65, 234] on link "Watchlist" at bounding box center [84, 236] width 168 height 18
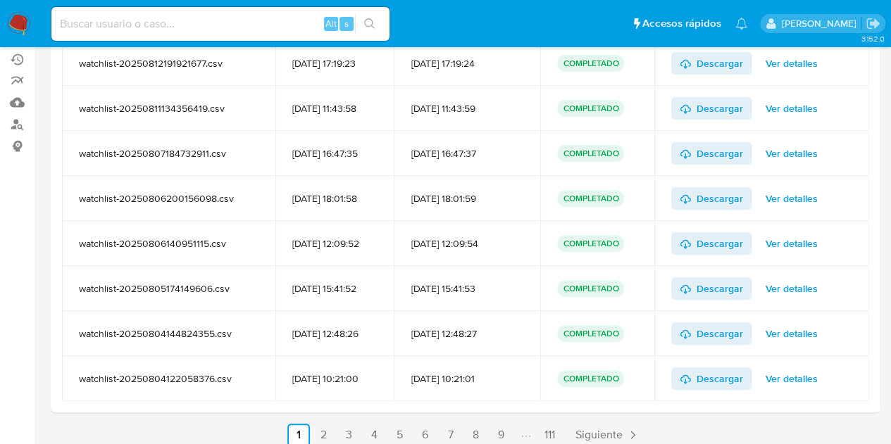
scroll to position [176, 0]
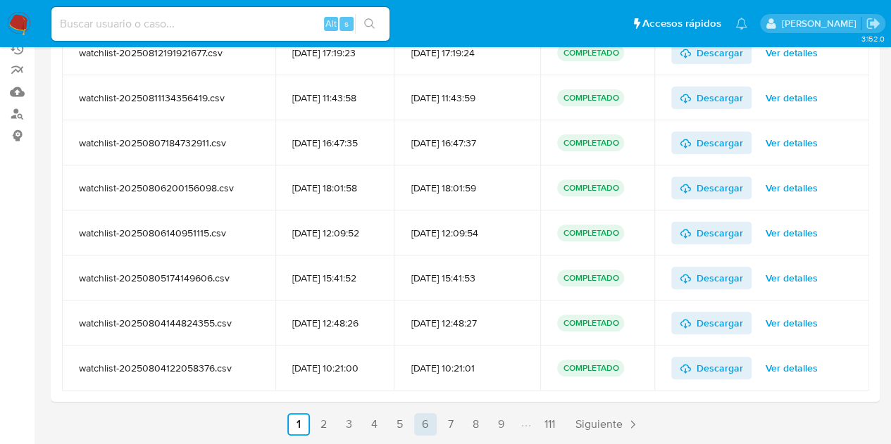
click at [428, 426] on link "6" at bounding box center [425, 424] width 23 height 23
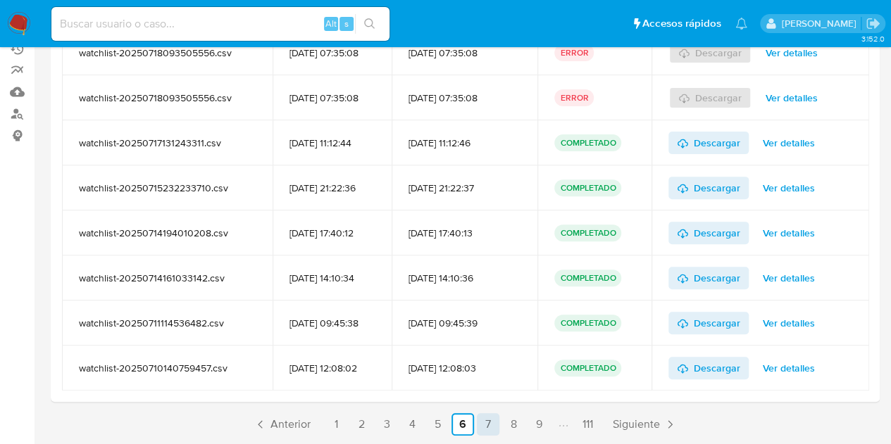
click at [482, 419] on link "7" at bounding box center [488, 424] width 23 height 23
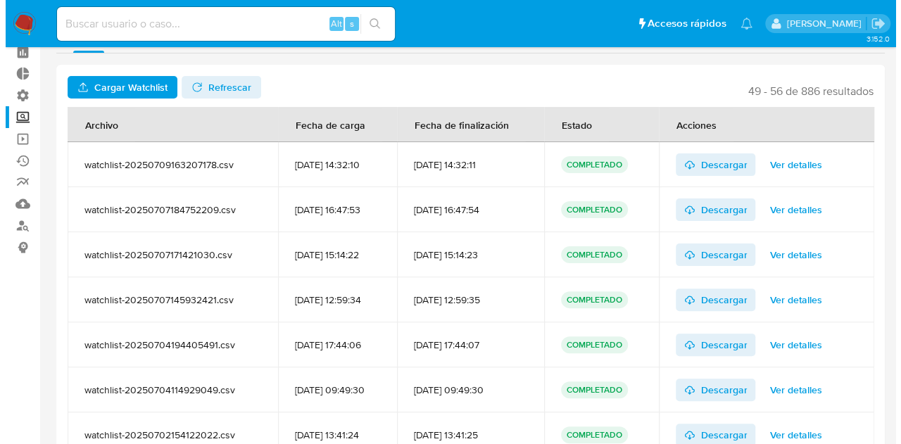
scroll to position [35, 0]
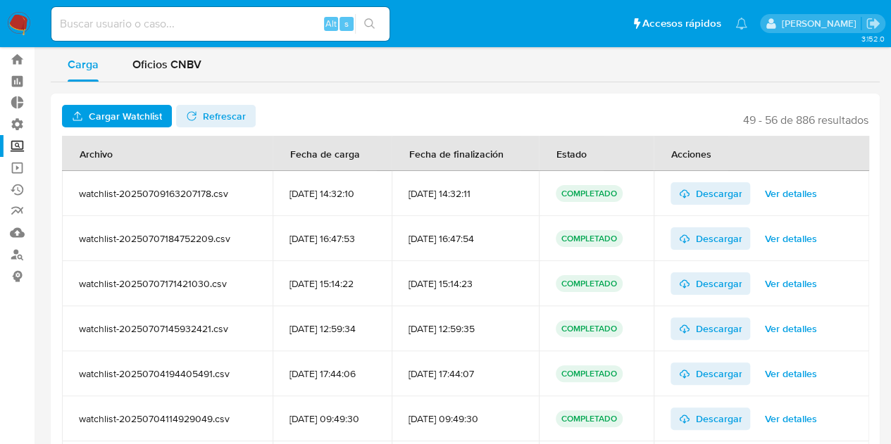
click at [805, 238] on span "Ver detalles" at bounding box center [790, 239] width 52 height 20
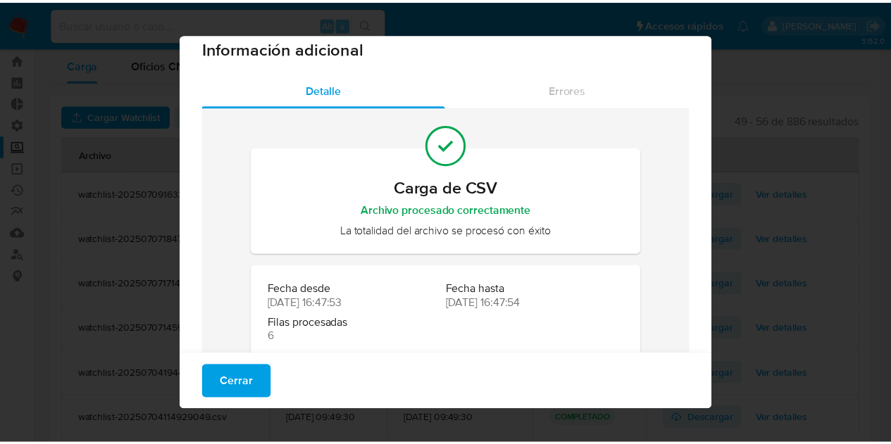
scroll to position [0, 0]
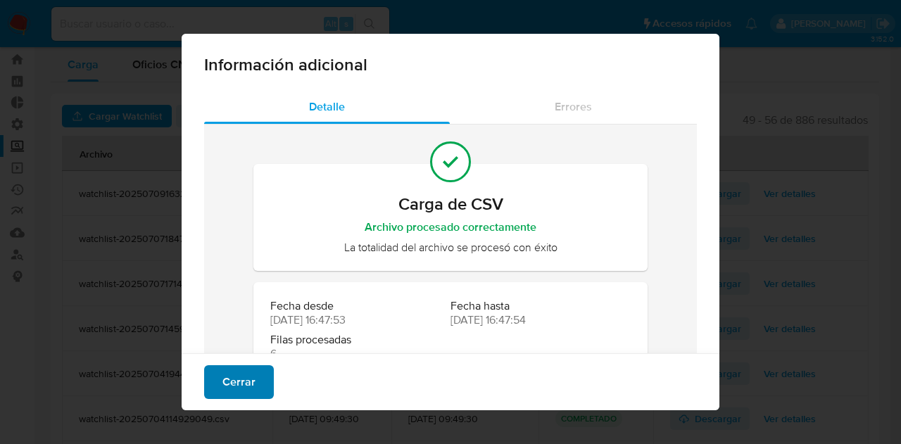
click at [232, 381] on span "Cerrar" at bounding box center [238, 382] width 33 height 31
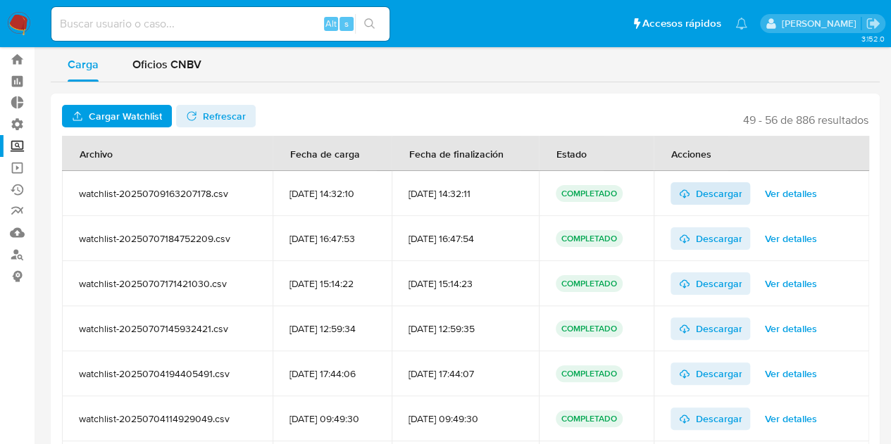
click at [726, 192] on span "Descargar" at bounding box center [718, 193] width 46 height 23
click at [157, 60] on span "Oficios CNBV" at bounding box center [166, 64] width 69 height 16
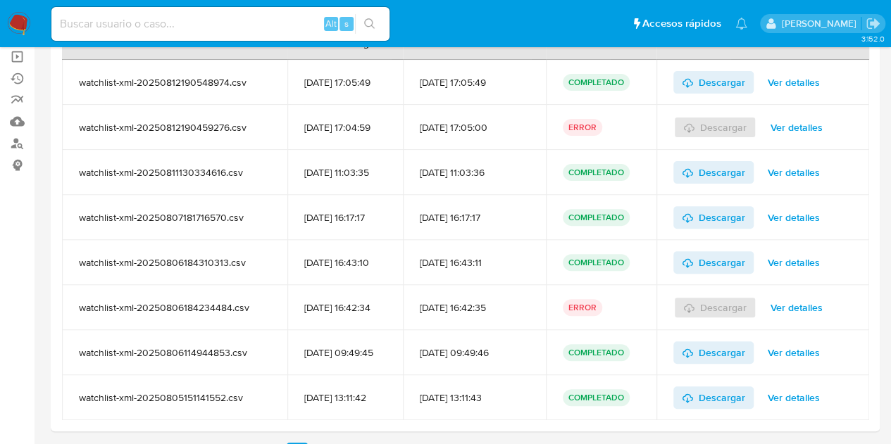
scroll to position [176, 0]
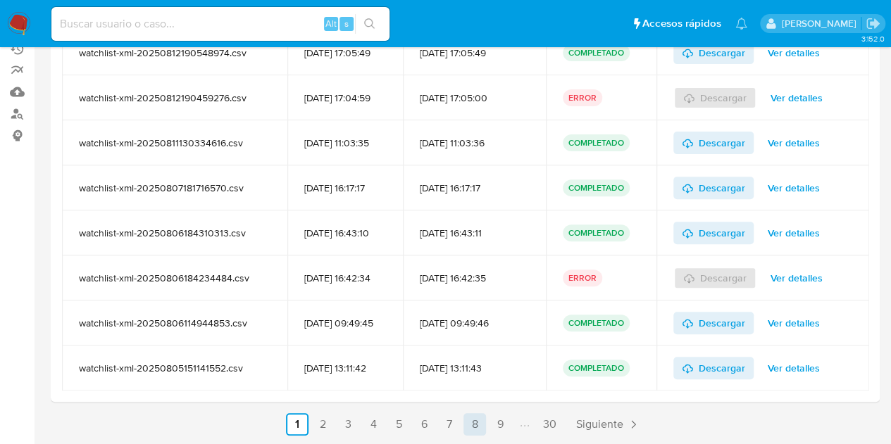
click at [473, 429] on link "8" at bounding box center [474, 424] width 23 height 23
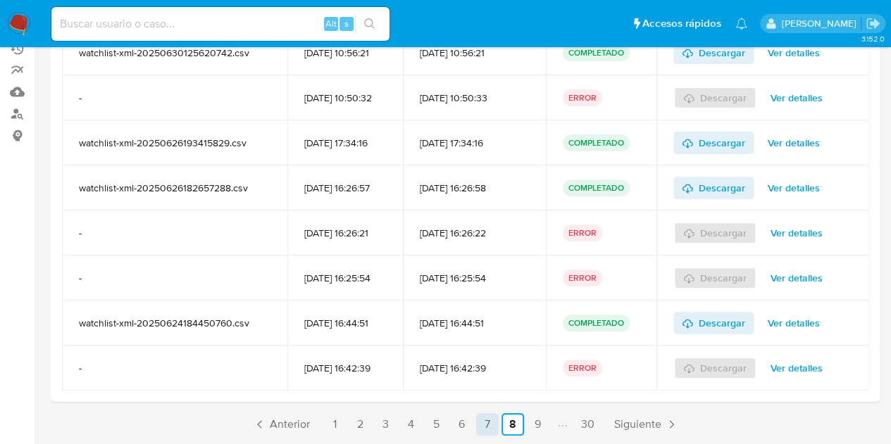
click at [484, 420] on link "7" at bounding box center [487, 424] width 23 height 23
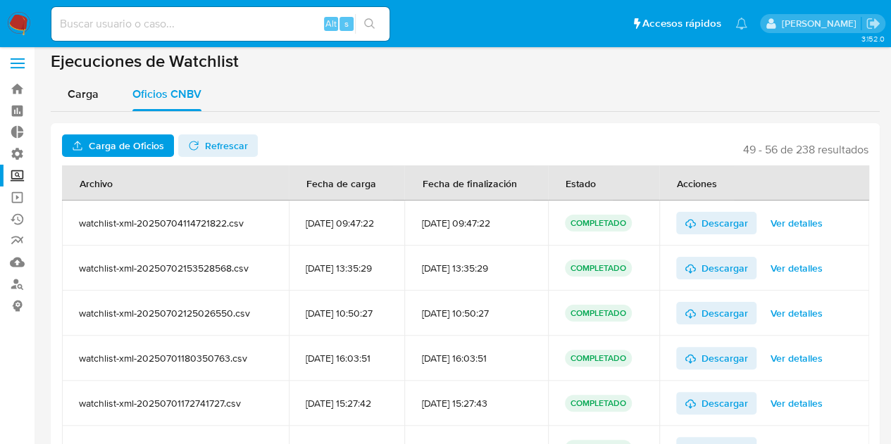
scroll to position [0, 0]
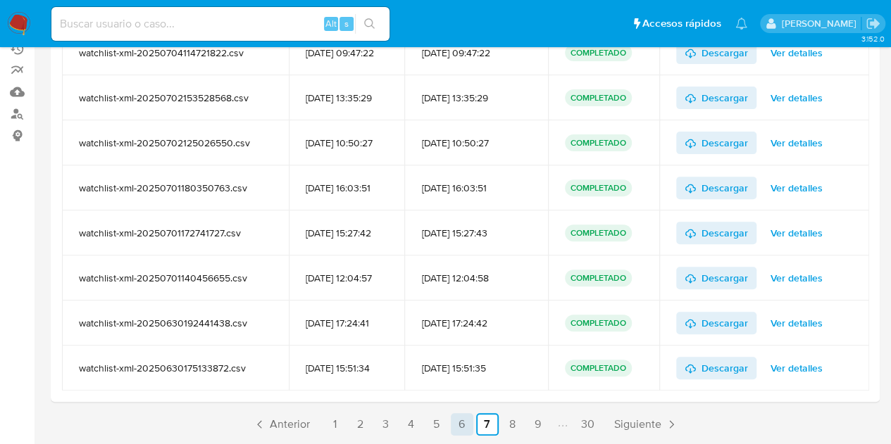
click at [469, 428] on link "6" at bounding box center [462, 424] width 23 height 23
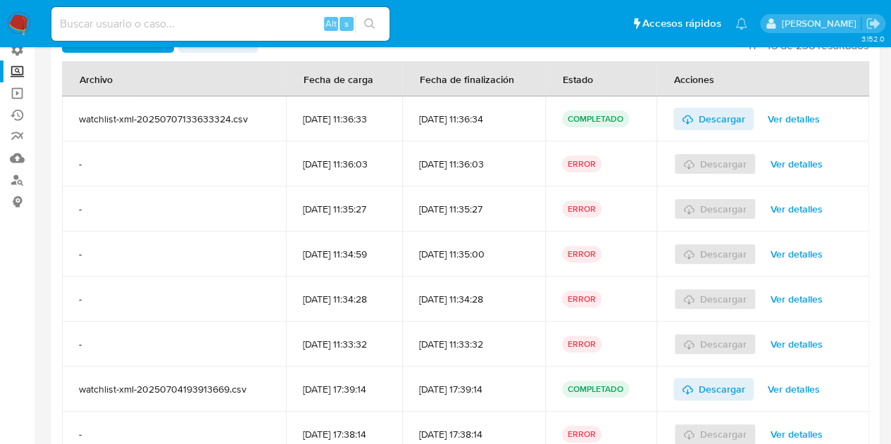
scroll to position [176, 0]
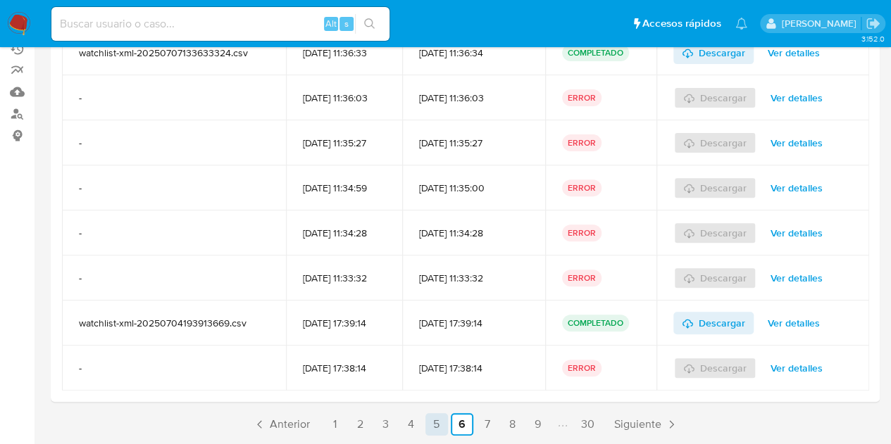
click at [444, 423] on link "5" at bounding box center [436, 424] width 23 height 23
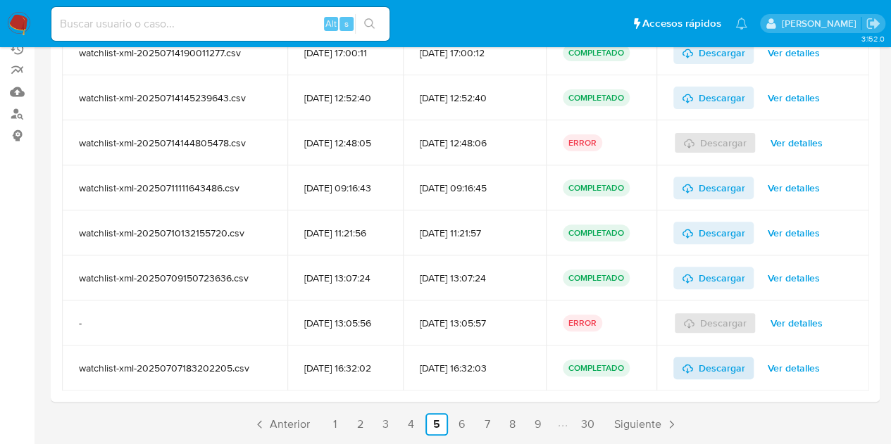
click at [715, 363] on span "Descargar" at bounding box center [721, 368] width 46 height 23
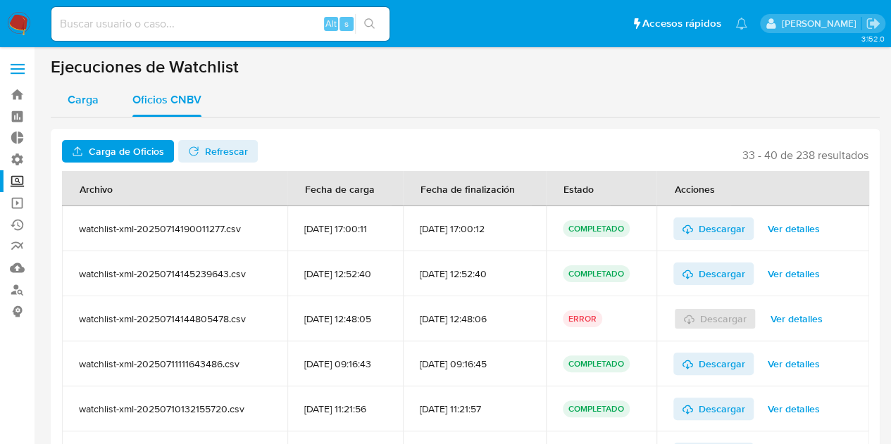
click at [82, 94] on span "Carga" at bounding box center [83, 100] width 31 height 16
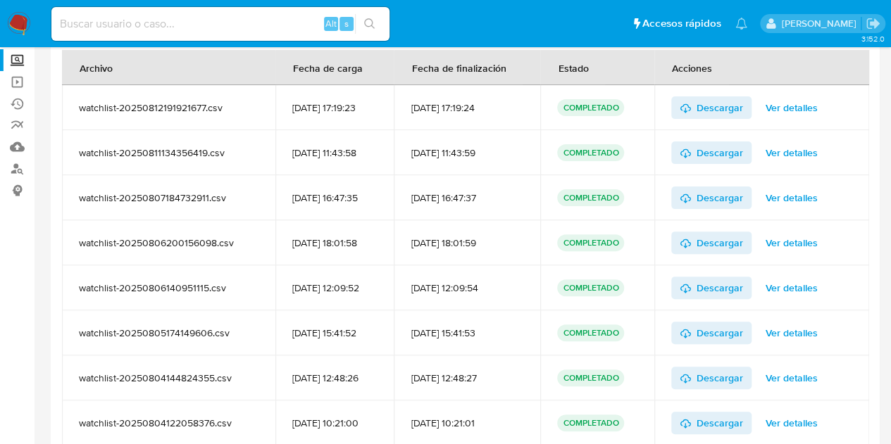
scroll to position [176, 0]
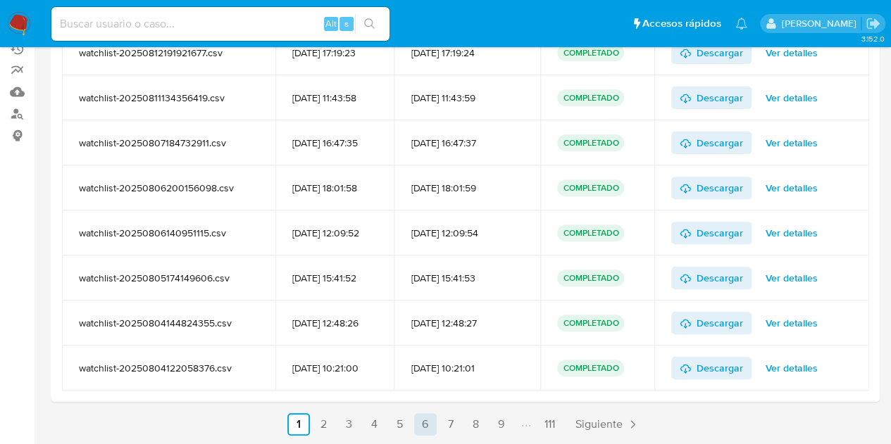
click at [418, 423] on link "6" at bounding box center [425, 424] width 23 height 23
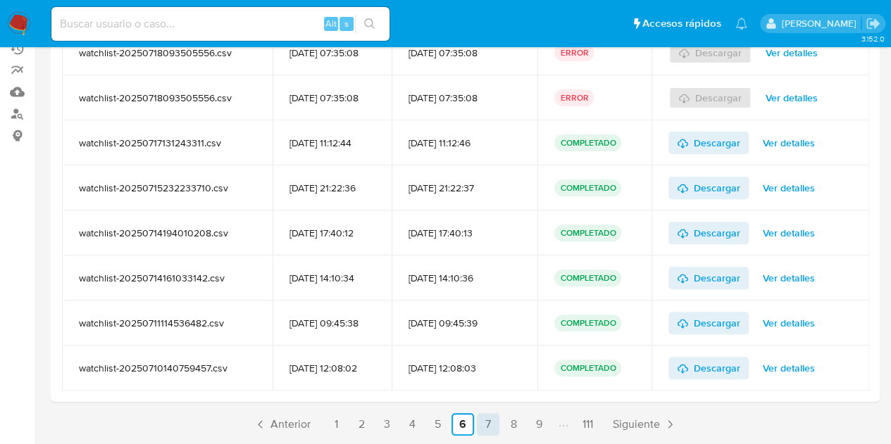
click at [499, 425] on link "7" at bounding box center [488, 424] width 23 height 23
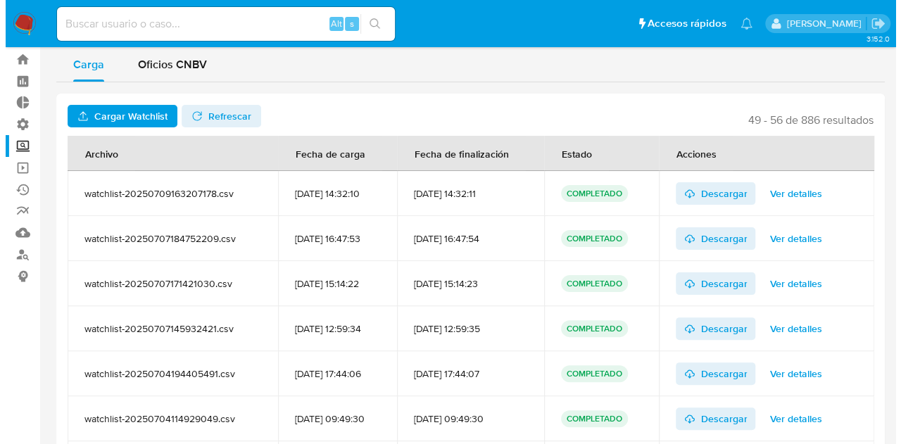
scroll to position [106, 0]
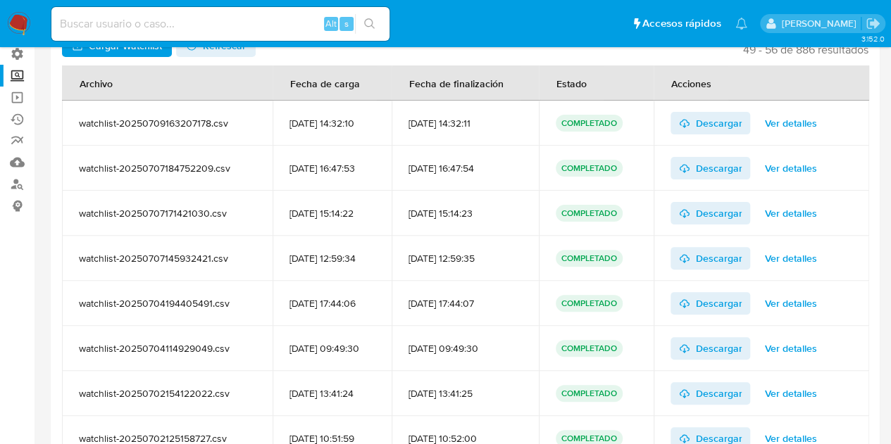
click at [785, 257] on span "Ver detalles" at bounding box center [790, 259] width 52 height 20
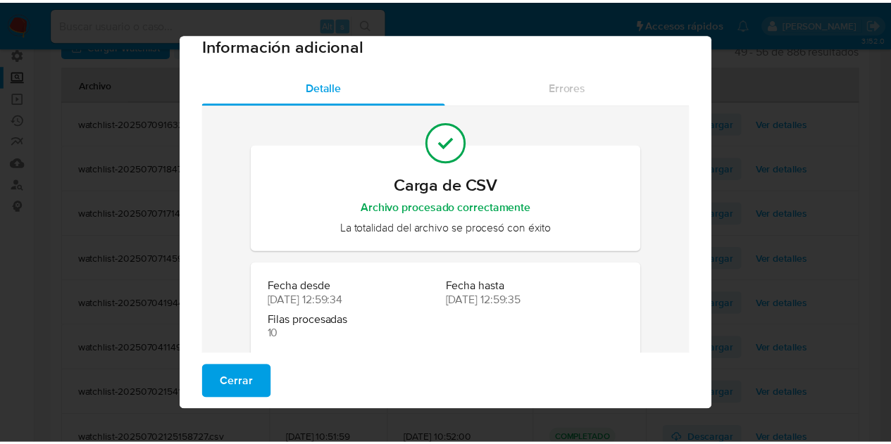
scroll to position [0, 0]
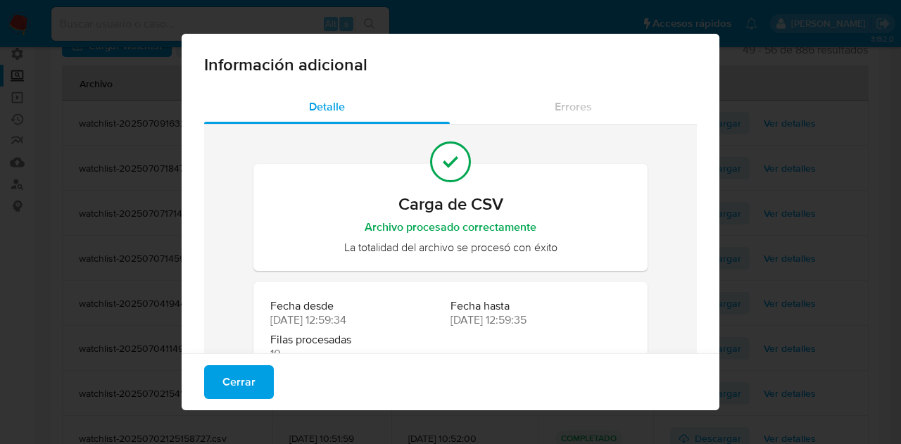
click at [230, 380] on span "Cerrar" at bounding box center [238, 382] width 33 height 31
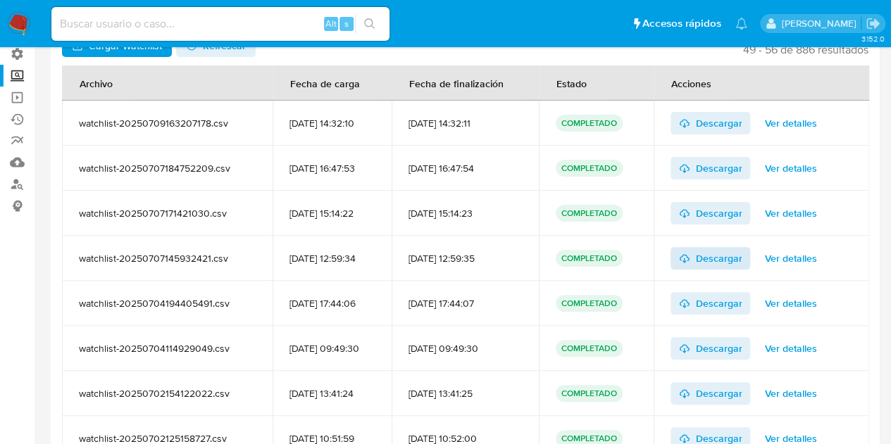
click at [751, 260] on link "Descargar" at bounding box center [710, 258] width 80 height 23
click at [708, 211] on span "Descargar" at bounding box center [718, 213] width 46 height 23
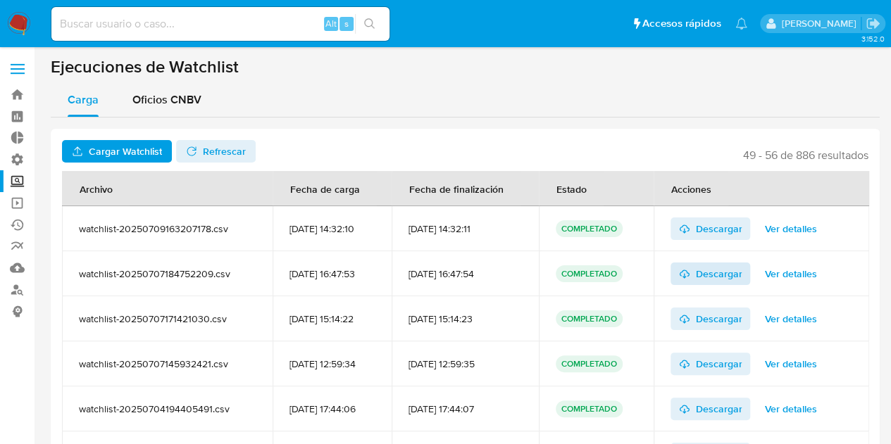
click at [732, 273] on span "Descargar" at bounding box center [718, 274] width 46 height 23
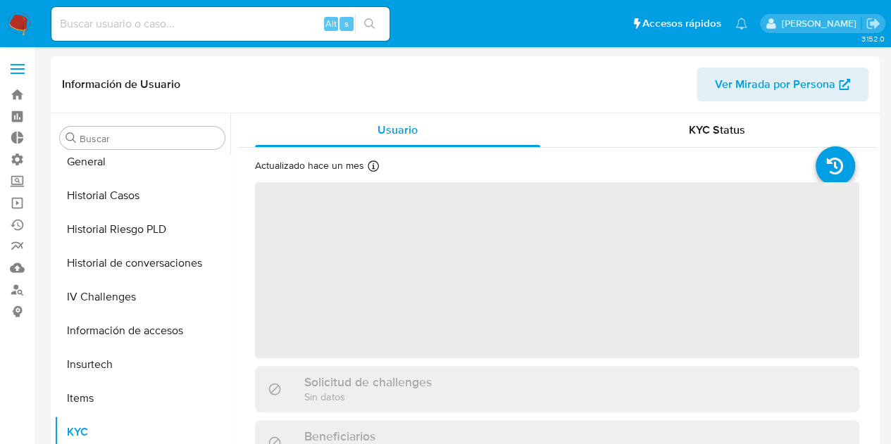
scroll to position [561, 0]
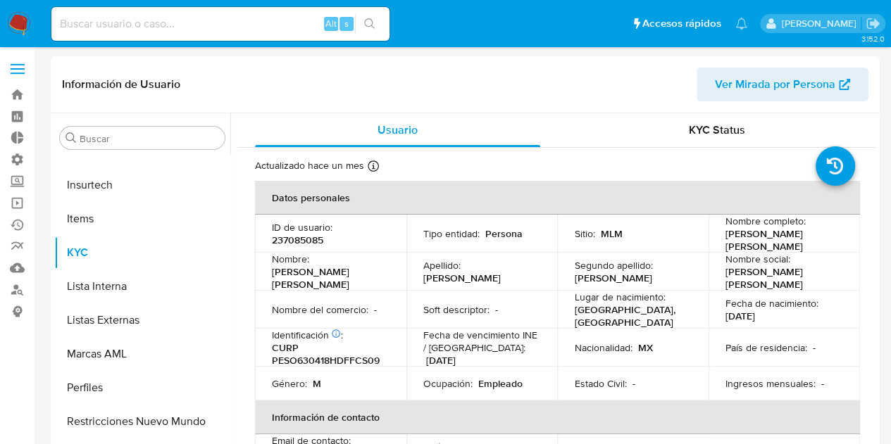
select select "10"
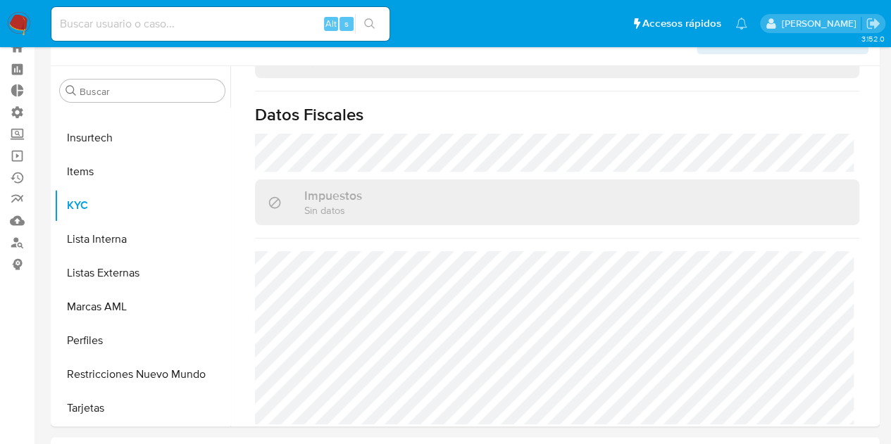
scroll to position [0, 0]
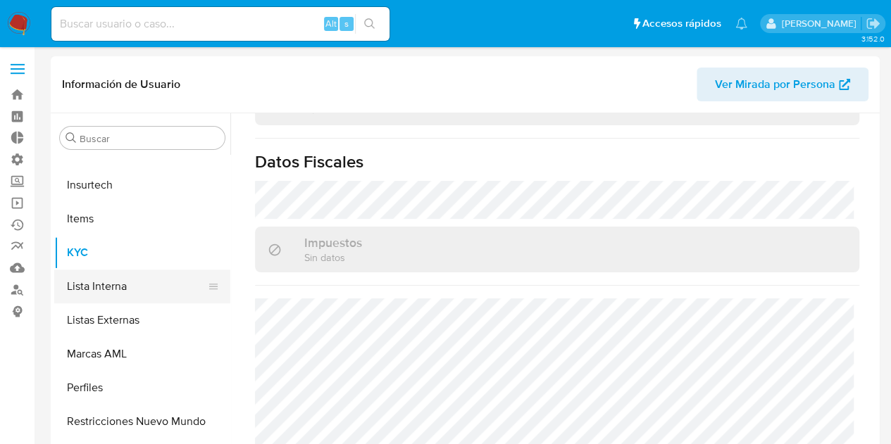
click at [104, 287] on button "Lista Interna" at bounding box center [136, 287] width 165 height 34
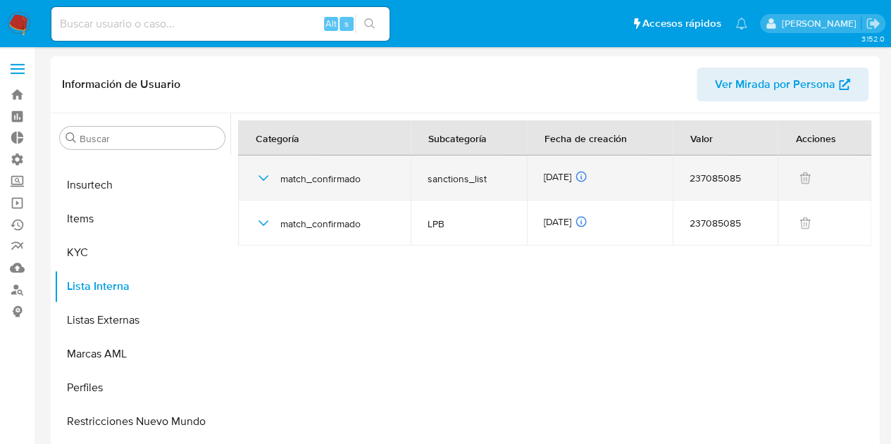
drag, startPoint x: 542, startPoint y: 180, endPoint x: 598, endPoint y: 170, distance: 56.5
click at [598, 170] on td "[DATE] [DATE] 05:55:49" at bounding box center [600, 178] width 146 height 45
click at [262, 177] on icon "button" at bounding box center [263, 178] width 17 height 17
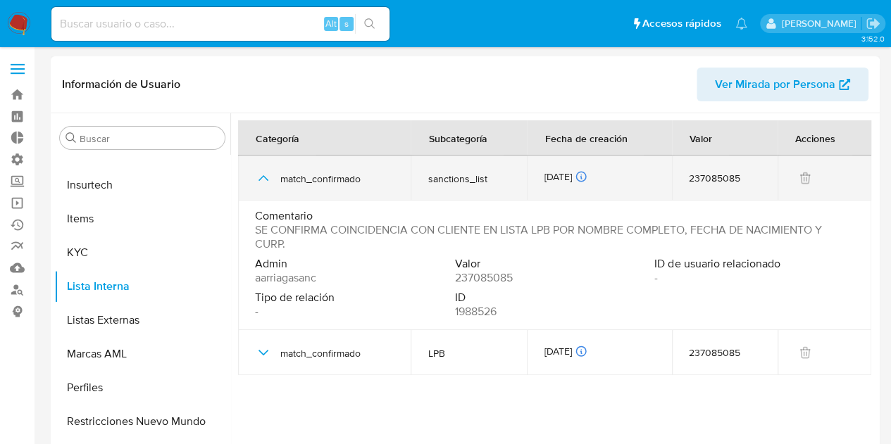
click at [262, 177] on icon "button" at bounding box center [263, 178] width 10 height 6
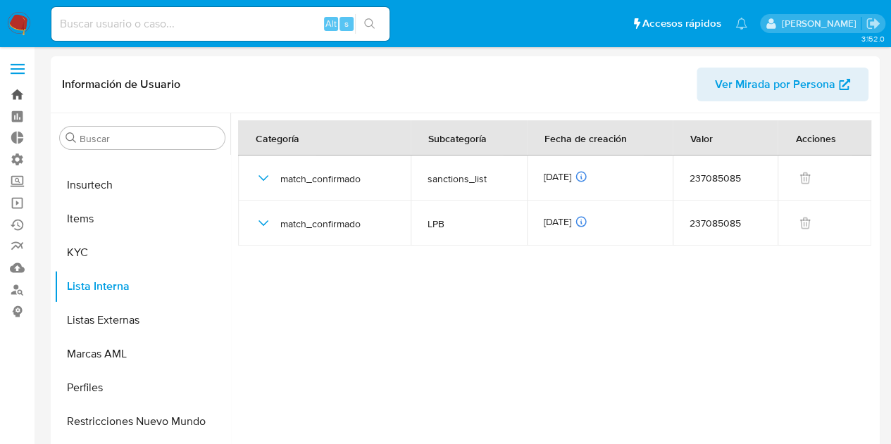
click at [15, 94] on link "Bandeja" at bounding box center [84, 95] width 168 height 22
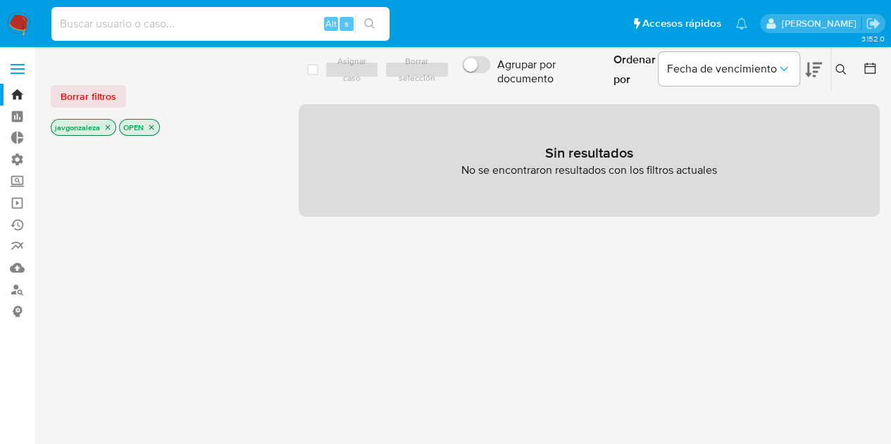
click at [221, 27] on input at bounding box center [220, 24] width 338 height 18
paste input "239310639"
type input "239310639"
click at [368, 18] on icon "search-icon" at bounding box center [369, 23] width 11 height 11
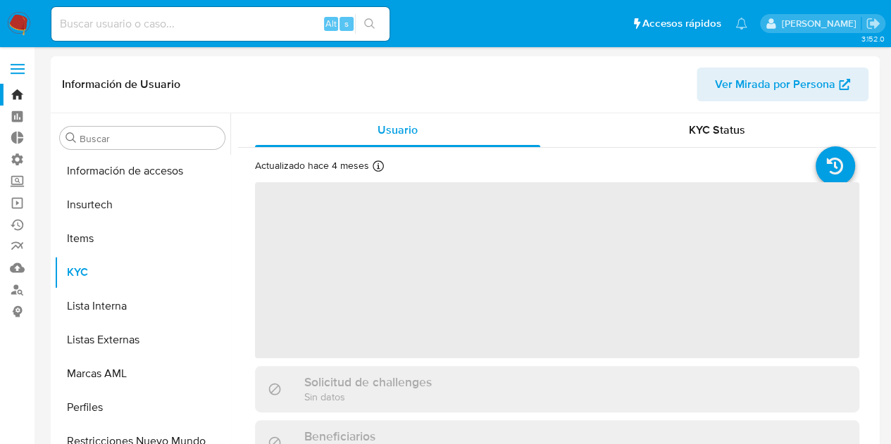
scroll to position [561, 0]
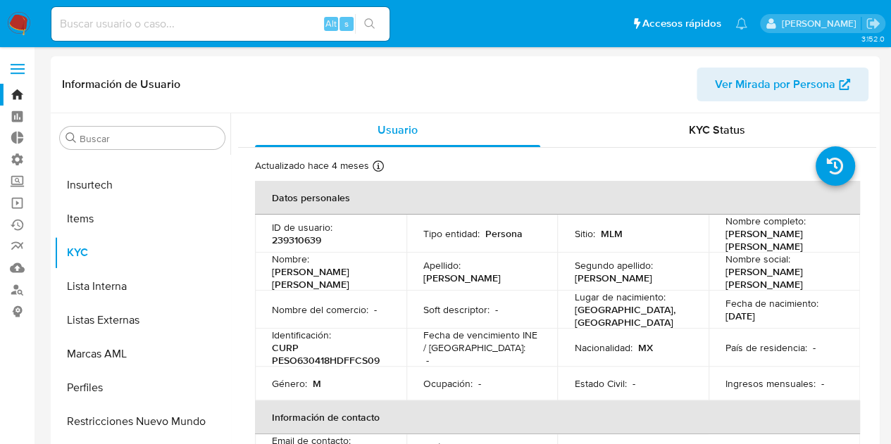
select select "10"
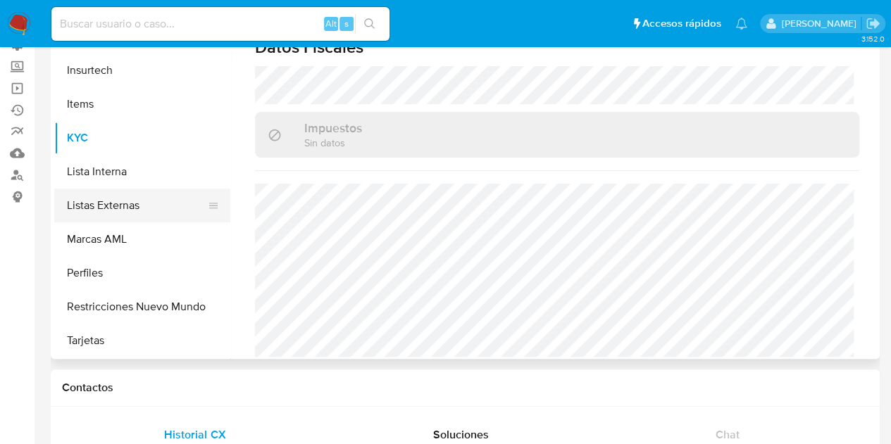
scroll to position [141, 0]
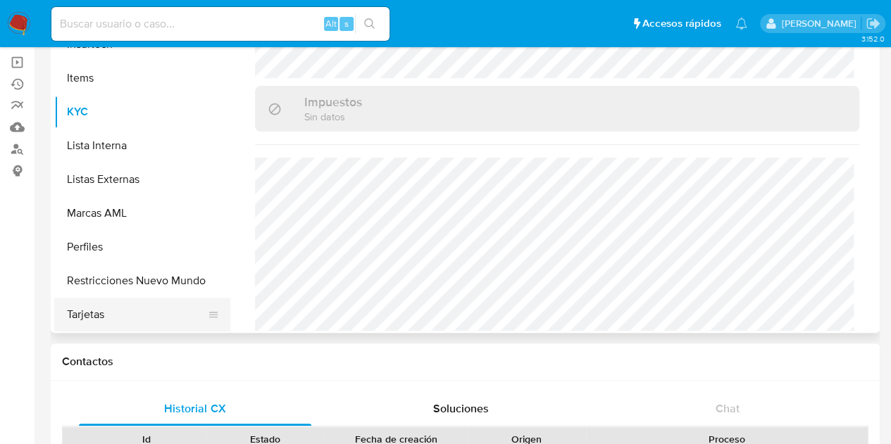
click at [159, 314] on button "Tarjetas" at bounding box center [136, 315] width 165 height 34
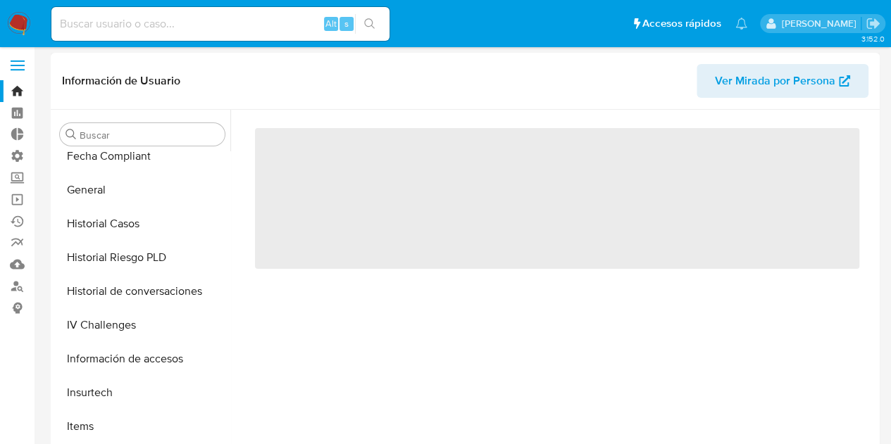
scroll to position [0, 0]
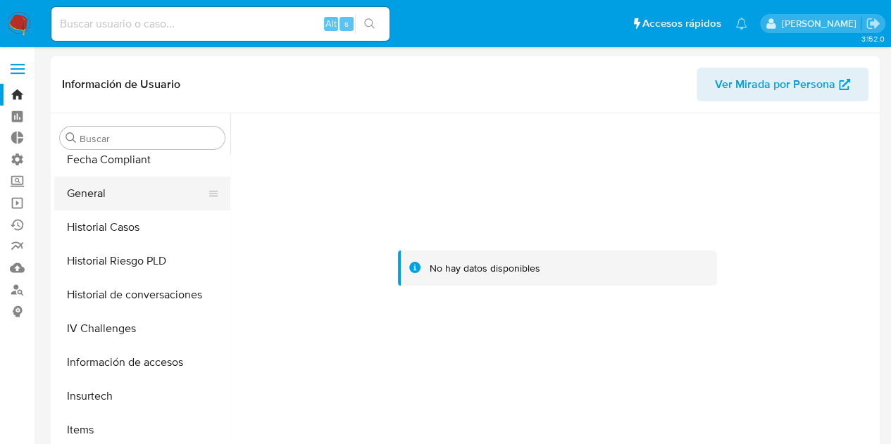
click at [102, 189] on button "General" at bounding box center [136, 194] width 165 height 34
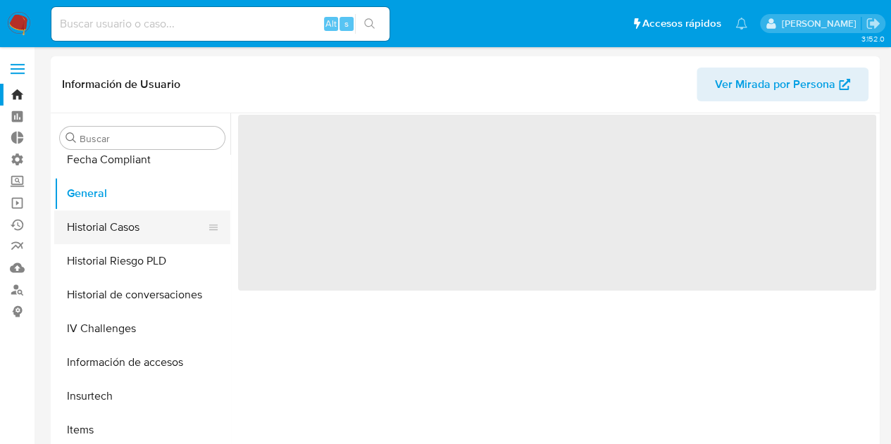
click at [101, 232] on button "Historial Casos" at bounding box center [136, 228] width 165 height 34
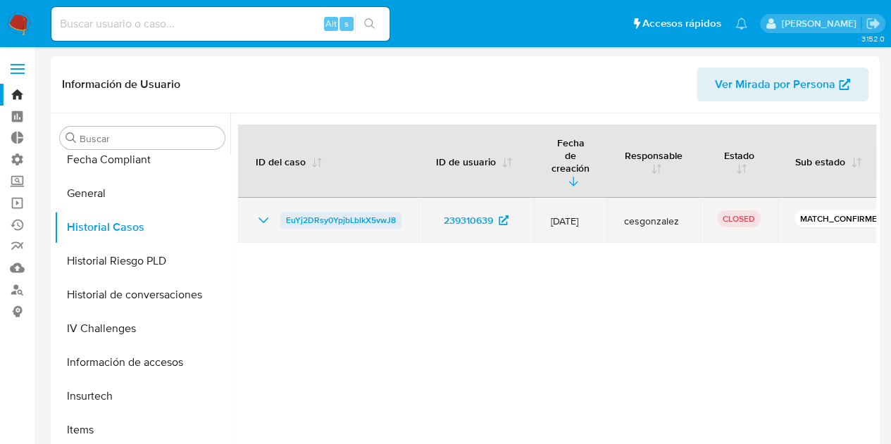
click at [344, 212] on span "EuYj2DRsy0YpjbLblkX5vwJ8" at bounding box center [341, 220] width 110 height 17
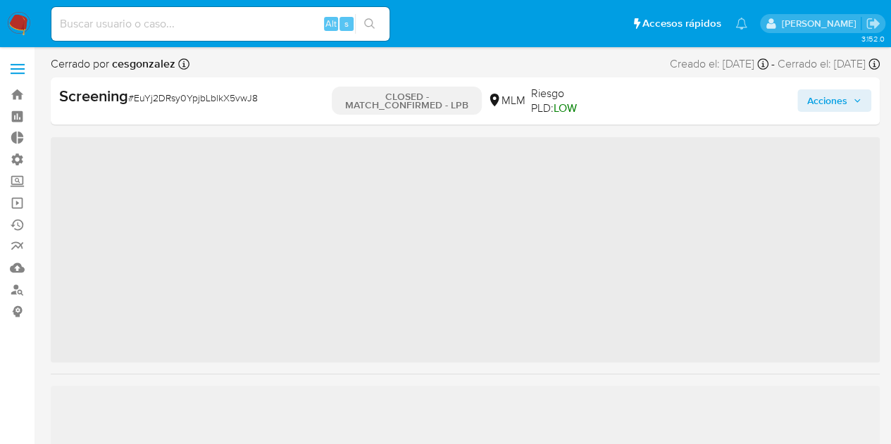
scroll to position [560, 0]
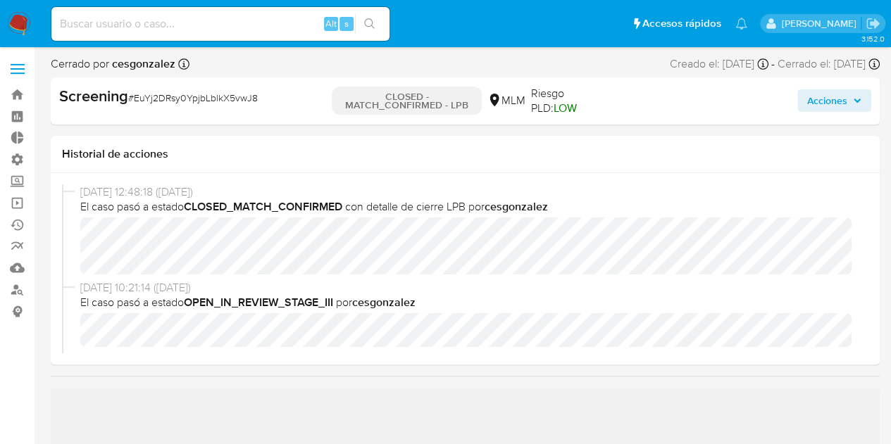
select select "10"
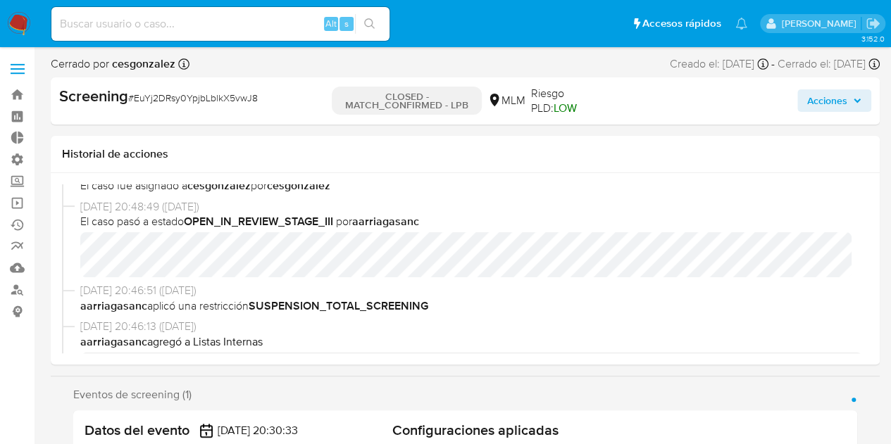
scroll to position [0, 0]
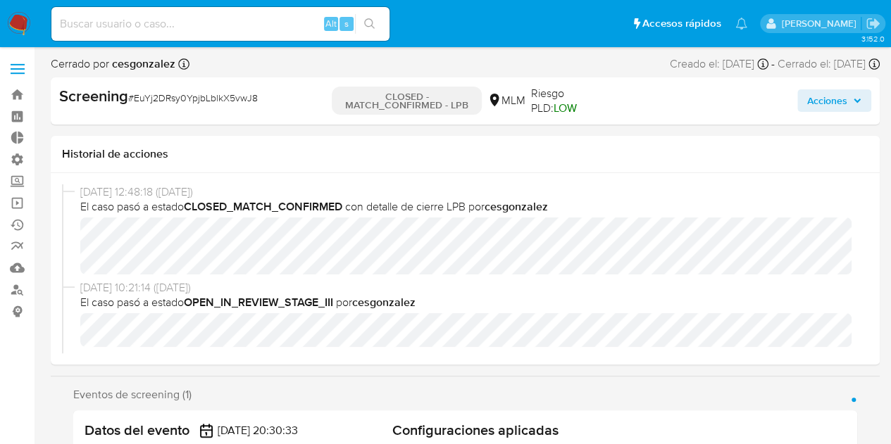
click at [869, 107] on button "Acciones" at bounding box center [834, 100] width 74 height 23
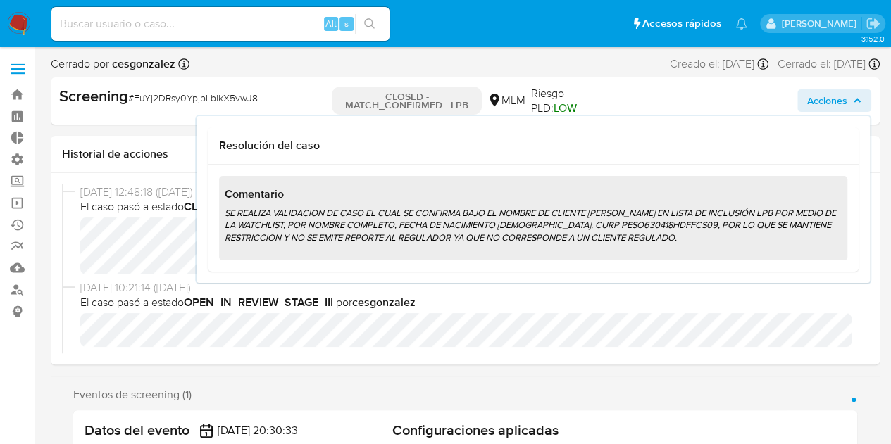
click at [860, 101] on button "Acciones" at bounding box center [834, 100] width 74 height 23
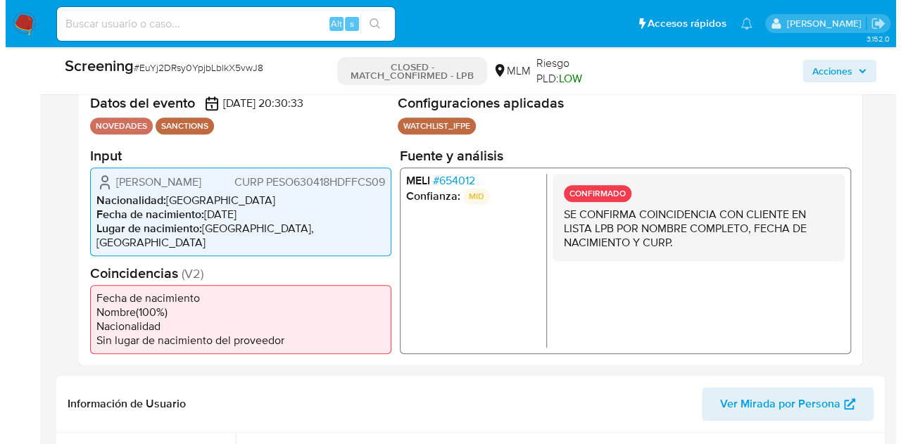
scroll to position [211, 0]
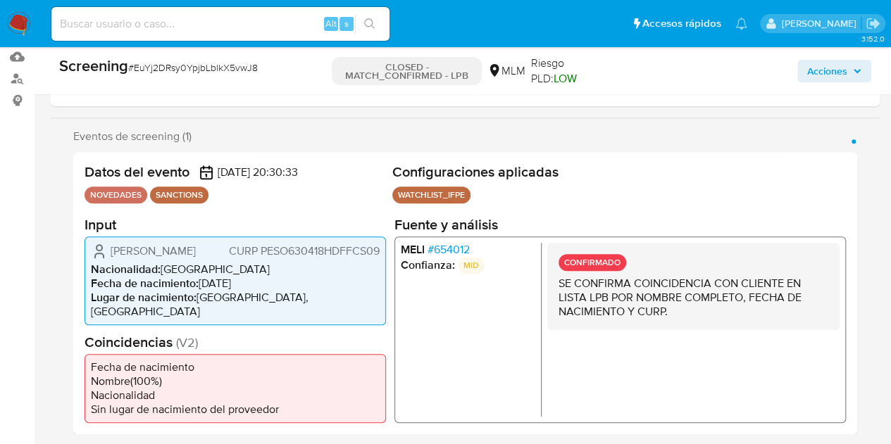
click at [444, 246] on span "# 654012" at bounding box center [448, 249] width 42 height 14
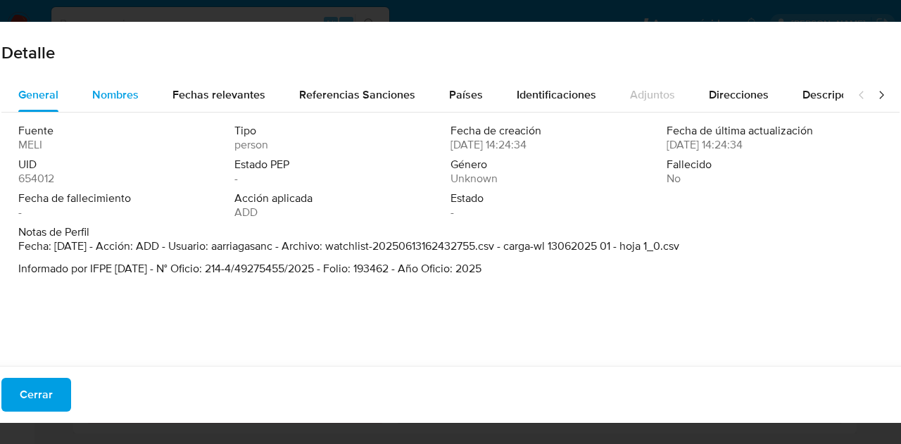
click at [135, 96] on span "Nombres" at bounding box center [115, 95] width 46 height 16
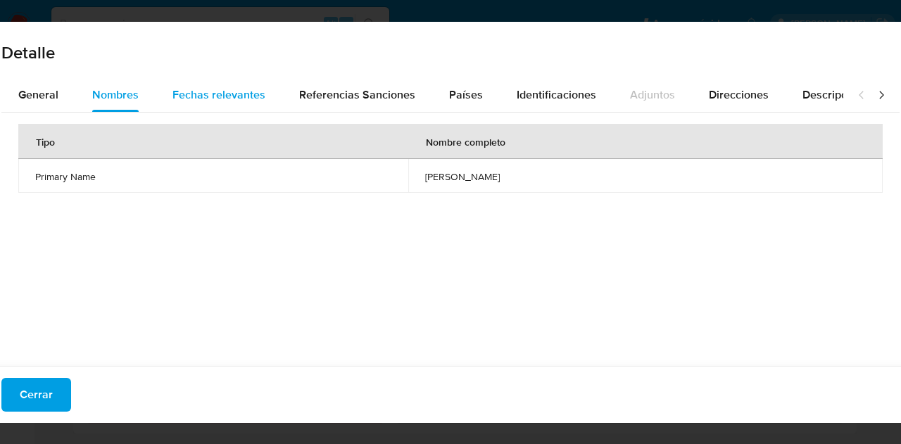
click at [217, 95] on span "Fechas relevantes" at bounding box center [219, 95] width 93 height 16
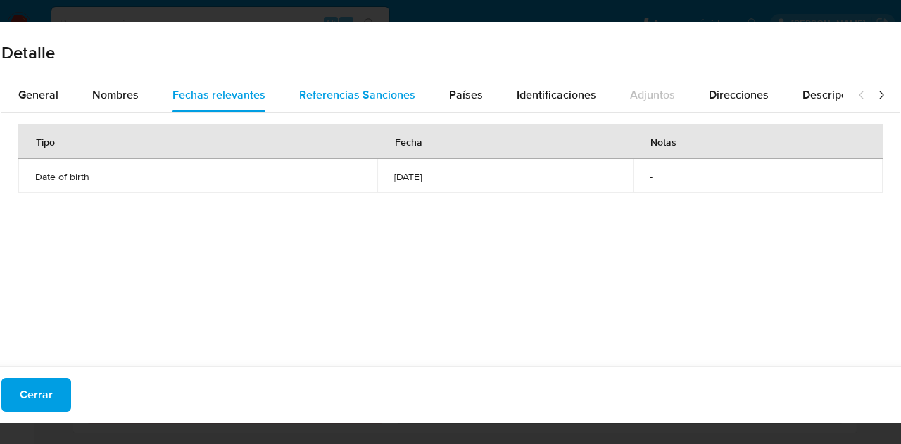
drag, startPoint x: 311, startPoint y: 96, endPoint x: 321, endPoint y: 98, distance: 10.0
click at [313, 98] on span "Referencias Sanciones" at bounding box center [357, 95] width 116 height 16
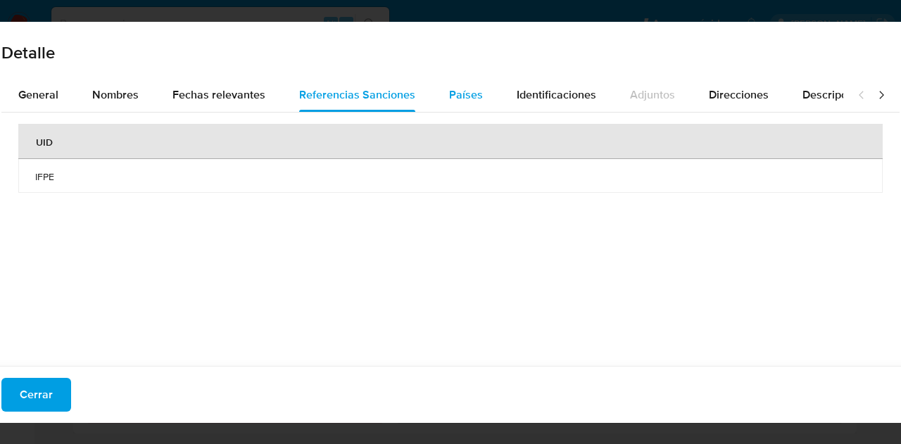
click at [463, 99] on span "Países" at bounding box center [466, 95] width 34 height 16
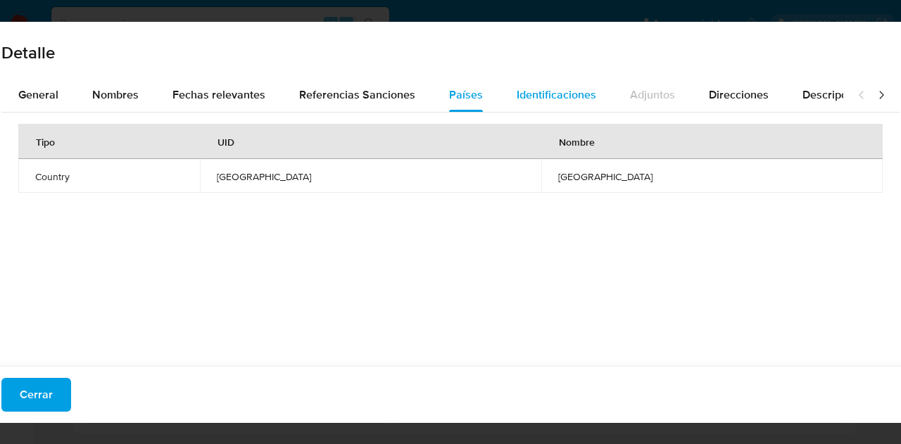
click at [570, 100] on span "Identificaciones" at bounding box center [557, 95] width 80 height 16
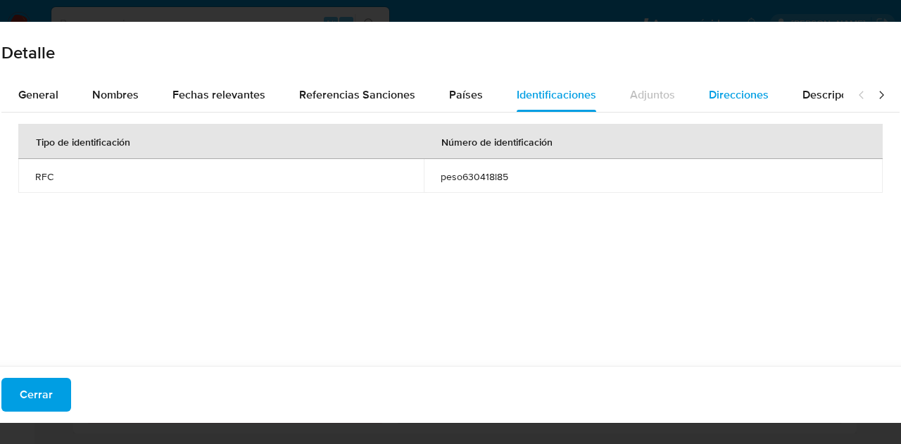
click at [731, 95] on span "Direcciones" at bounding box center [739, 95] width 60 height 16
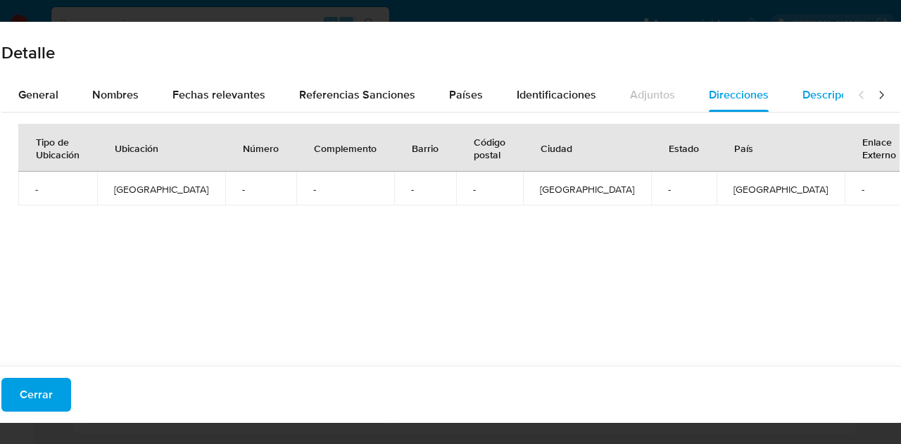
click at [825, 95] on span "Descripciones" at bounding box center [839, 95] width 72 height 16
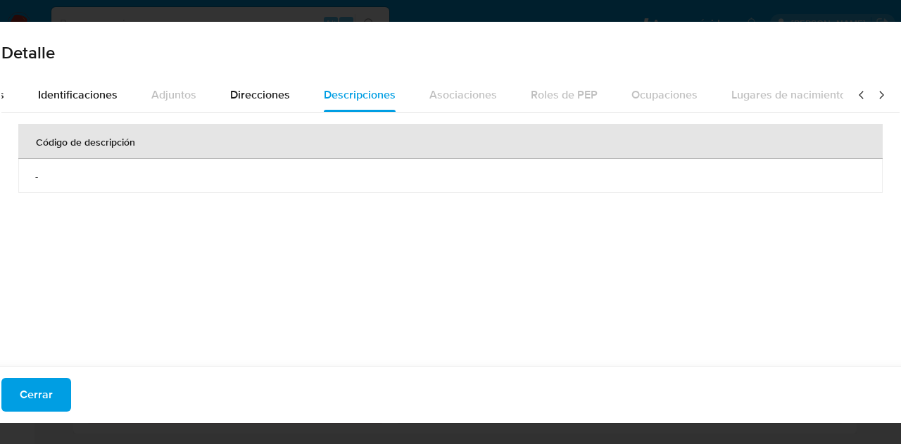
scroll to position [0, 499]
click at [859, 94] on icon at bounding box center [861, 95] width 4 height 8
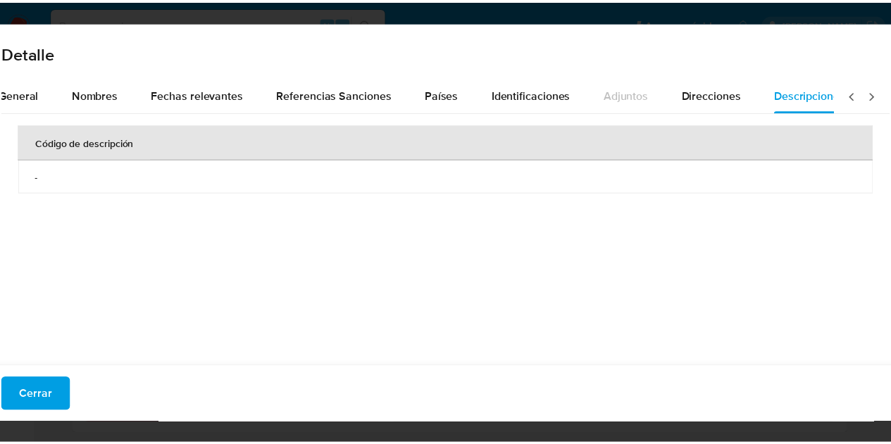
scroll to position [0, 0]
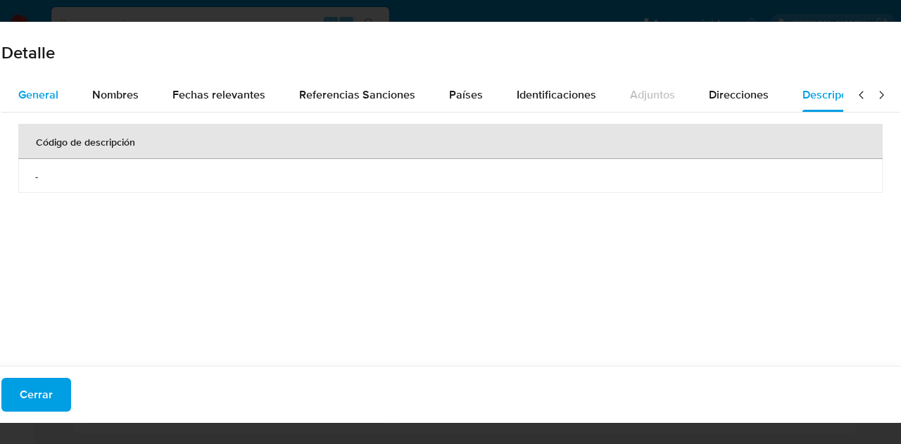
click at [56, 92] on span "General" at bounding box center [38, 95] width 40 height 16
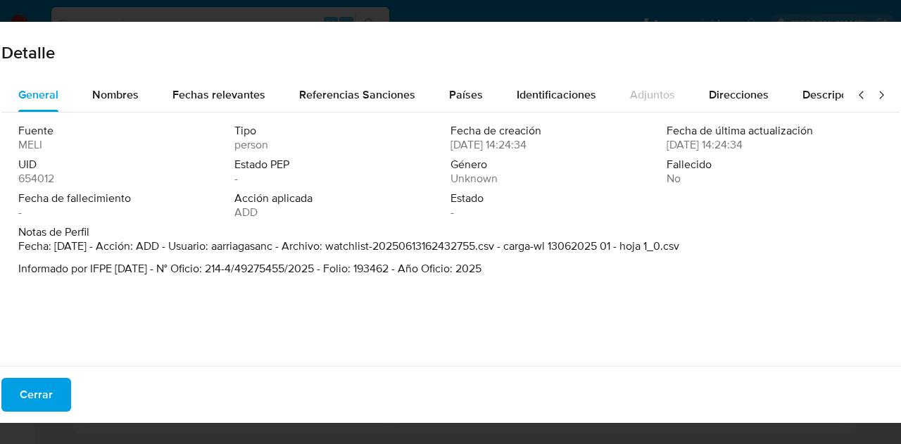
click at [14, 8] on div "Detalle General Nombres Fechas relevantes Referencias Sanciones Países Identifi…" at bounding box center [450, 222] width 901 height 444
click at [17, 384] on button "Cerrar" at bounding box center [36, 395] width 70 height 34
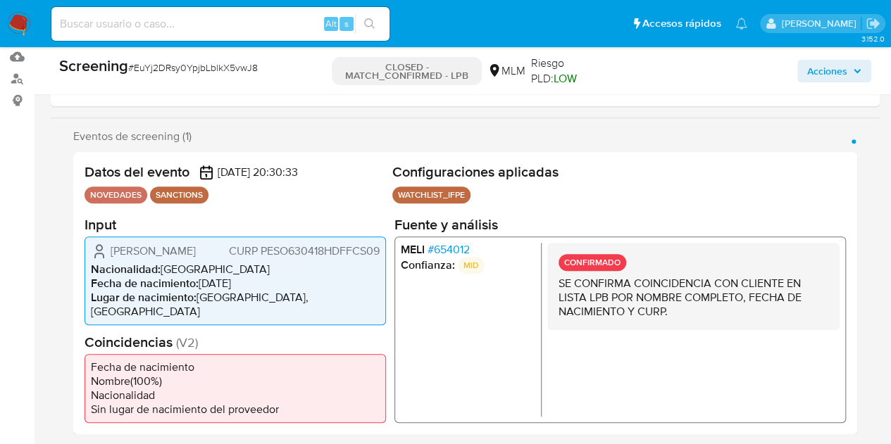
click at [108, 32] on input at bounding box center [220, 24] width 338 height 18
click at [111, 31] on input at bounding box center [220, 24] width 338 height 18
paste input "471226082"
type input "471226082"
click at [368, 29] on icon "search-icon" at bounding box center [369, 23] width 11 height 11
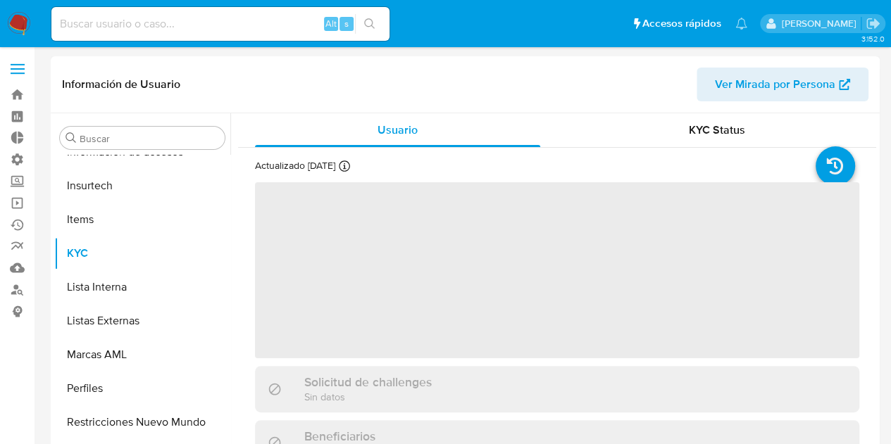
scroll to position [561, 0]
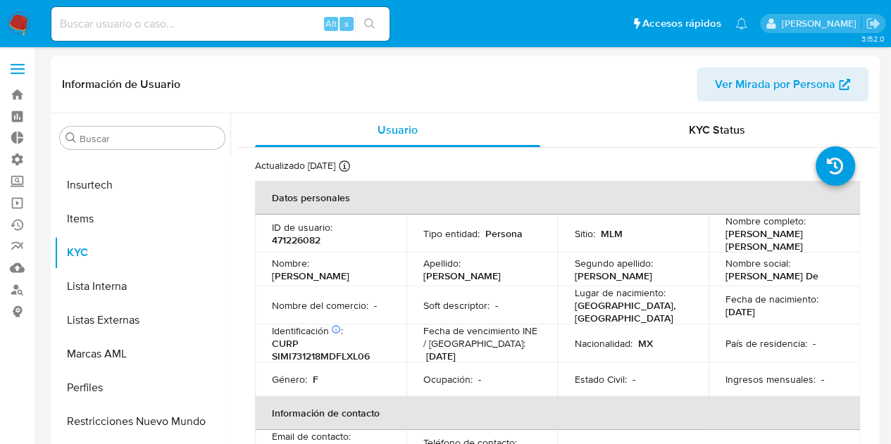
select select "10"
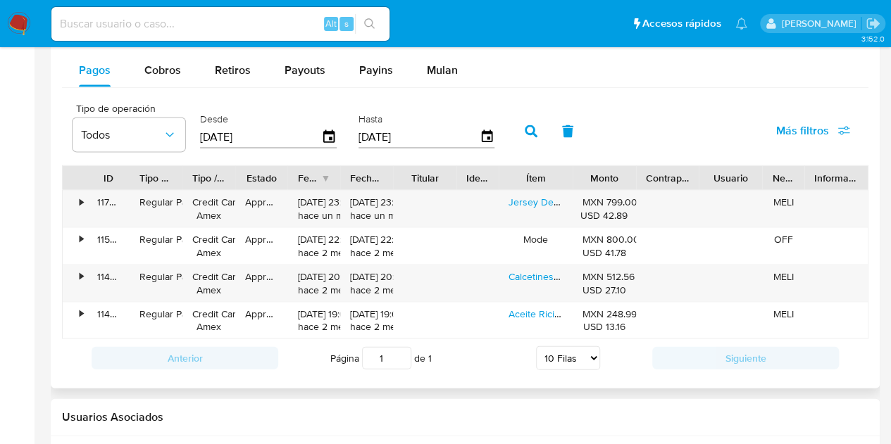
scroll to position [1338, 0]
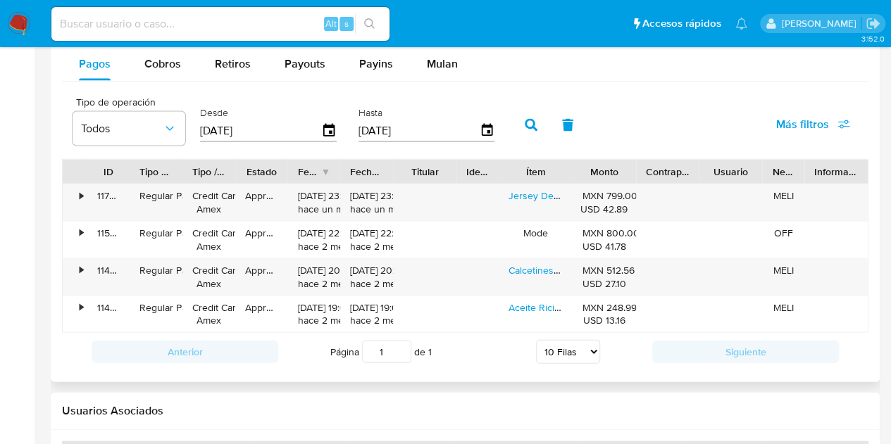
click at [344, 163] on div at bounding box center [339, 172] width 25 height 24
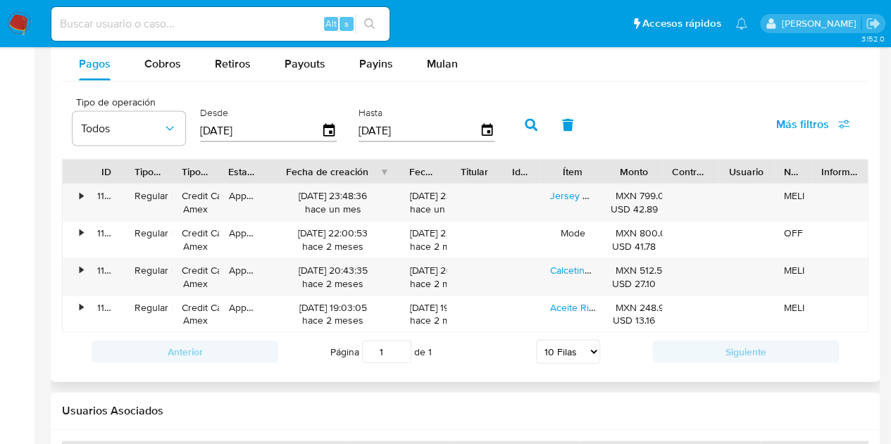
drag, startPoint x: 344, startPoint y: 163, endPoint x: 417, endPoint y: 179, distance: 74.3
click at [424, 177] on div "ID Tipo de operación Tipo / Método Estado Fecha de creación Fecha de aprobación…" at bounding box center [465, 172] width 805 height 24
click at [579, 191] on link "Jersey De Ciclismo [PERSON_NAME] Uae Hombre Adulto" at bounding box center [674, 196] width 251 height 14
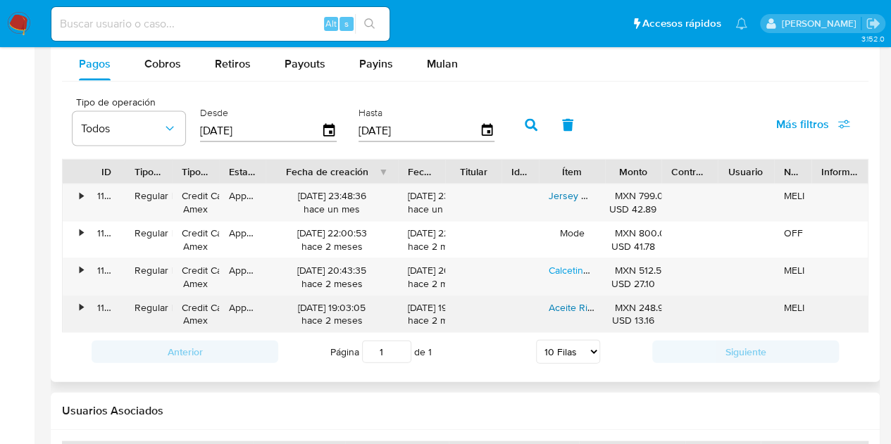
click at [560, 303] on link "Aceite Ricino Castor Oil Freskaro Comestible Ingerible" at bounding box center [667, 308] width 237 height 14
